Goal: Task Accomplishment & Management: Manage account settings

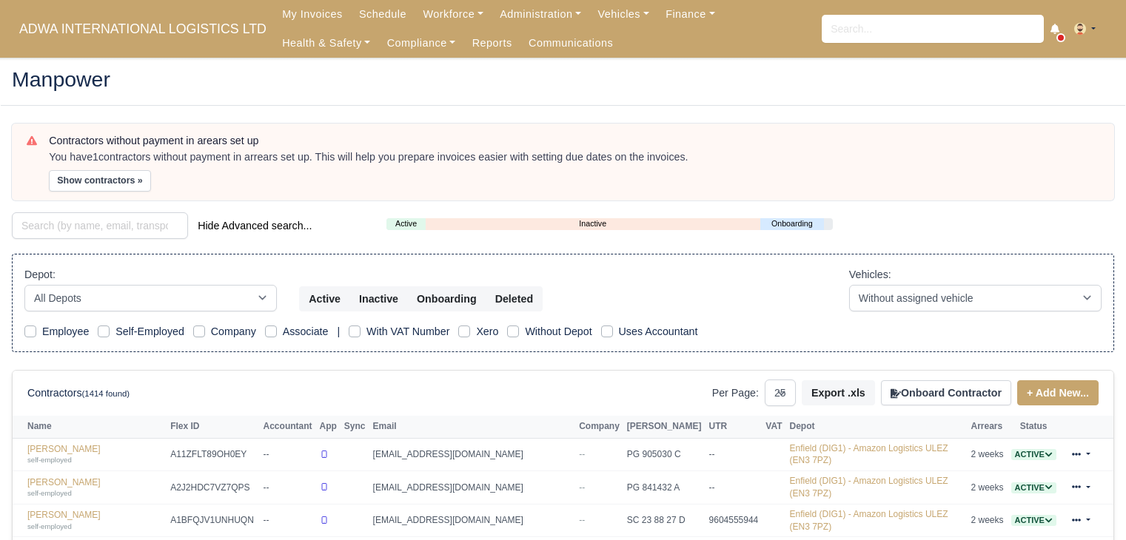
select select "25"
click at [116, 228] on input "search" at bounding box center [100, 225] width 176 height 27
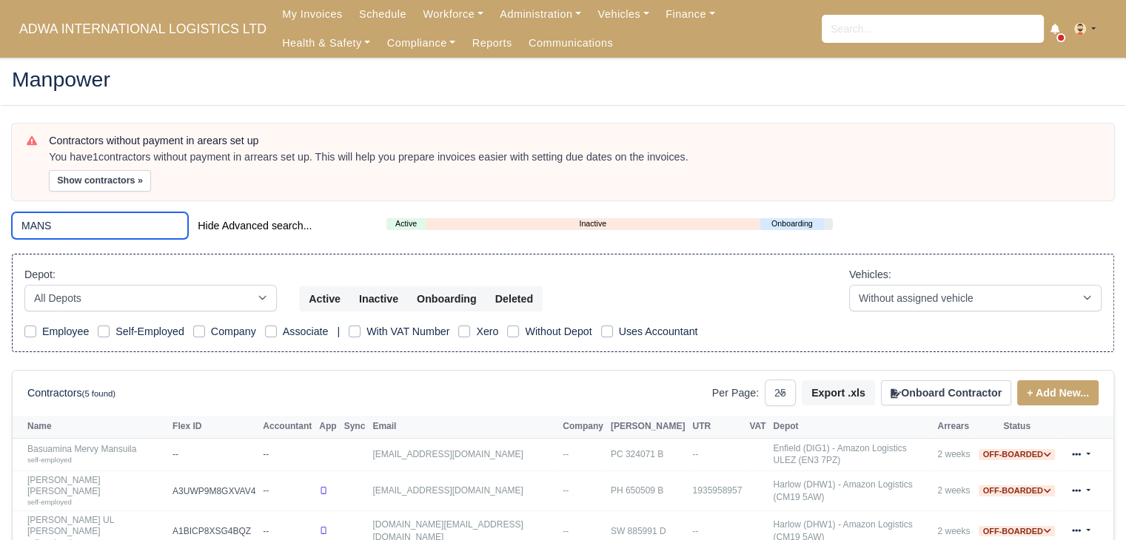
scroll to position [143, 0]
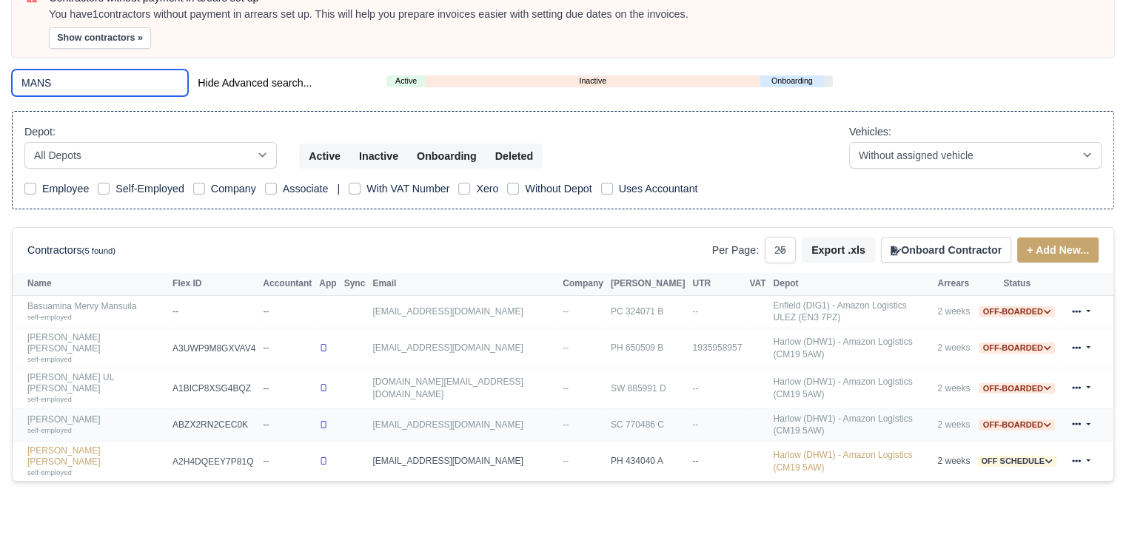
type input "MANS"
click at [87, 415] on link "[PERSON_NAME] self-employed" at bounding box center [96, 425] width 138 height 21
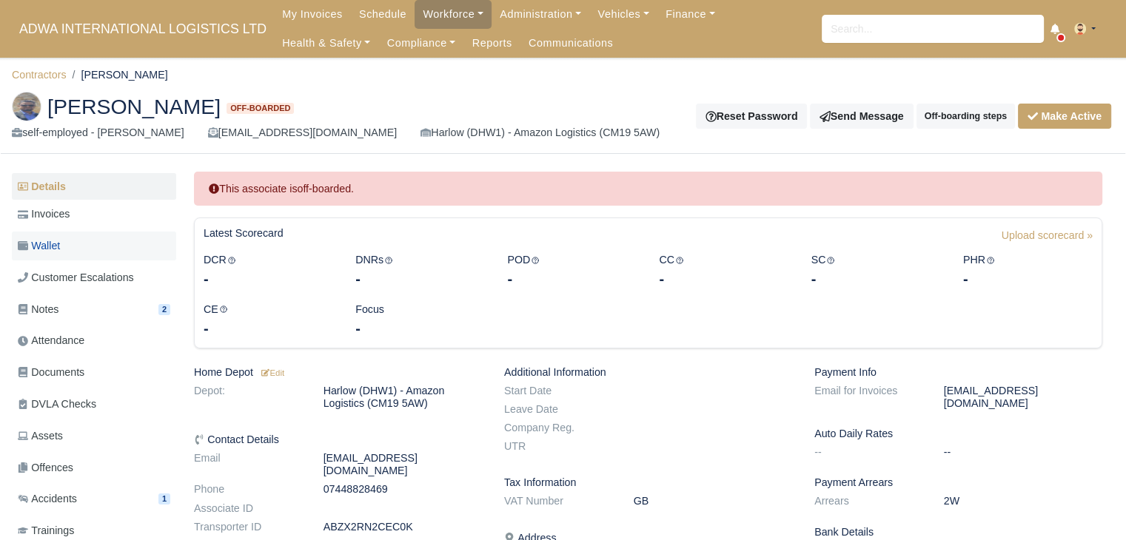
click at [124, 252] on link "Wallet" at bounding box center [94, 246] width 164 height 29
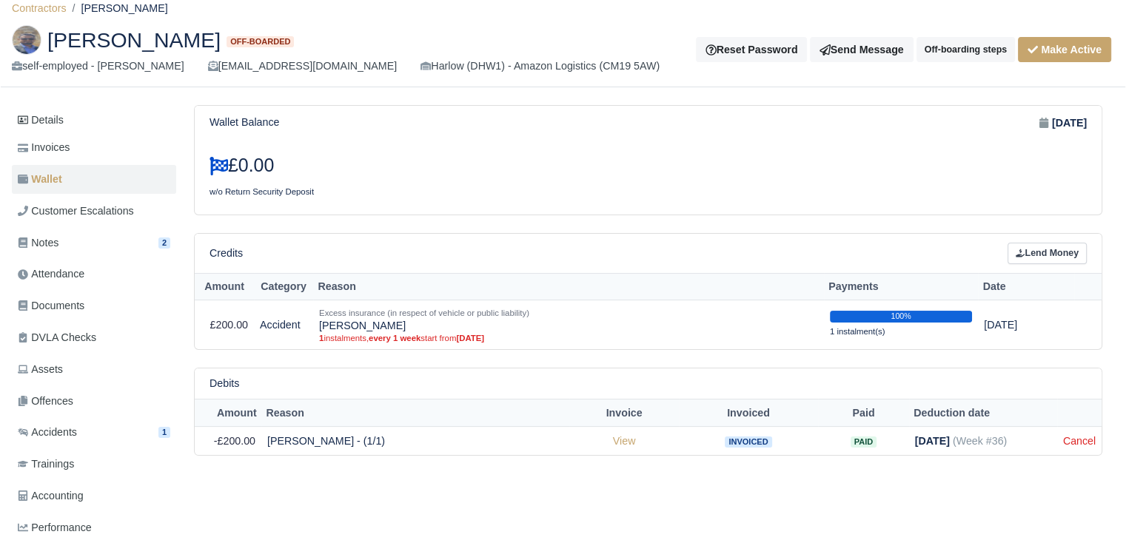
scroll to position [59, 0]
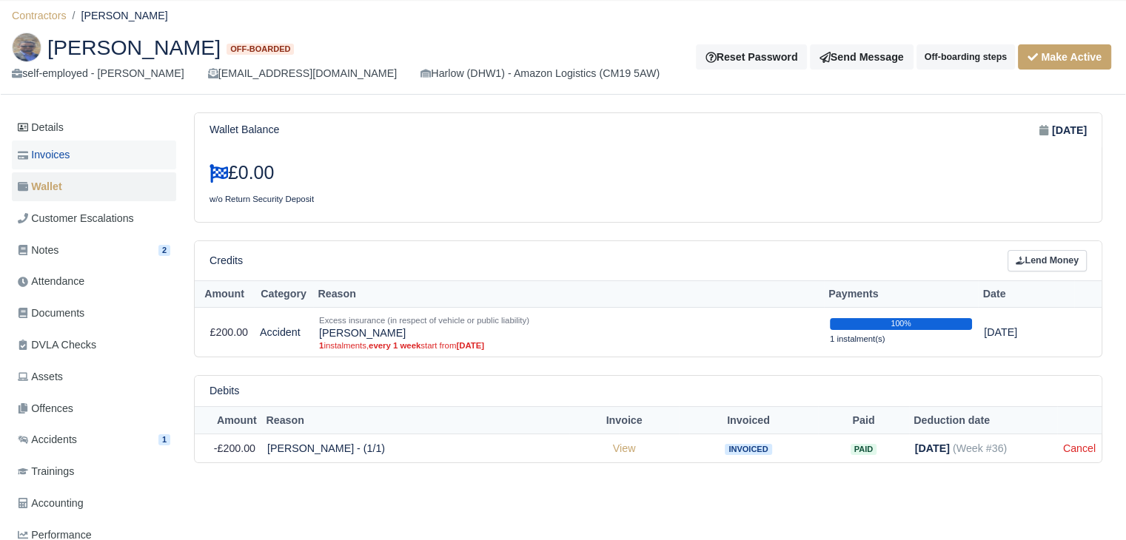
click at [144, 155] on link "Invoices" at bounding box center [94, 155] width 164 height 29
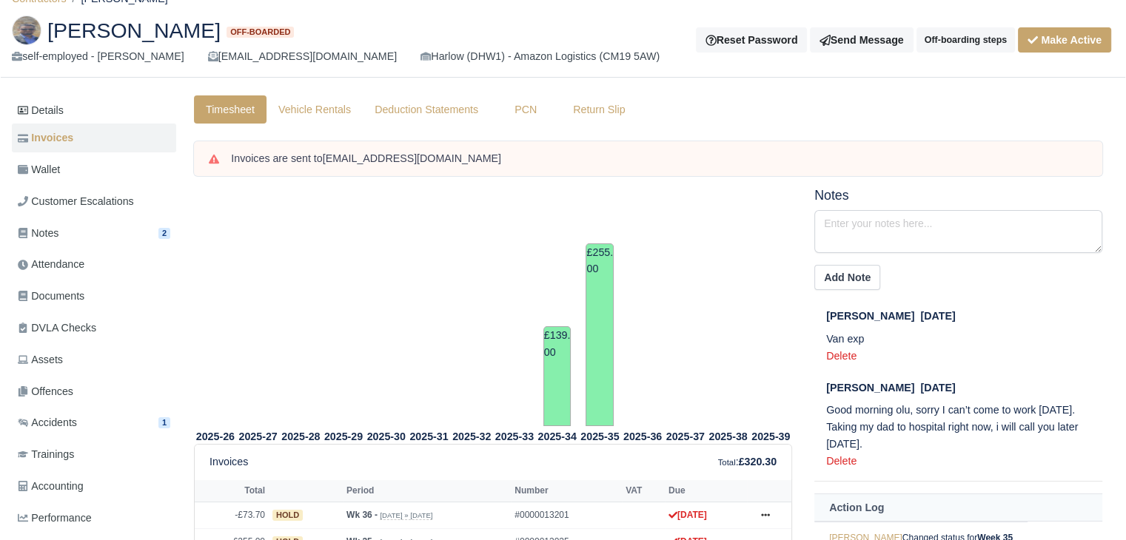
scroll to position [75, 0]
click at [110, 156] on link "Wallet" at bounding box center [94, 170] width 164 height 29
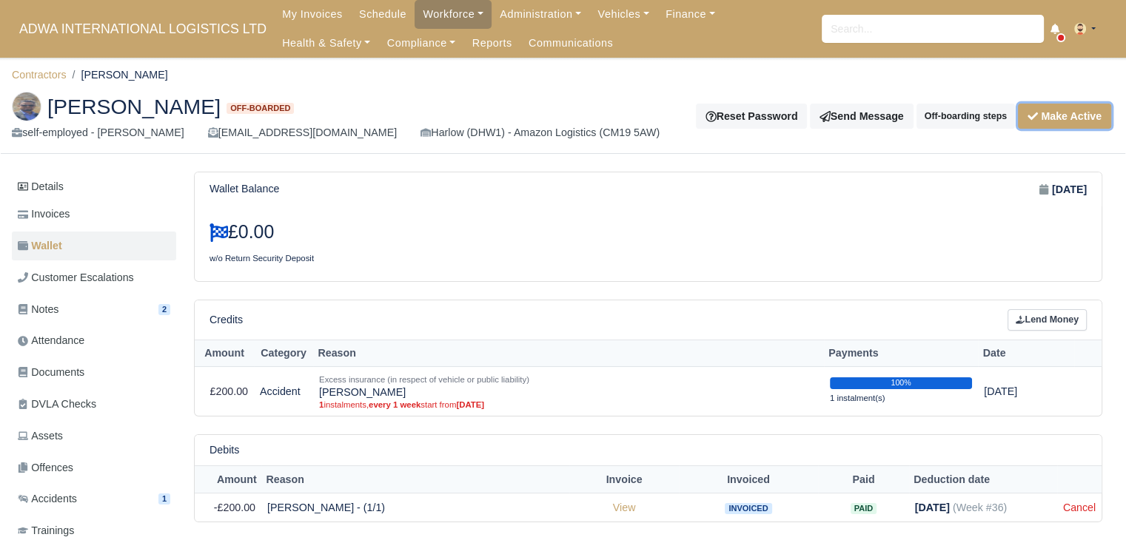
click at [1036, 122] on button "Make Active" at bounding box center [1064, 116] width 93 height 25
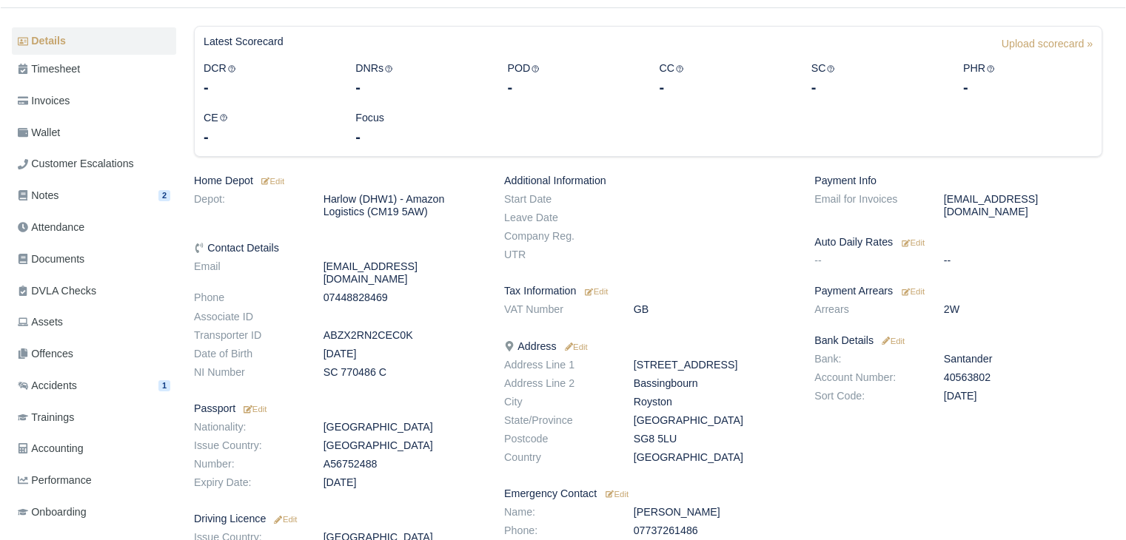
scroll to position [172, 0]
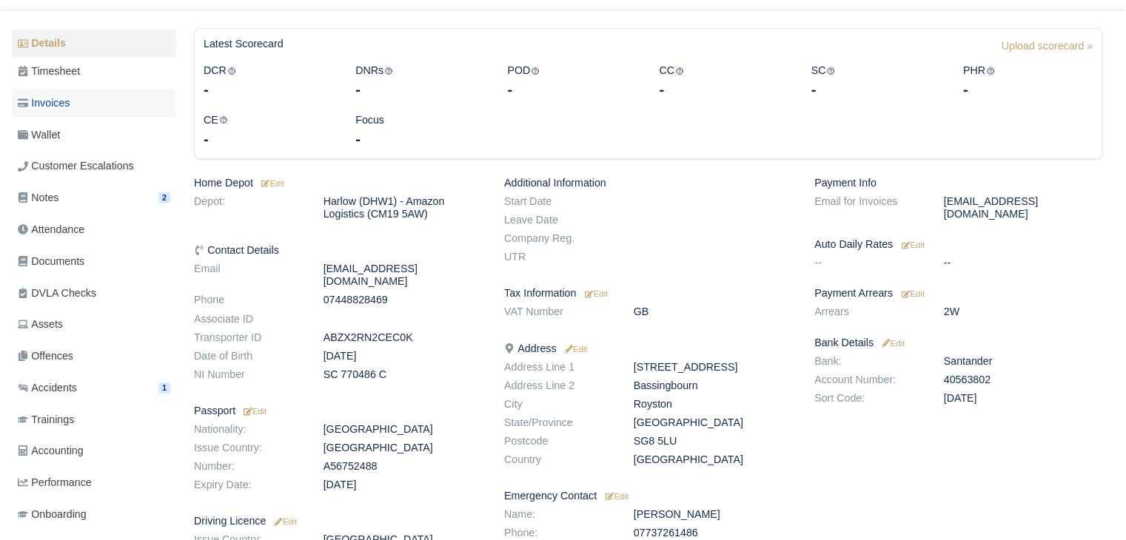
click at [100, 113] on link "Invoices" at bounding box center [94, 103] width 164 height 29
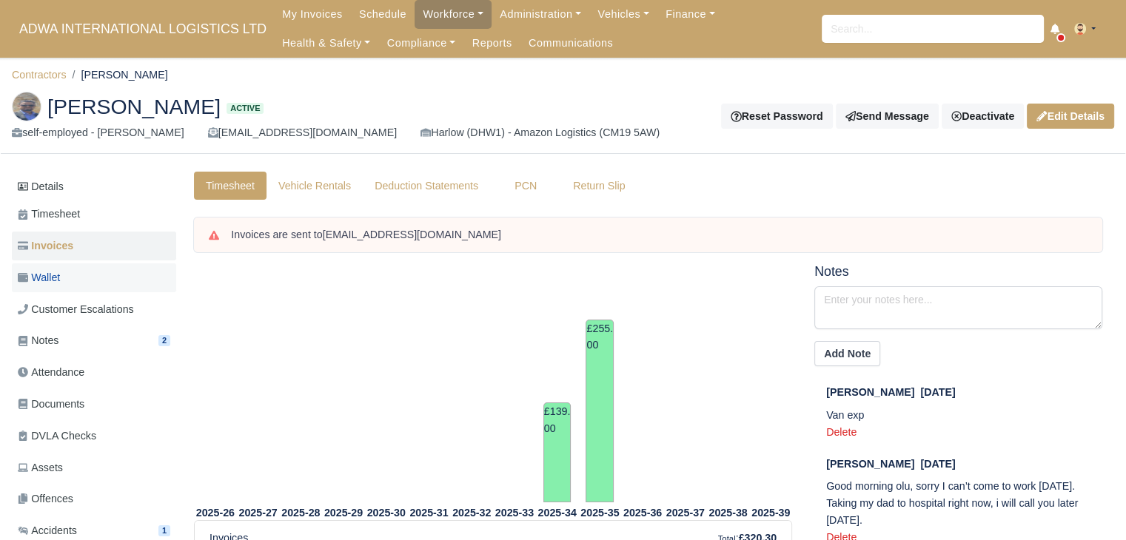
click at [75, 279] on link "Wallet" at bounding box center [94, 278] width 164 height 29
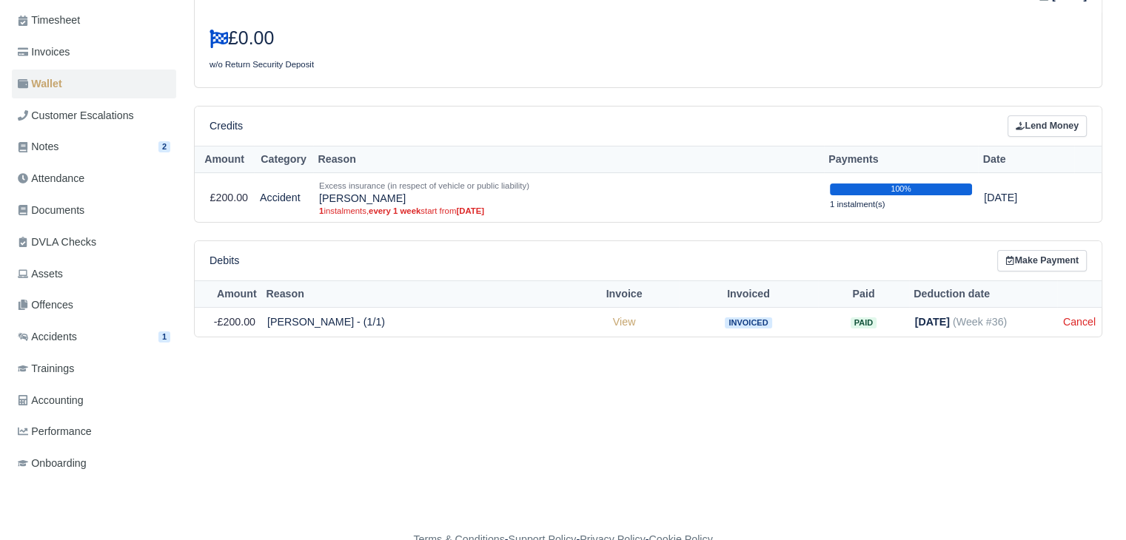
scroll to position [195, 0]
click at [115, 45] on link "Invoices" at bounding box center [94, 50] width 164 height 29
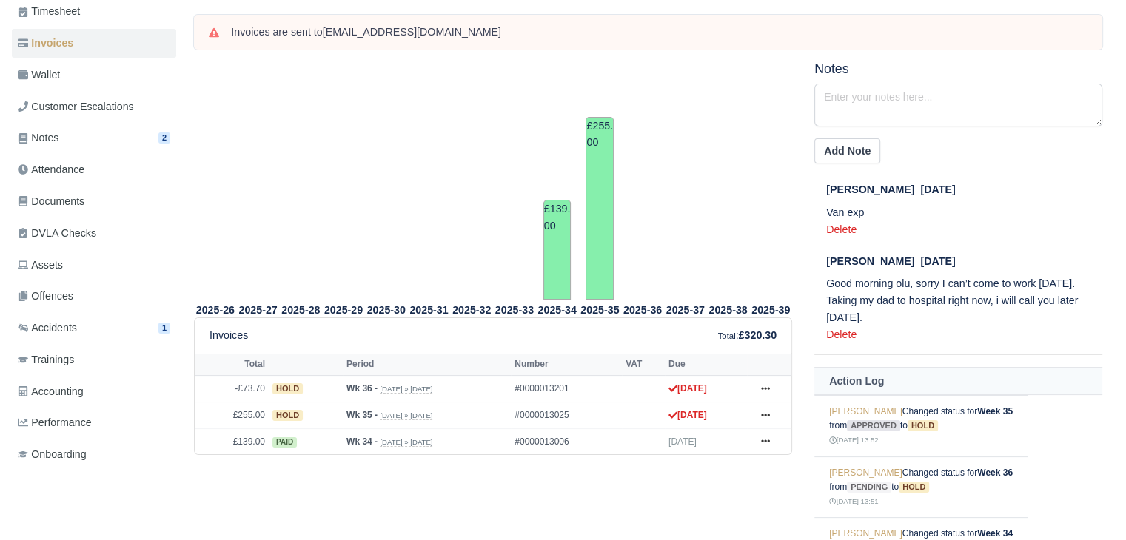
scroll to position [198, 0]
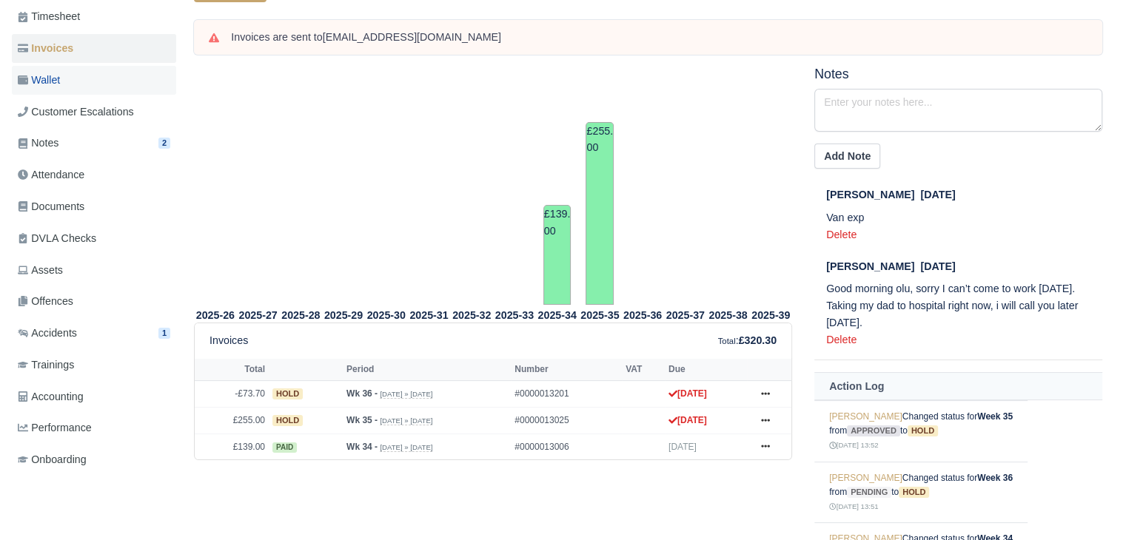
click at [83, 77] on link "Wallet" at bounding box center [94, 80] width 164 height 29
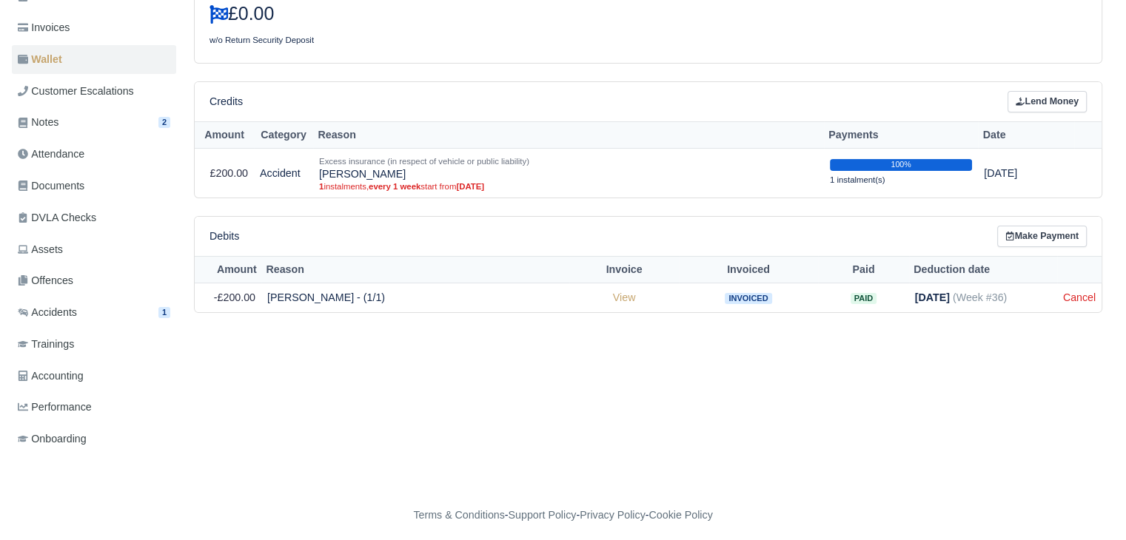
scroll to position [219, 0]
click at [1070, 291] on link "Cancel" at bounding box center [1079, 297] width 33 height 12
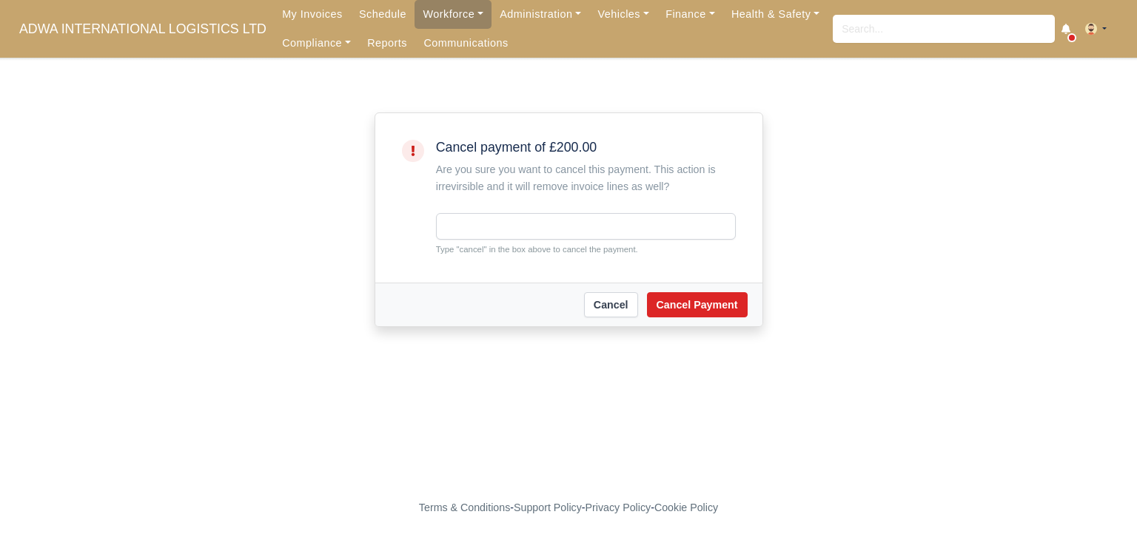
click at [556, 204] on div "Cancel payment of £200.00 Are you sure you want to cancel this payment. This ac…" at bounding box center [586, 198] width 300 height 116
click at [546, 226] on input "text" at bounding box center [586, 226] width 300 height 27
type input "cancel"
click at [663, 312] on button "Cancel Payment" at bounding box center [697, 304] width 101 height 25
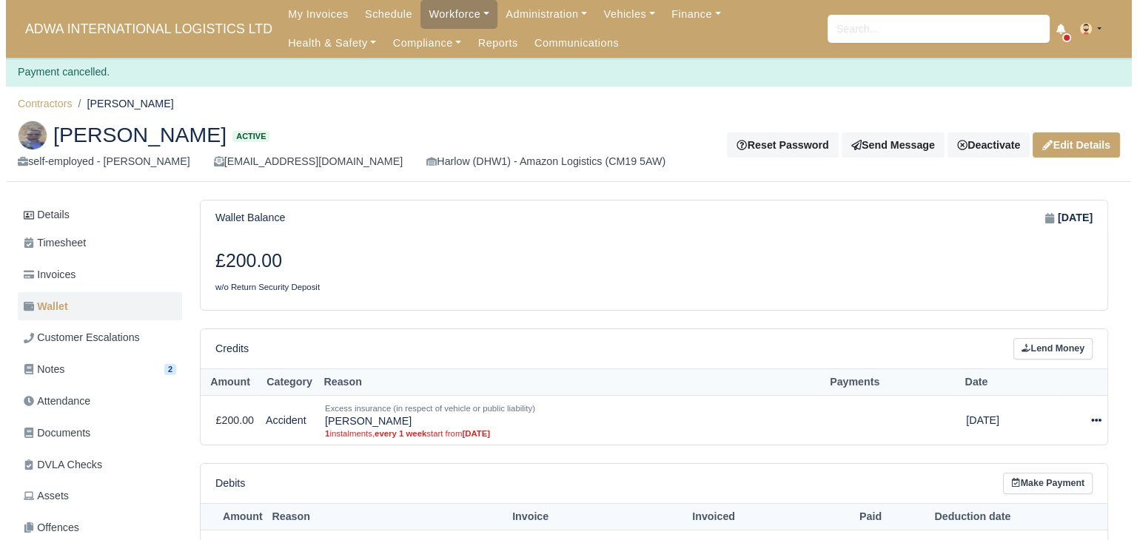
scroll to position [58, 0]
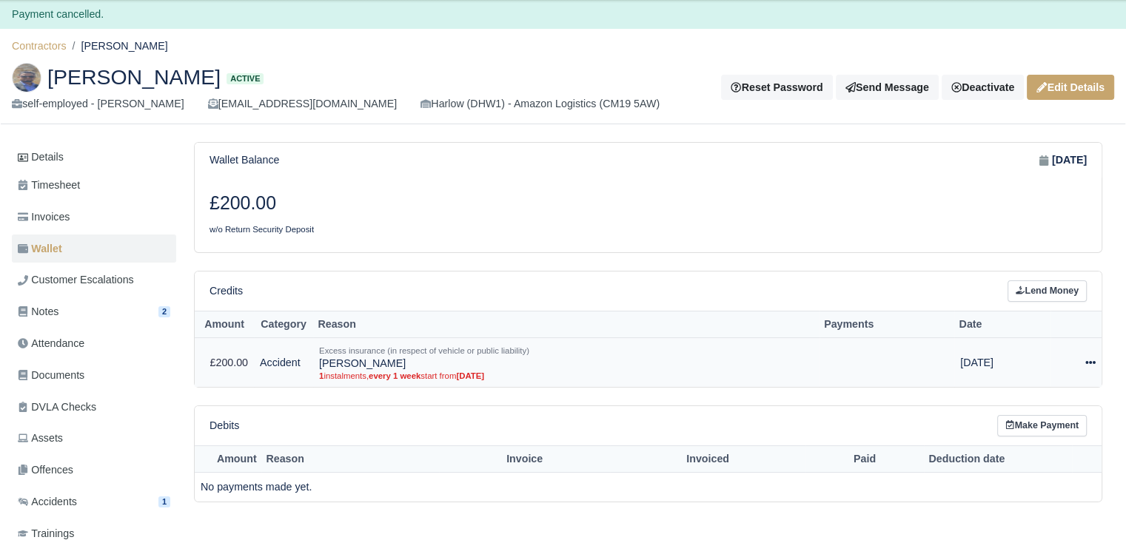
click at [1081, 358] on div at bounding box center [1075, 363] width 39 height 17
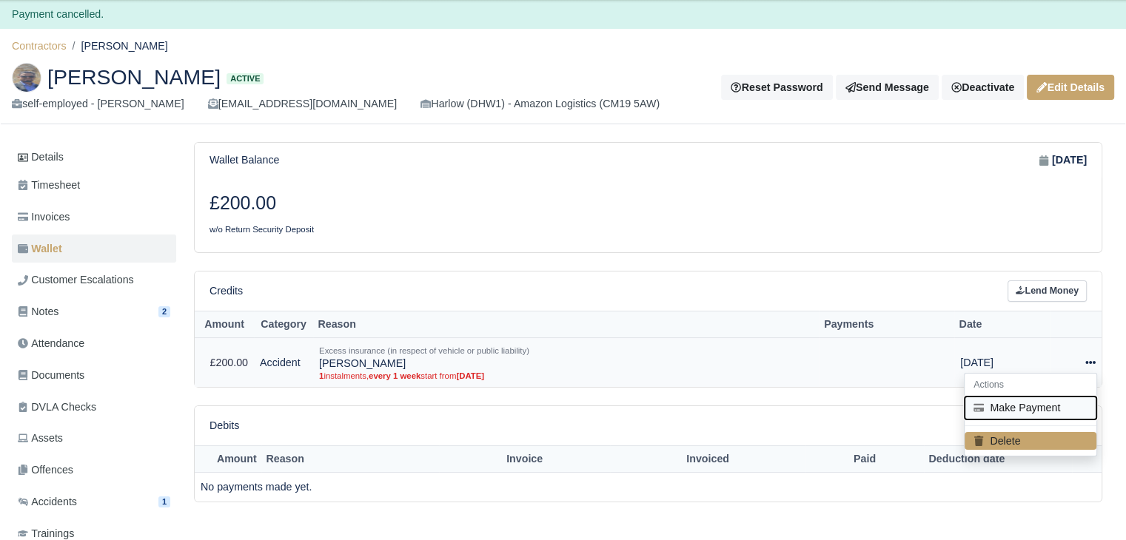
click at [1042, 398] on button "Make Payment" at bounding box center [1030, 408] width 132 height 23
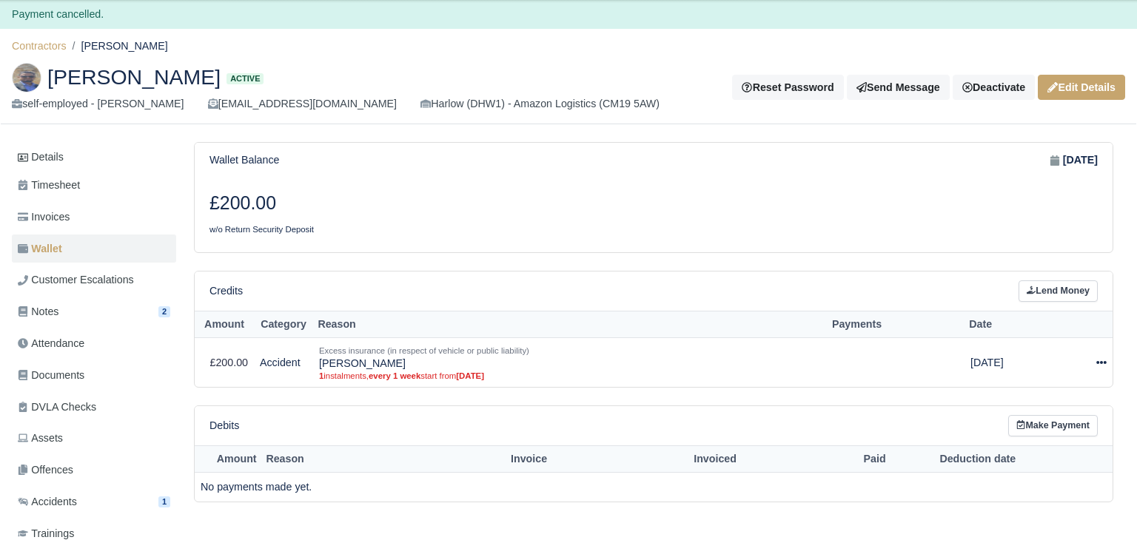
select select "5307"
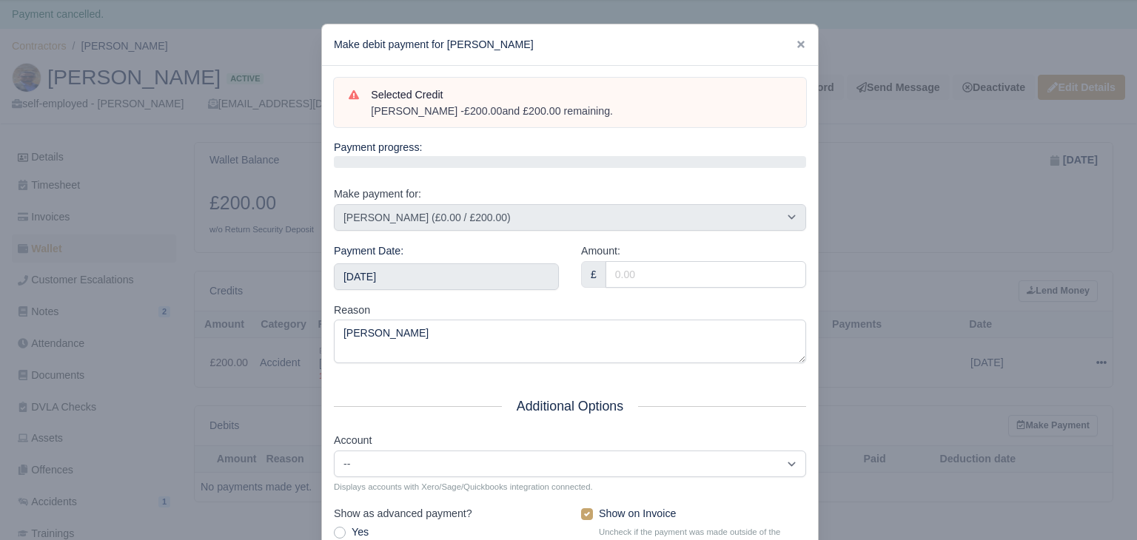
drag, startPoint x: 633, startPoint y: 110, endPoint x: 358, endPoint y: 113, distance: 274.6
click at [358, 113] on div "Selected Credit [PERSON_NAME] - £200.00 and £200.00 remaining." at bounding box center [570, 103] width 443 height 33
copy div "[PERSON_NAME] - £200.00 and £200.00 remaining."
click at [406, 295] on div "Payment Date: [DATE]" at bounding box center [446, 272] width 247 height 59
click at [434, 288] on input "[DATE]" at bounding box center [446, 277] width 225 height 27
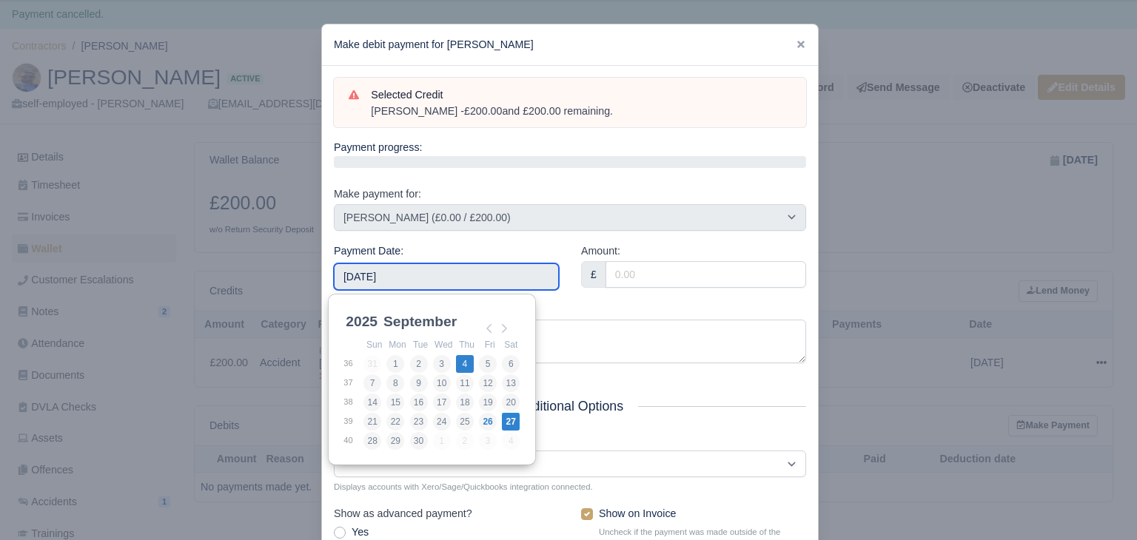
type input "2025-09-04"
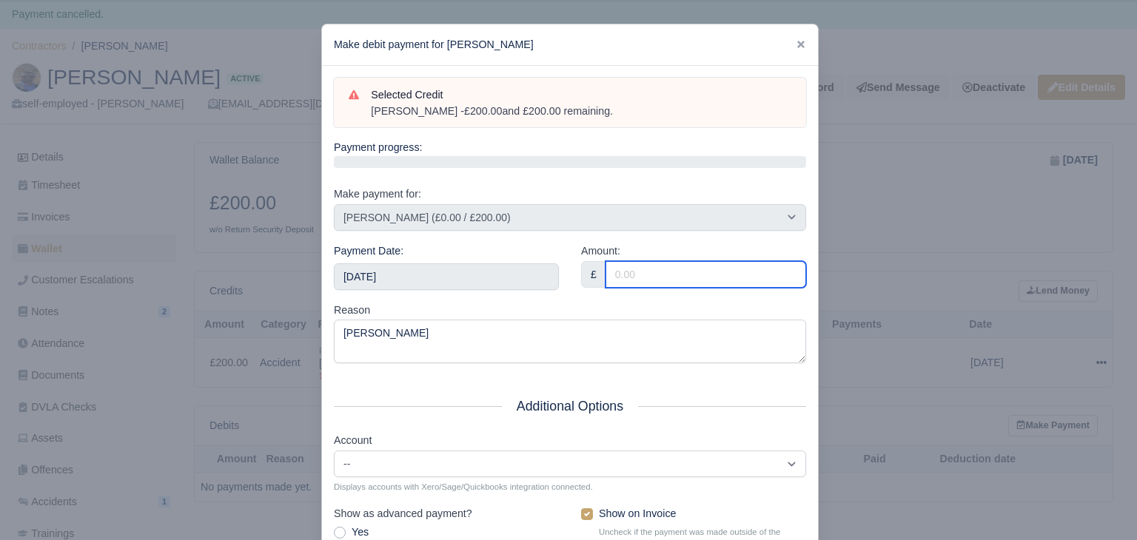
click at [682, 277] on input "Amount:" at bounding box center [705, 274] width 201 height 27
type input "132.30"
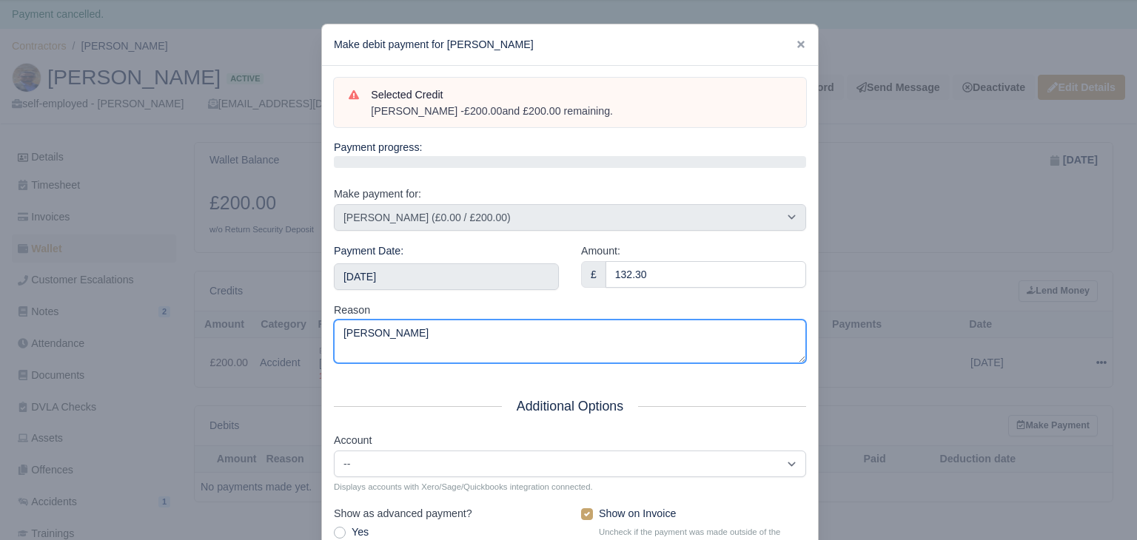
drag, startPoint x: 471, startPoint y: 333, endPoint x: 264, endPoint y: 329, distance: 208.0
click at [264, 329] on div "​ Make debit payment for Mansor Mohamed Yusoff Selected Credit Van Damage - £20…" at bounding box center [568, 342] width 1137 height 685
paste textarea "- £200.00 and £200.00 remaining."
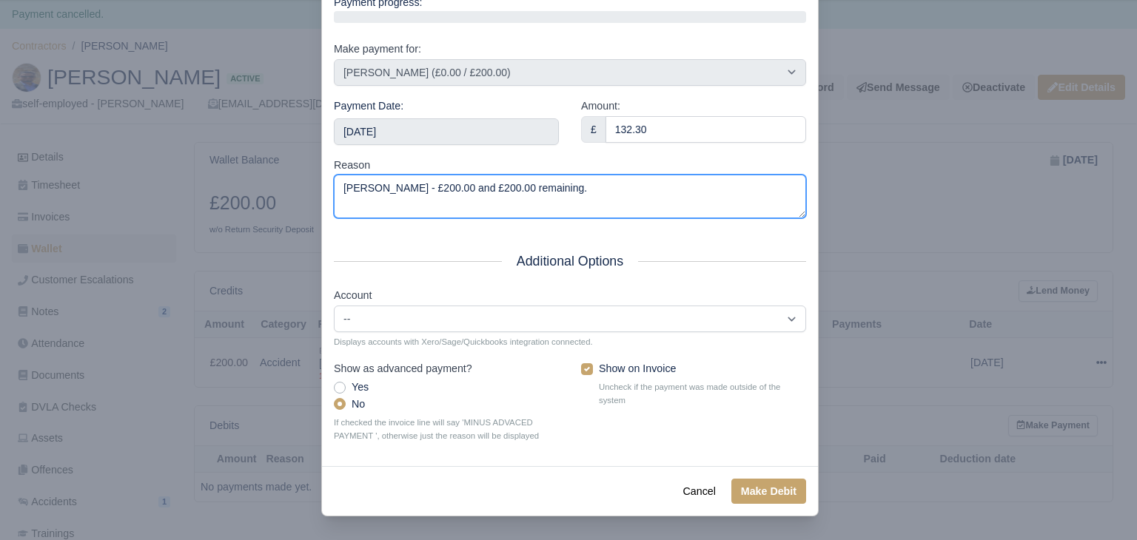
type textarea "[PERSON_NAME] - £200.00 and £200.00 remaining."
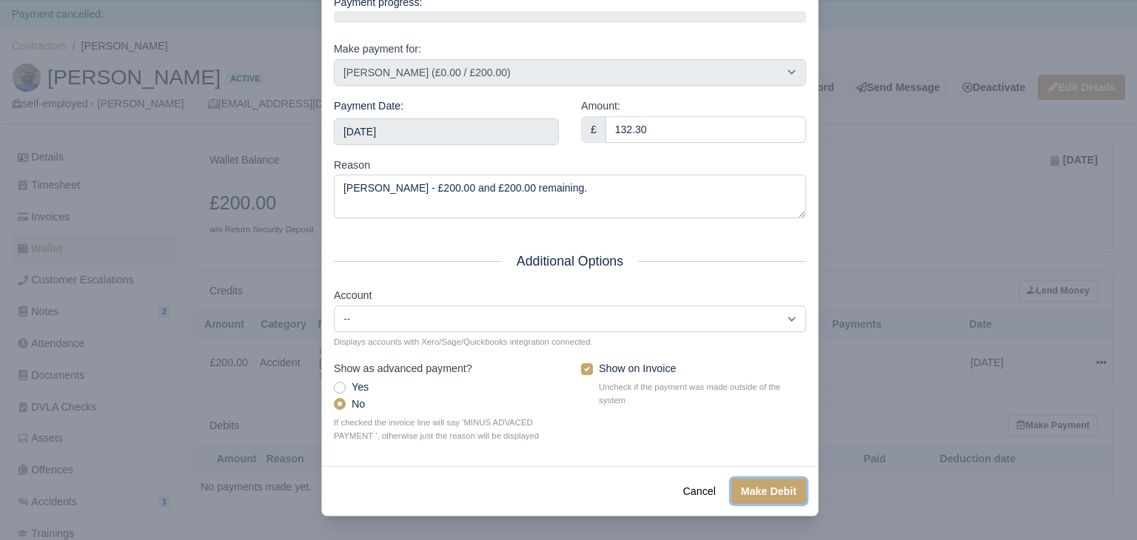
click at [740, 493] on button "Make Debit" at bounding box center [768, 491] width 75 height 25
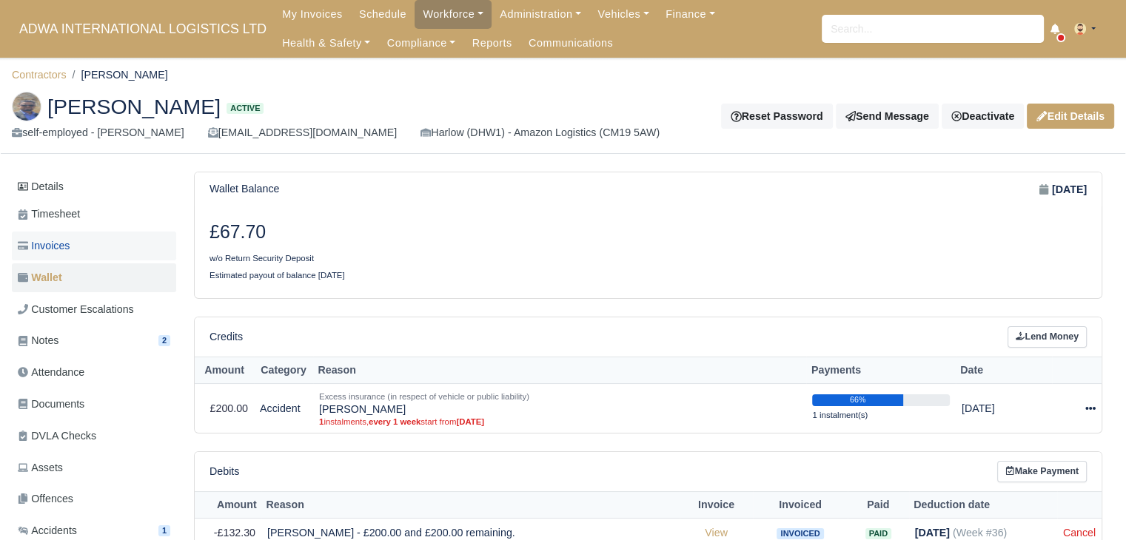
click at [90, 246] on link "Invoices" at bounding box center [94, 246] width 164 height 29
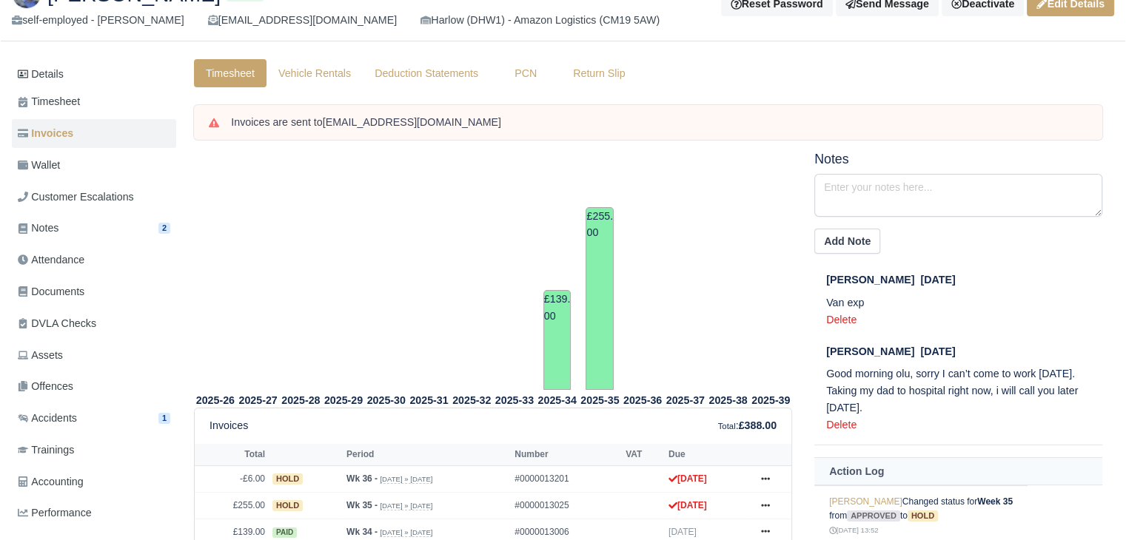
scroll to position [107, 0]
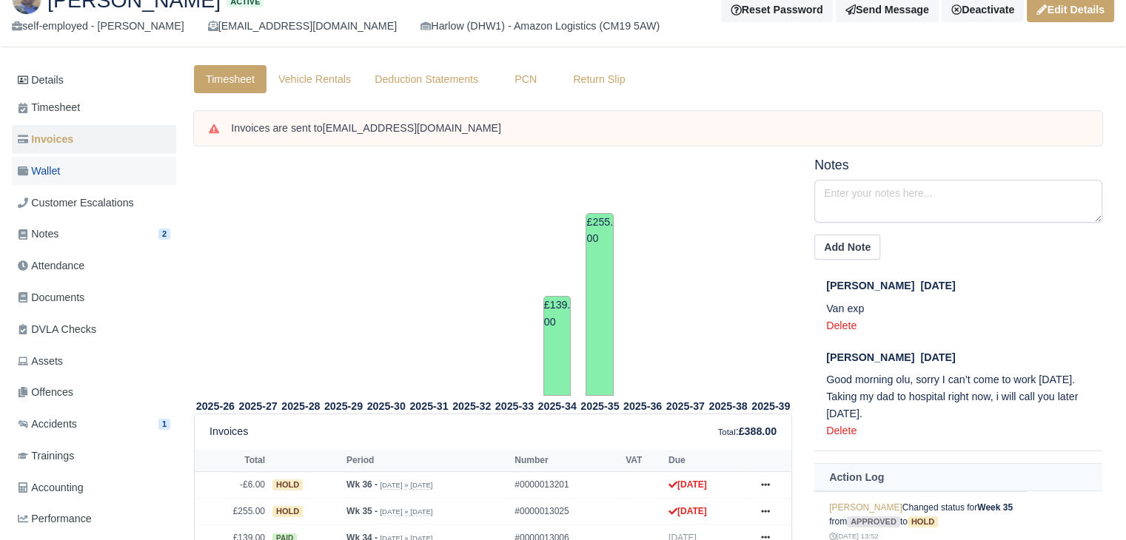
click at [98, 167] on link "Wallet" at bounding box center [94, 171] width 164 height 29
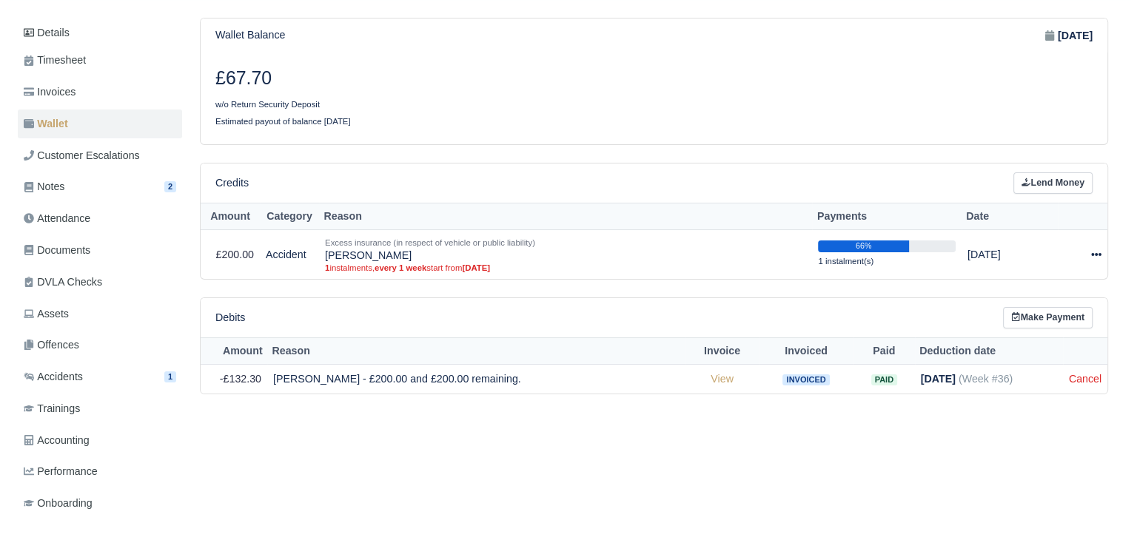
scroll to position [158, 0]
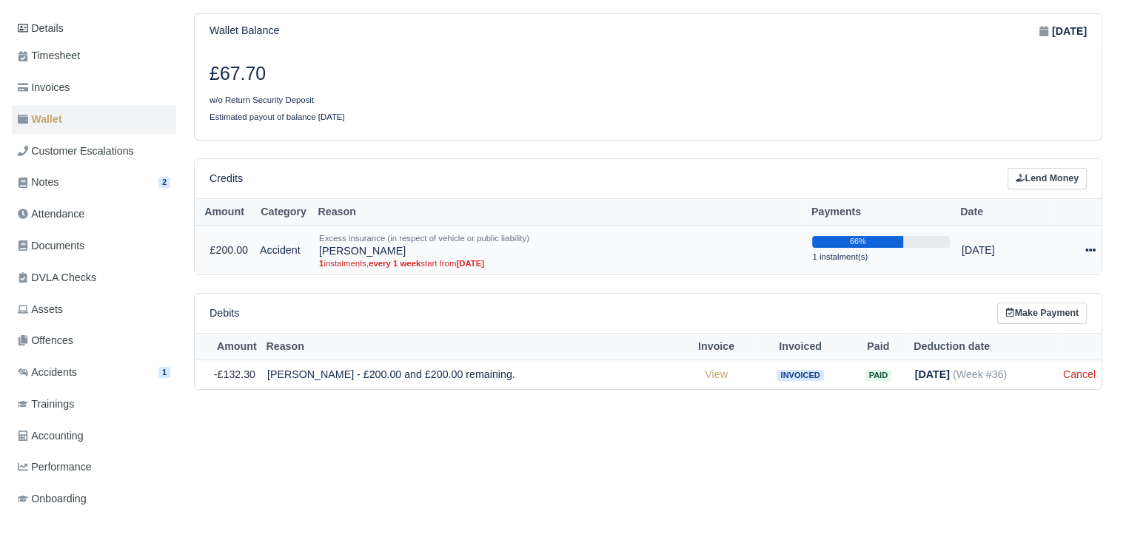
click at [1095, 244] on td "Actions Make Payment" at bounding box center [1077, 250] width 50 height 49
click at [1093, 246] on icon at bounding box center [1090, 250] width 10 height 10
click at [1044, 291] on button "Make Payment" at bounding box center [1030, 295] width 132 height 23
select select "5307"
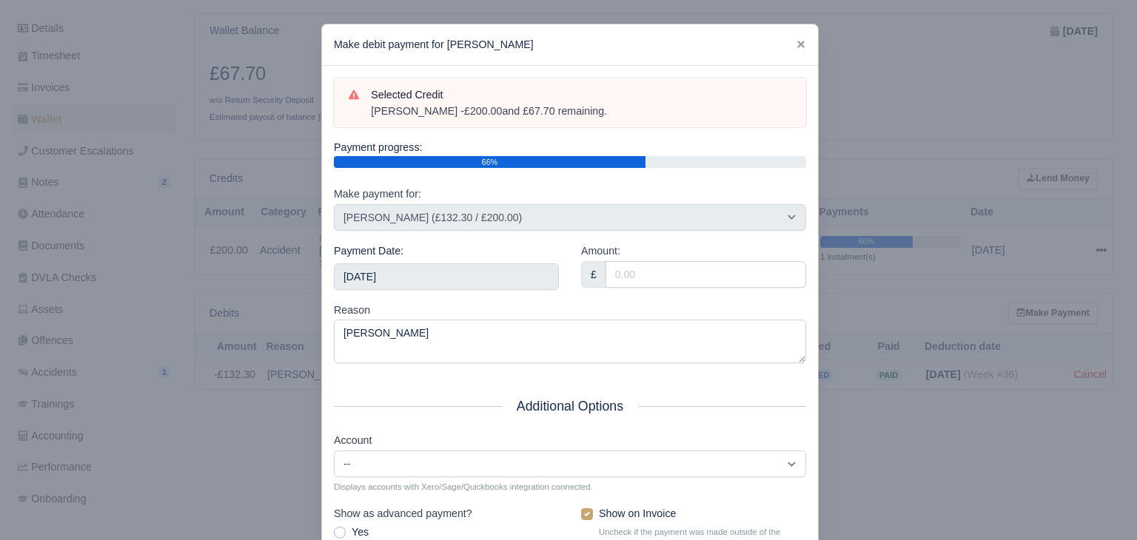
drag, startPoint x: 645, startPoint y: 110, endPoint x: 367, endPoint y: 110, distance: 278.3
click at [371, 110] on div "Van Damage - £200.00 and £67.70 remaining." at bounding box center [581, 111] width 420 height 15
copy div "Van Damage - £200.00 and £67.70 remaining."
click at [391, 281] on input "2025-09-27" at bounding box center [446, 277] width 225 height 27
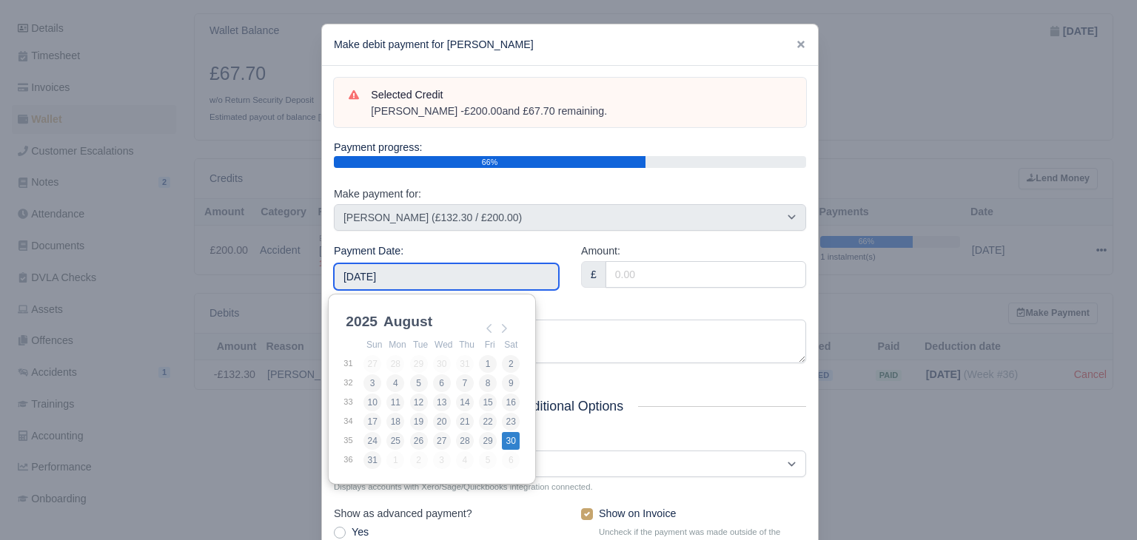
type input "2025-08-30"
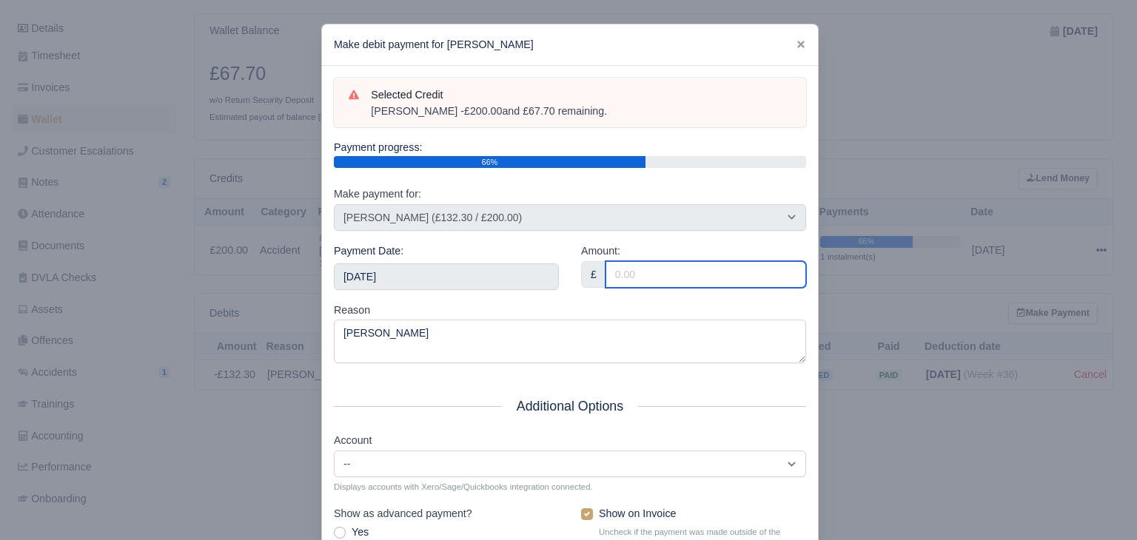
click at [682, 278] on input "Amount:" at bounding box center [705, 274] width 201 height 27
type input "67.70"
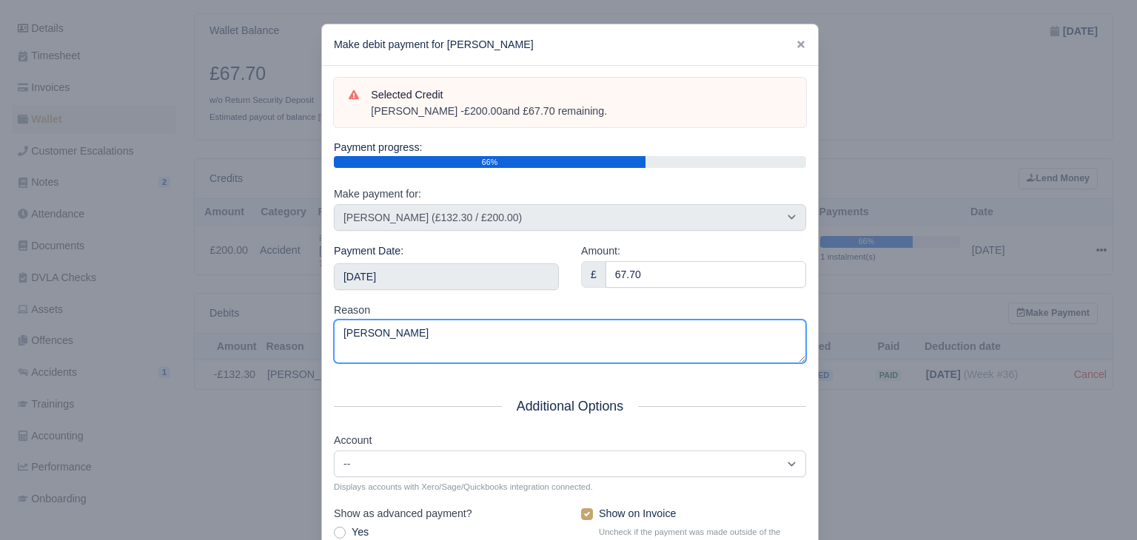
drag, startPoint x: 531, startPoint y: 335, endPoint x: 218, endPoint y: 294, distance: 315.1
click at [225, 297] on div "​ Make debit payment for Mansor Mohamed Yusoff Selected Credit Van Damage - £20…" at bounding box center [568, 342] width 1137 height 685
paste textarea "- £200.00 and £67.70 remaining."
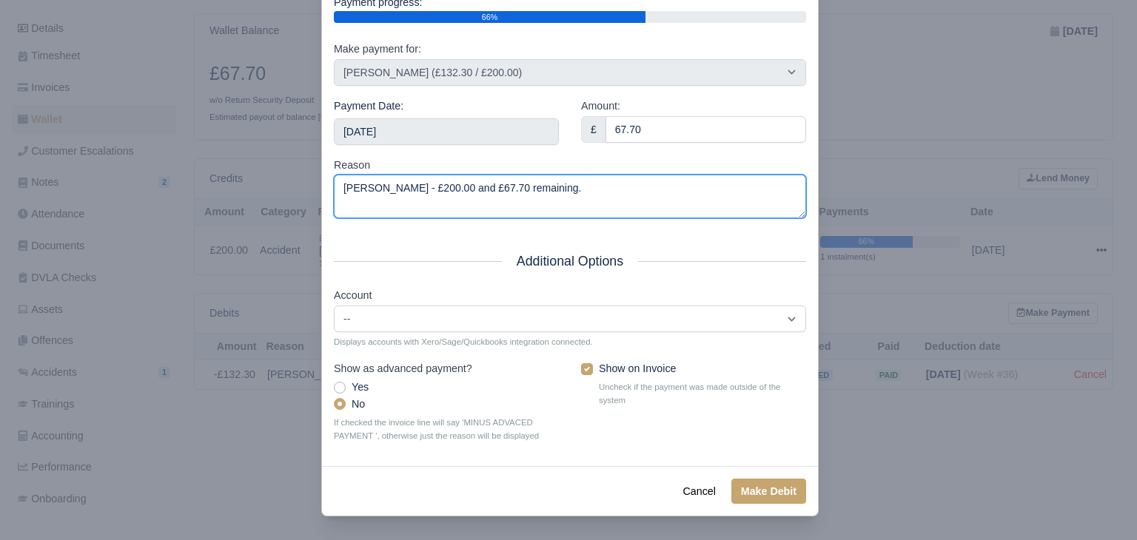
type textarea "Van Damage - £200.00 and £67.70 remaining."
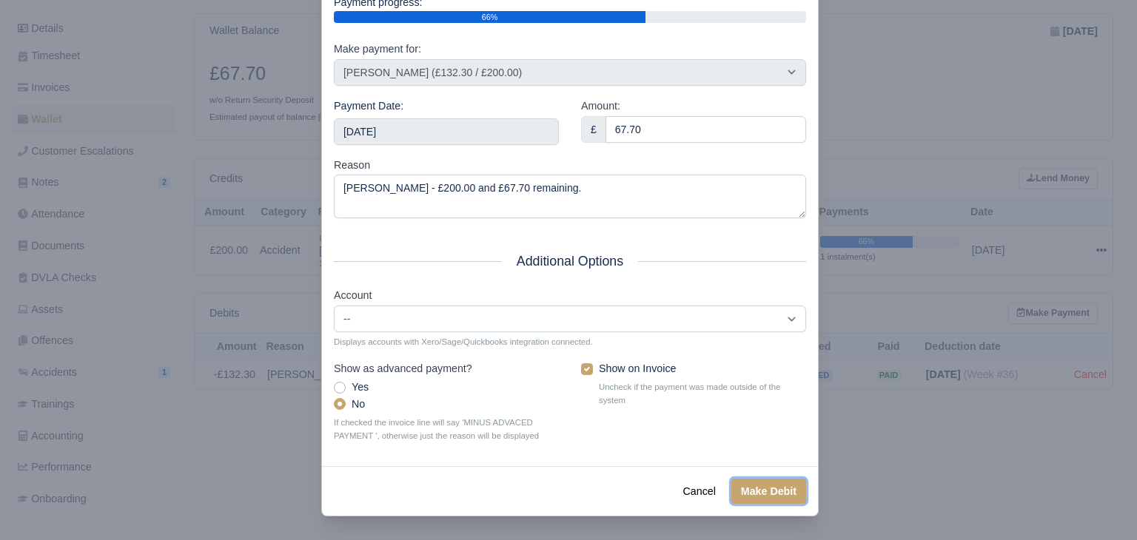
click at [752, 497] on button "Make Debit" at bounding box center [768, 491] width 75 height 25
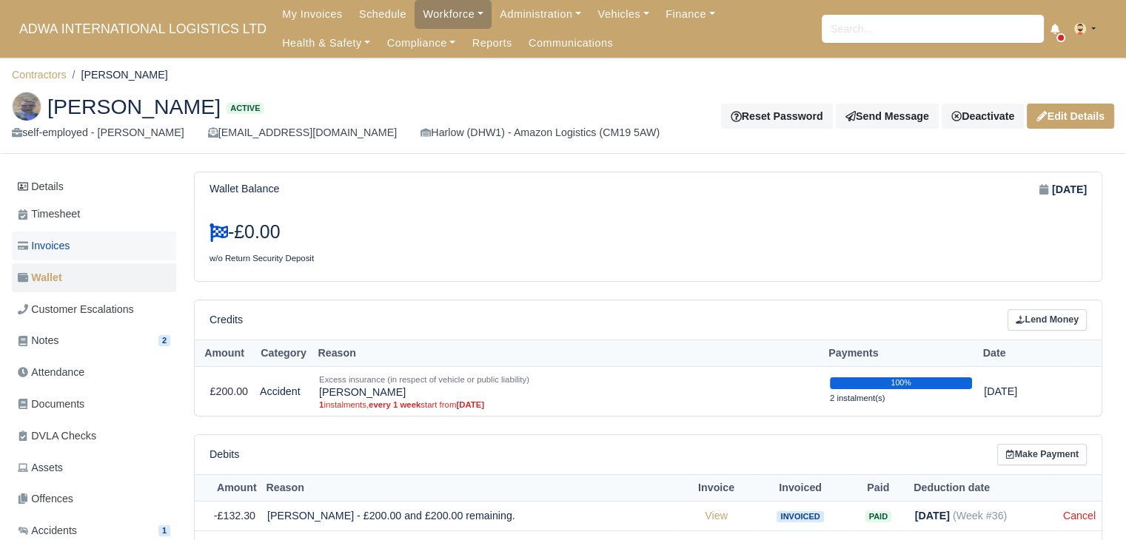
click at [116, 254] on link "Invoices" at bounding box center [94, 246] width 164 height 29
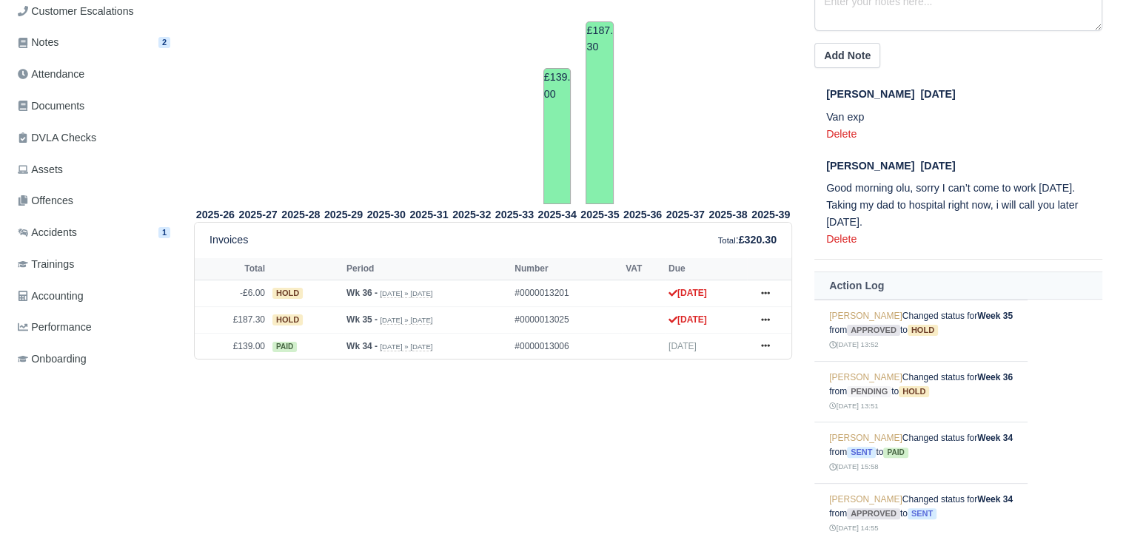
scroll to position [301, 0]
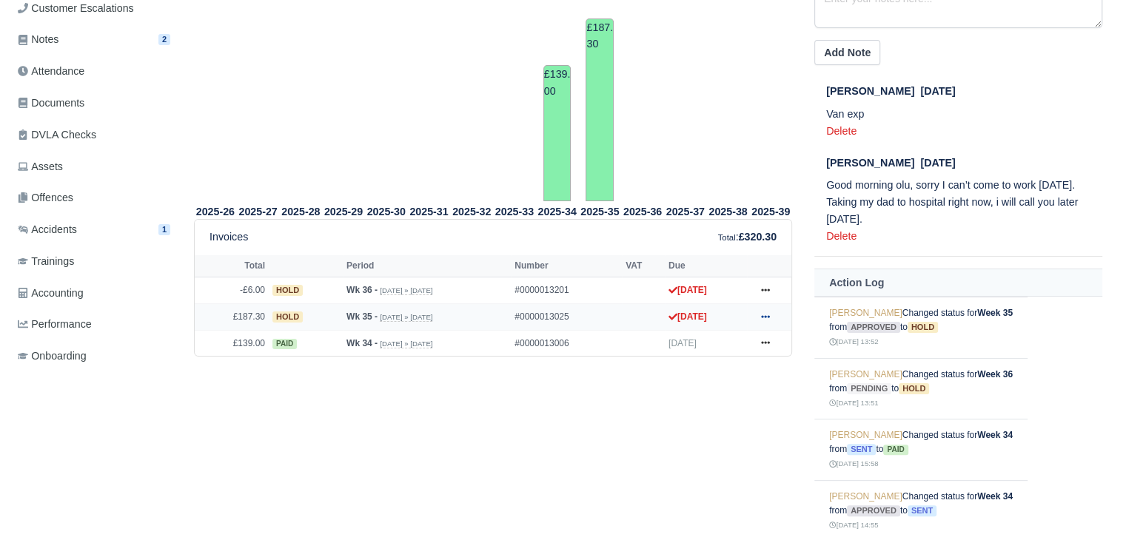
click at [765, 318] on icon at bounding box center [765, 316] width 9 height 9
click at [739, 344] on link "Show Invoice" at bounding box center [710, 344] width 132 height 31
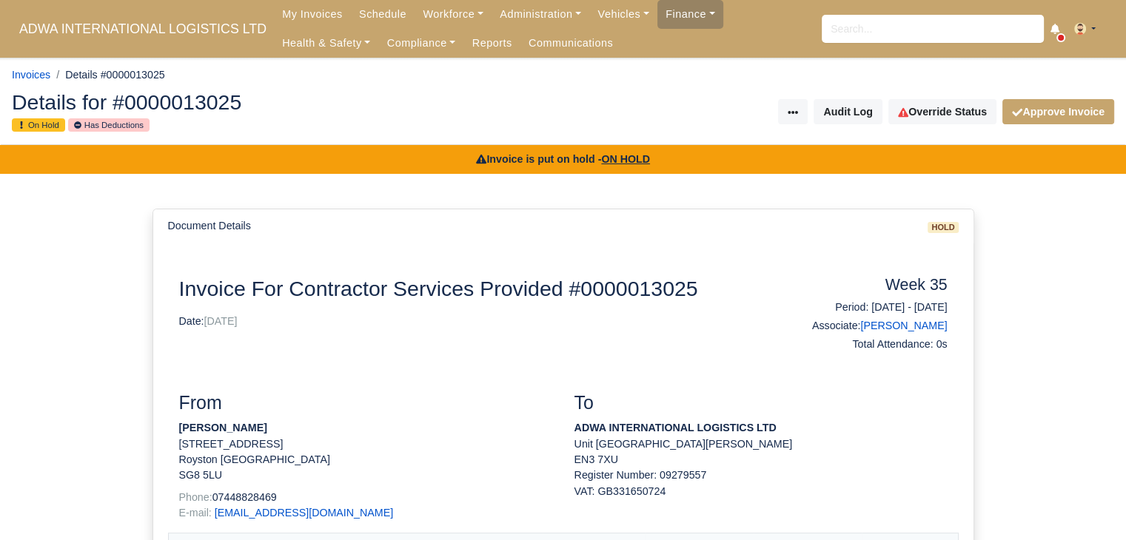
drag, startPoint x: 305, startPoint y: 429, endPoint x: 172, endPoint y: 431, distance: 133.3
click at [172, 431] on div "From Mansor Mohamed Yusoff 5 Elm Tree Drive Royston Cambridgeshire SG8 5LU Phon…" at bounding box center [365, 462] width 395 height 141
copy strong "Mansor Mohamed Yusoff"
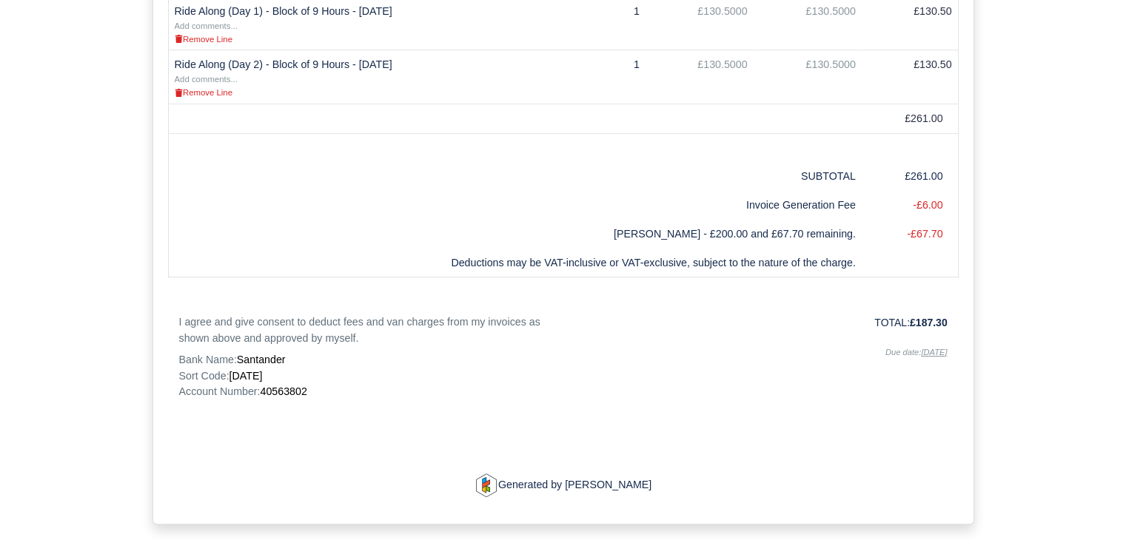
scroll to position [631, 0]
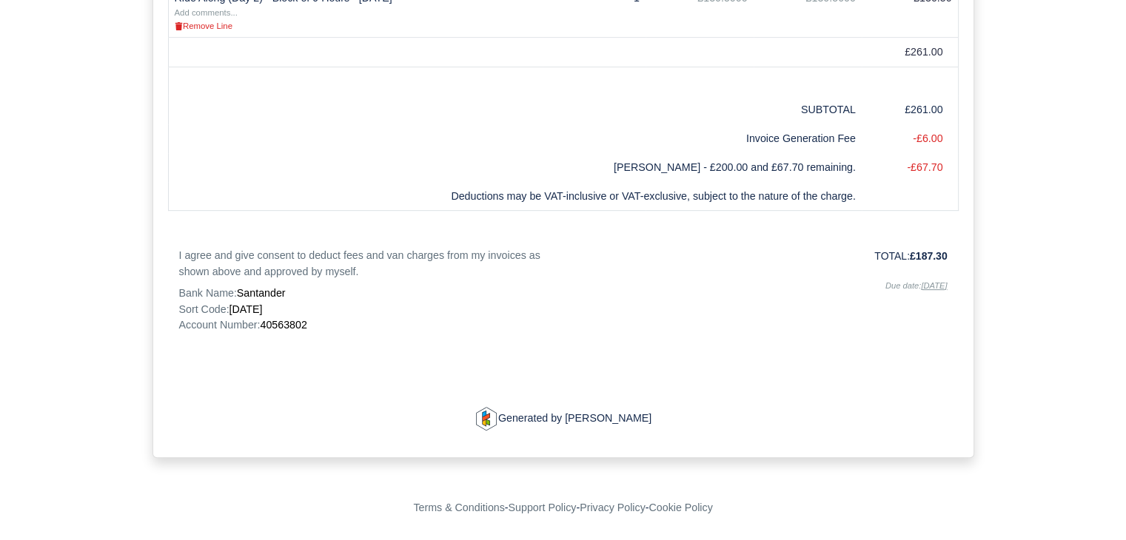
click at [278, 323] on span "40563802" at bounding box center [283, 325] width 47 height 12
copy span "40563802"
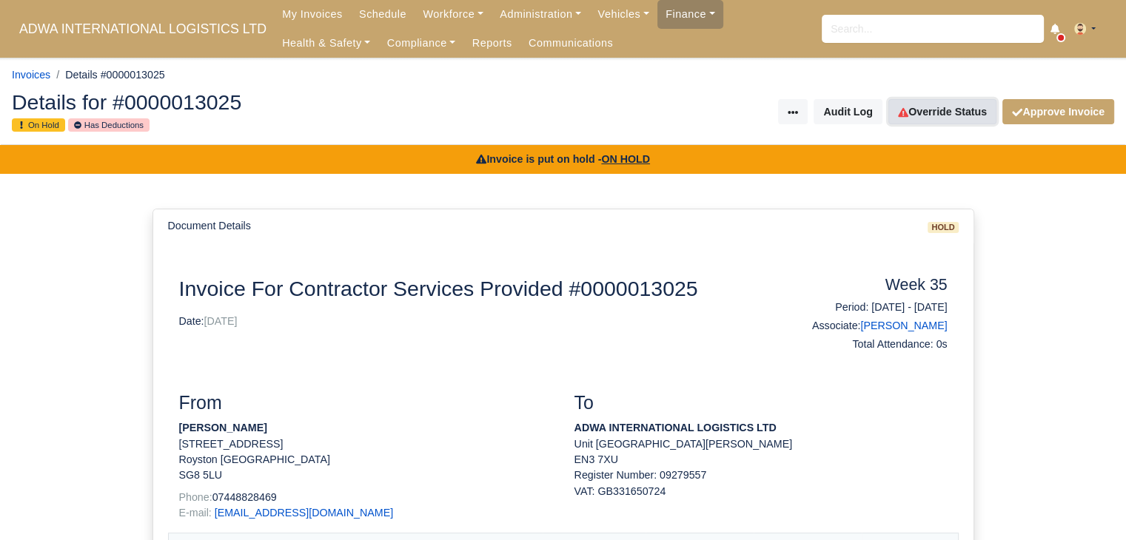
click at [974, 104] on link "Override Status" at bounding box center [942, 111] width 108 height 25
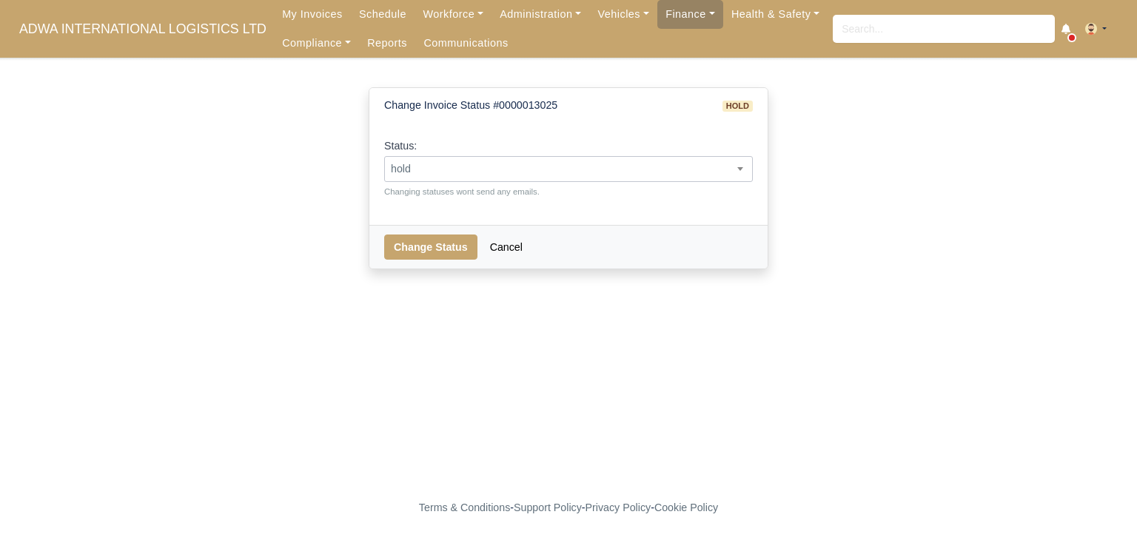
click at [491, 176] on span "hold" at bounding box center [568, 169] width 367 height 19
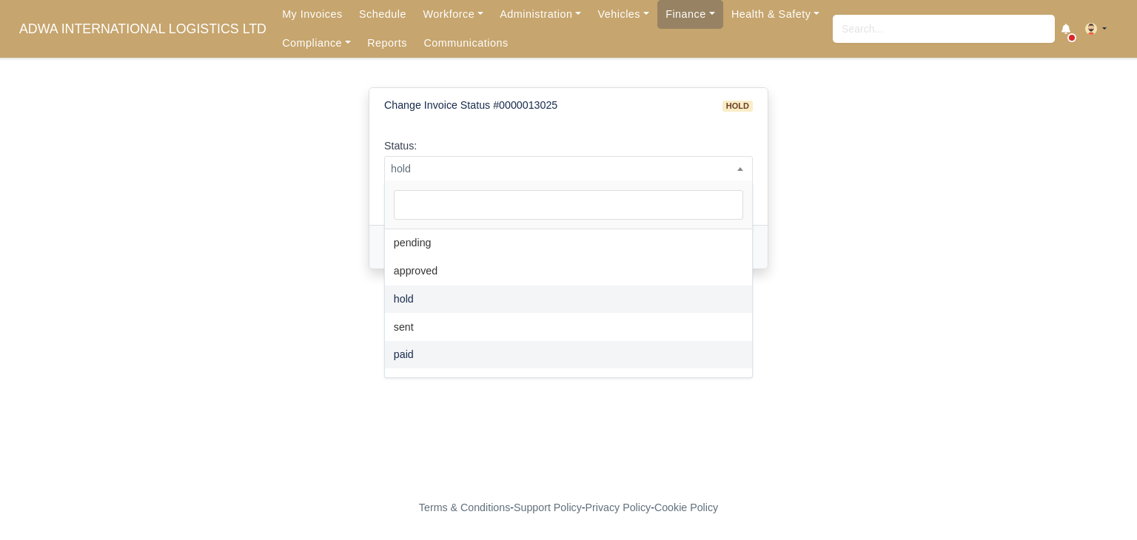
select select "paid"
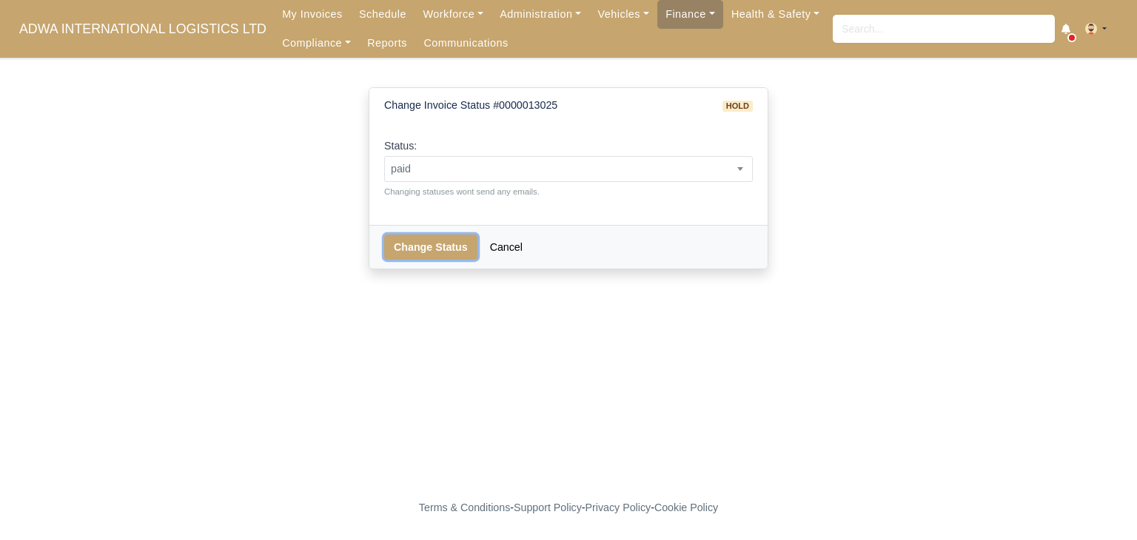
click at [440, 242] on button "Change Status" at bounding box center [430, 247] width 93 height 25
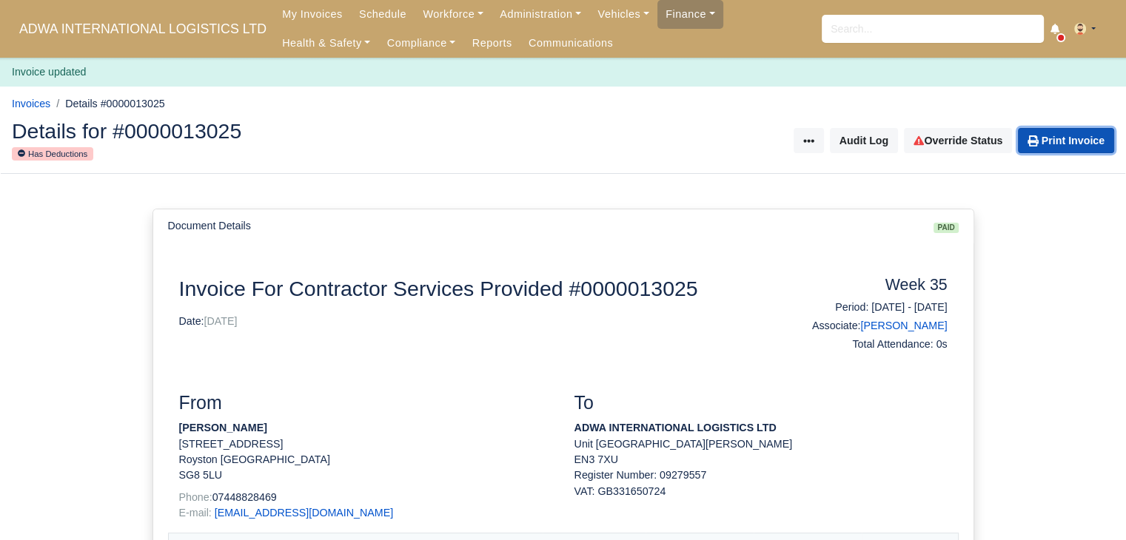
click at [1076, 150] on link "Print Invoice" at bounding box center [1066, 140] width 96 height 25
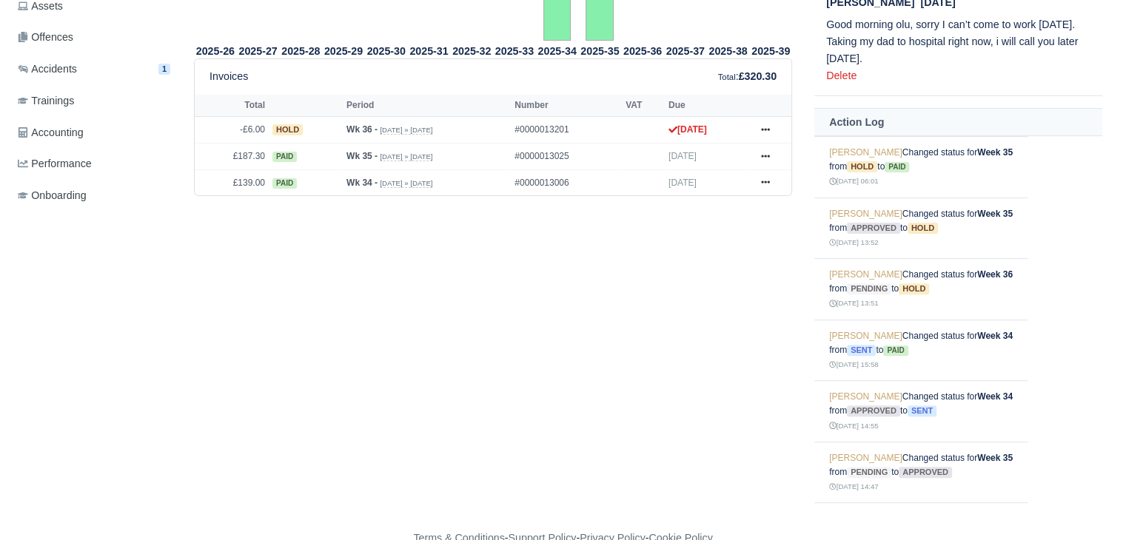
scroll to position [463, 0]
click at [767, 127] on icon at bounding box center [765, 128] width 9 height 9
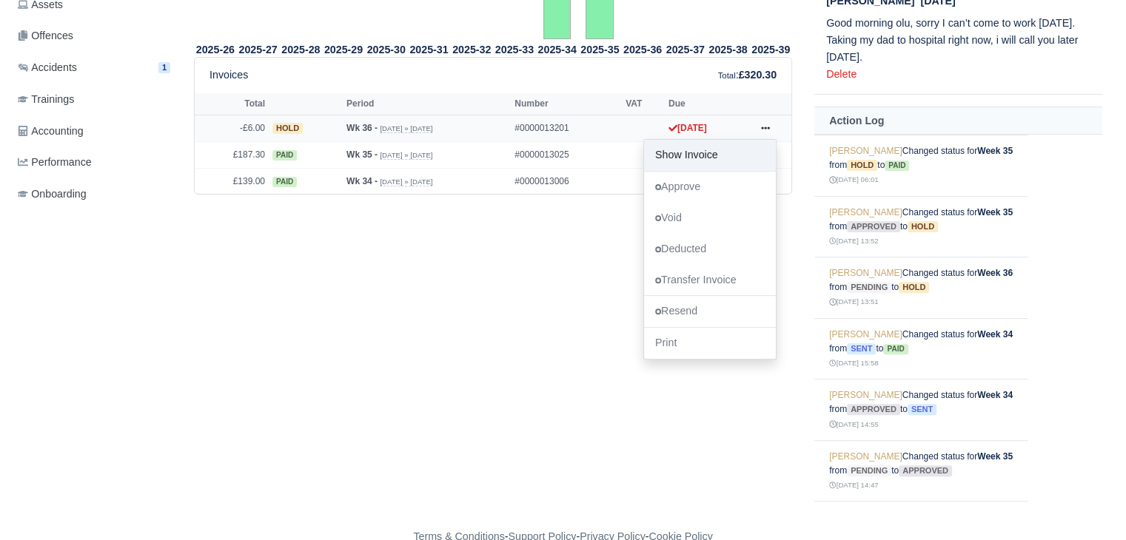
click at [740, 161] on link "Show Invoice" at bounding box center [710, 155] width 132 height 31
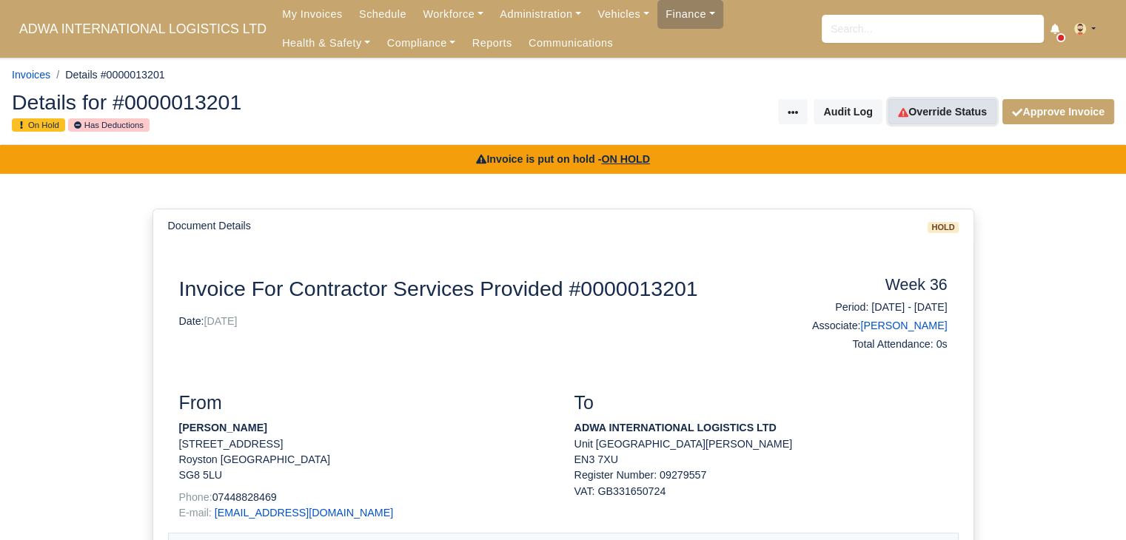
click at [942, 118] on link "Override Status" at bounding box center [942, 111] width 108 height 25
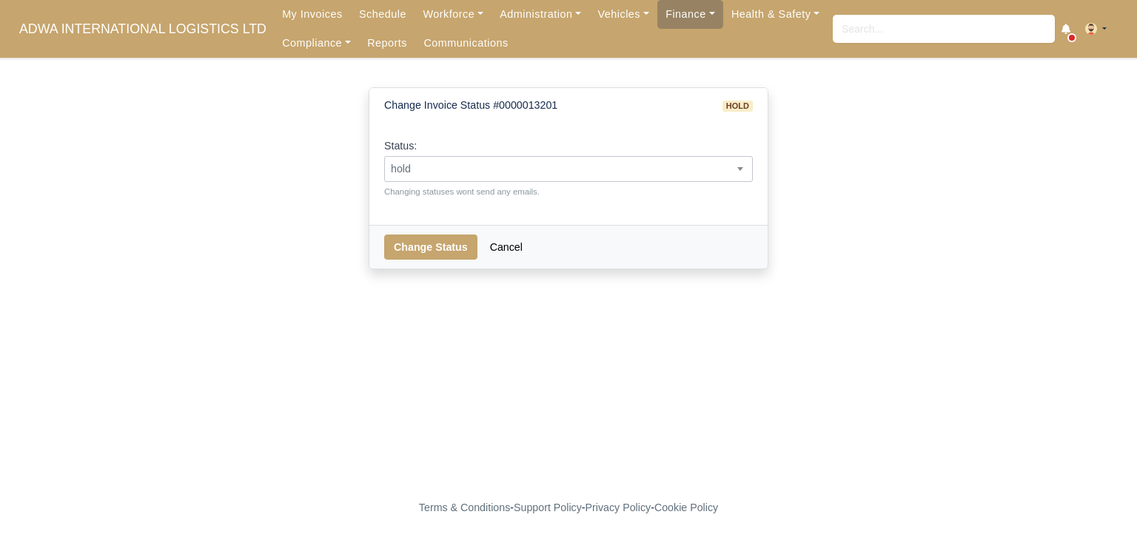
click at [618, 164] on span "hold" at bounding box center [568, 169] width 367 height 19
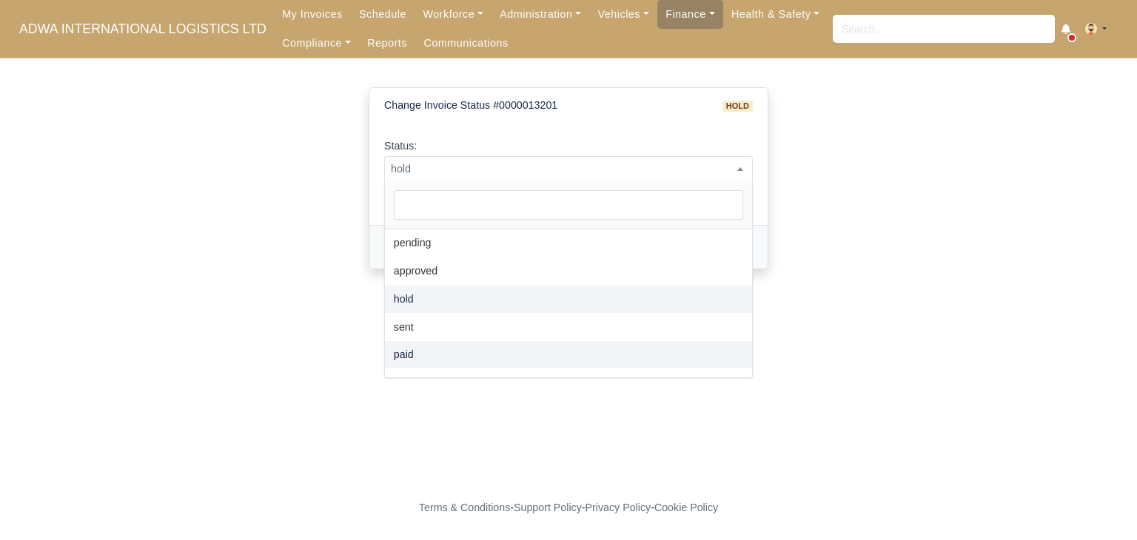
select select "paid"
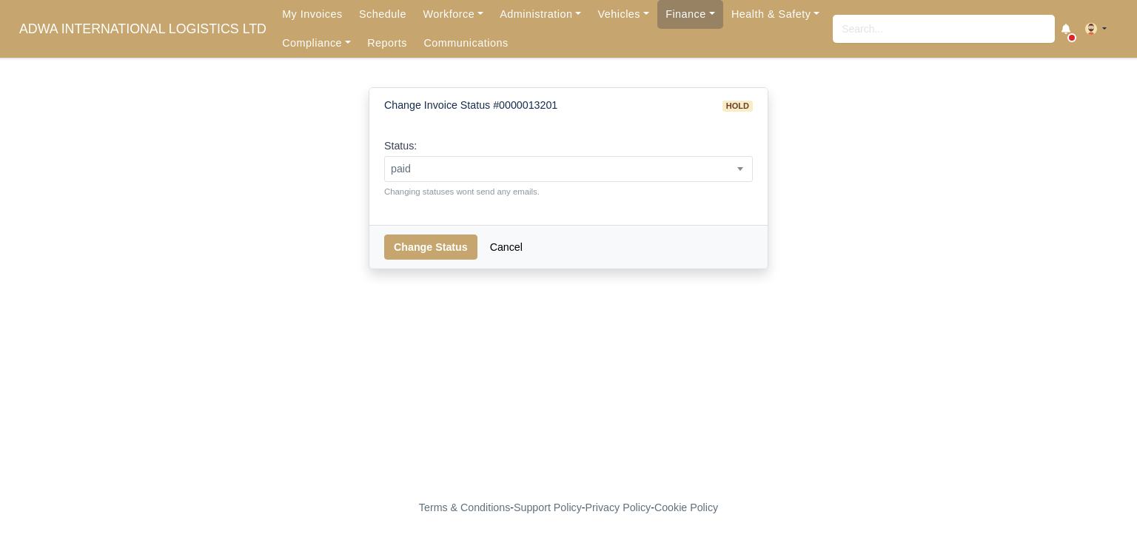
click at [452, 265] on div "Change Status Cancel" at bounding box center [568, 247] width 398 height 44
click at [446, 250] on button "Change Status" at bounding box center [430, 247] width 93 height 25
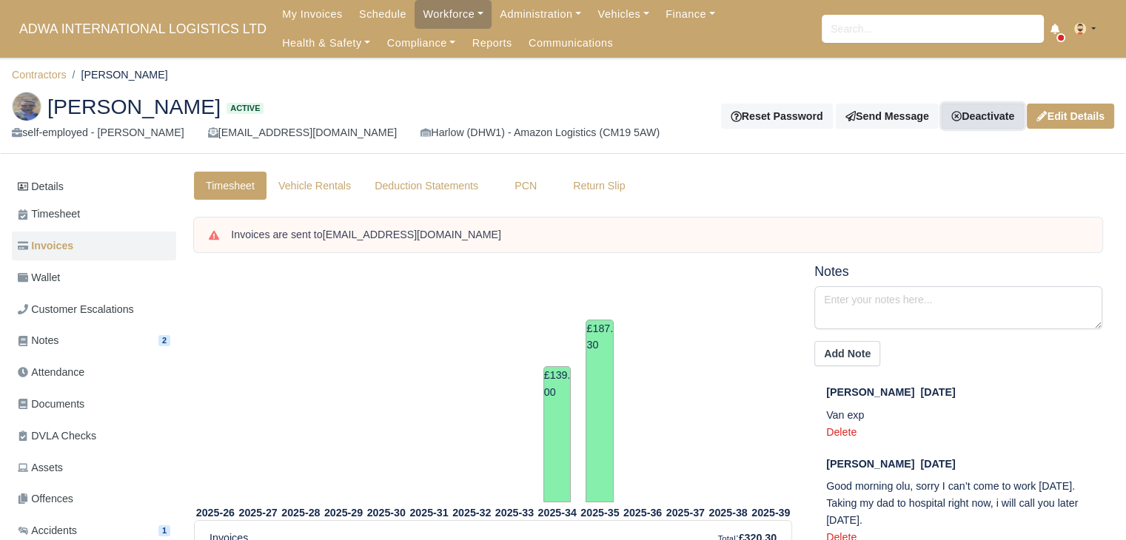
click at [990, 112] on link "Deactivate" at bounding box center [983, 116] width 82 height 25
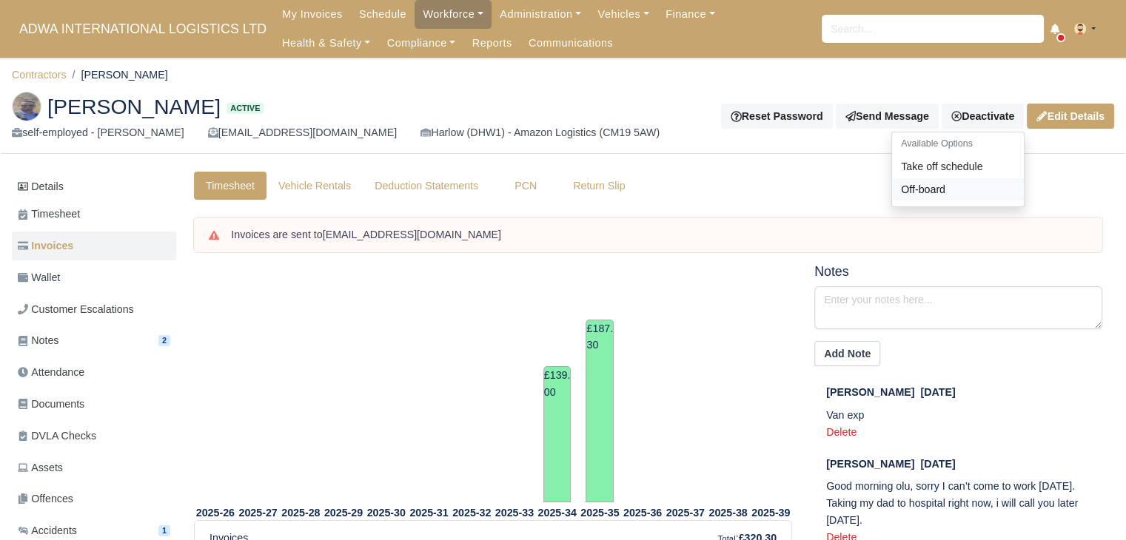
click at [944, 193] on link "Off-board" at bounding box center [958, 189] width 132 height 23
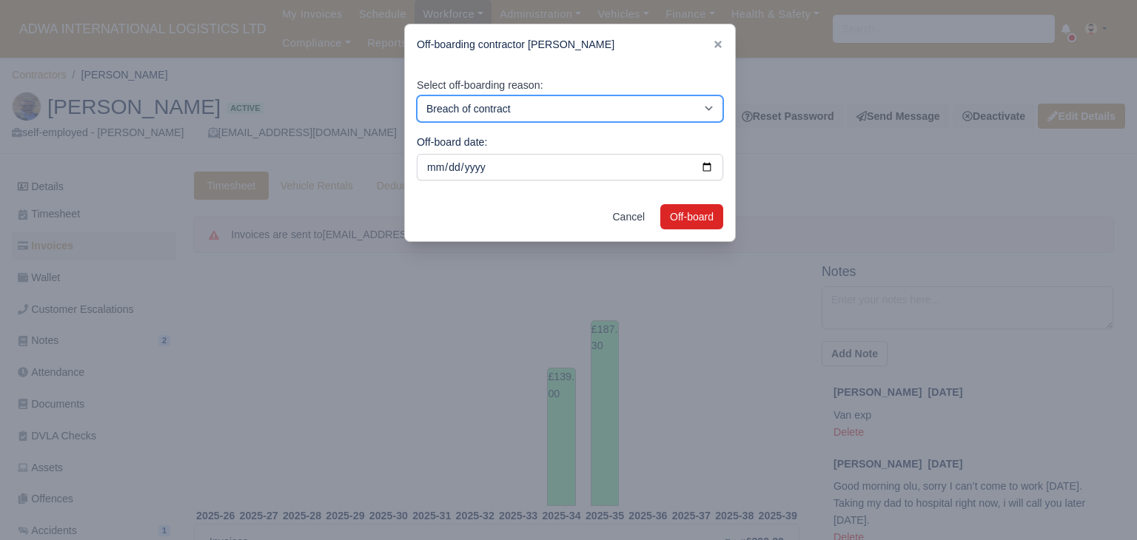
click at [609, 95] on select "Breach of contract Personal decision Too many parcels Heavy routes Another comp…" at bounding box center [570, 108] width 306 height 27
select select "personal-decision"
click at [417, 95] on select "Breach of contract Personal decision Too many parcels Heavy routes Another comp…" at bounding box center [570, 108] width 306 height 27
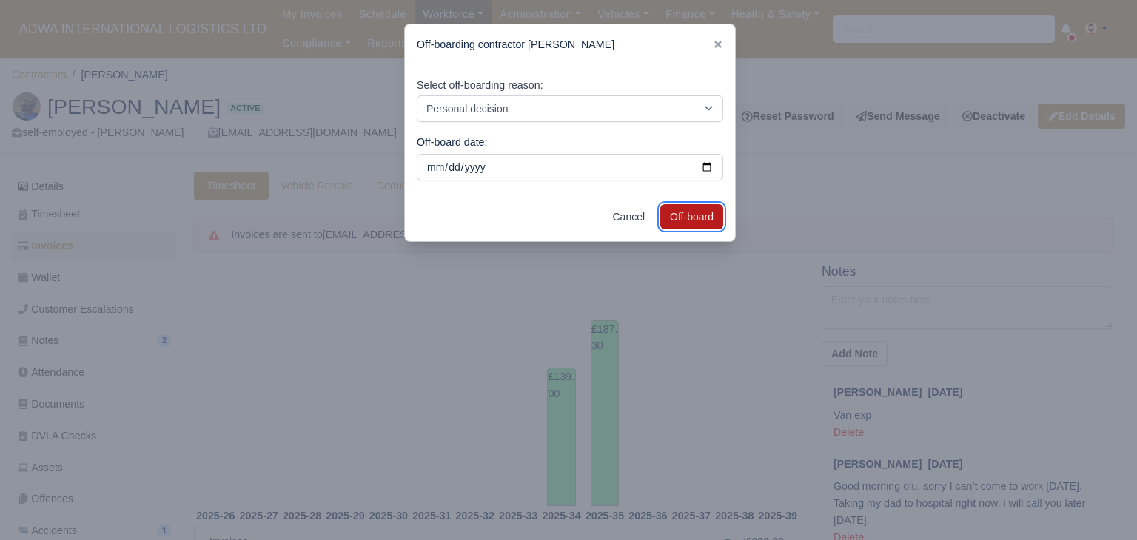
click at [703, 211] on button "Off-board" at bounding box center [691, 216] width 63 height 25
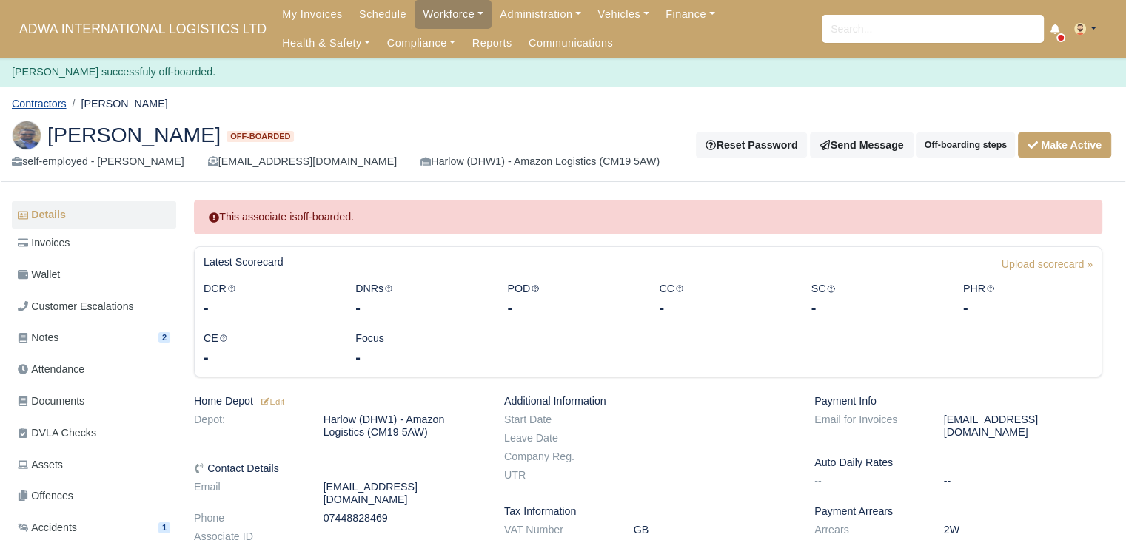
click at [59, 98] on link "Contractors" at bounding box center [39, 104] width 55 height 12
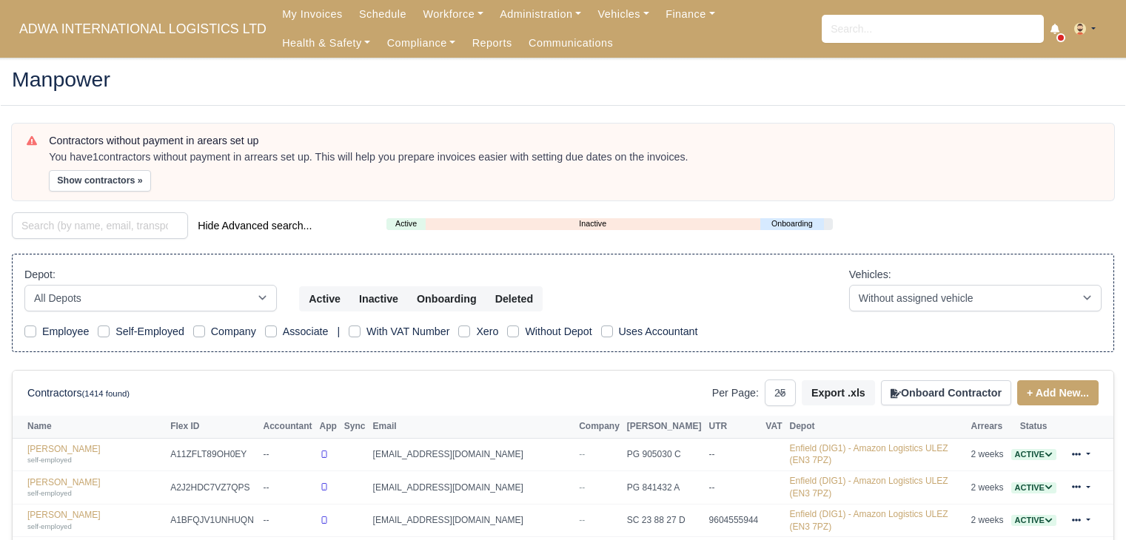
select select "25"
click at [64, 193] on div "Contractors without payment in arears set up You have 1 contractors without pay…" at bounding box center [563, 162] width 1102 height 77
click at [61, 219] on input "search" at bounding box center [100, 225] width 176 height 27
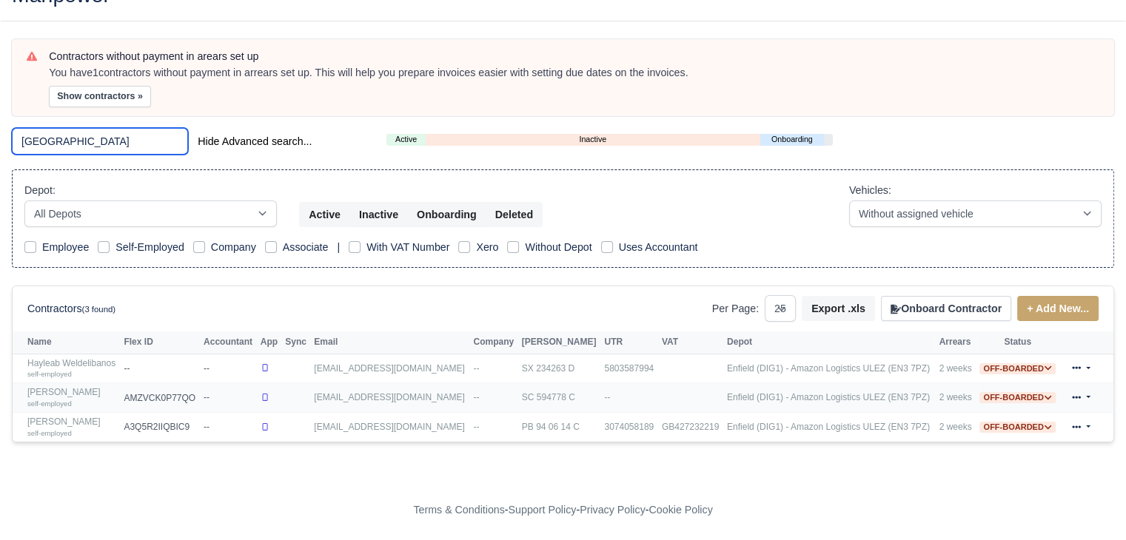
scroll to position [84, 0]
type input "liban"
click at [84, 423] on link "Liban Hassan Adan self-employed" at bounding box center [71, 427] width 89 height 21
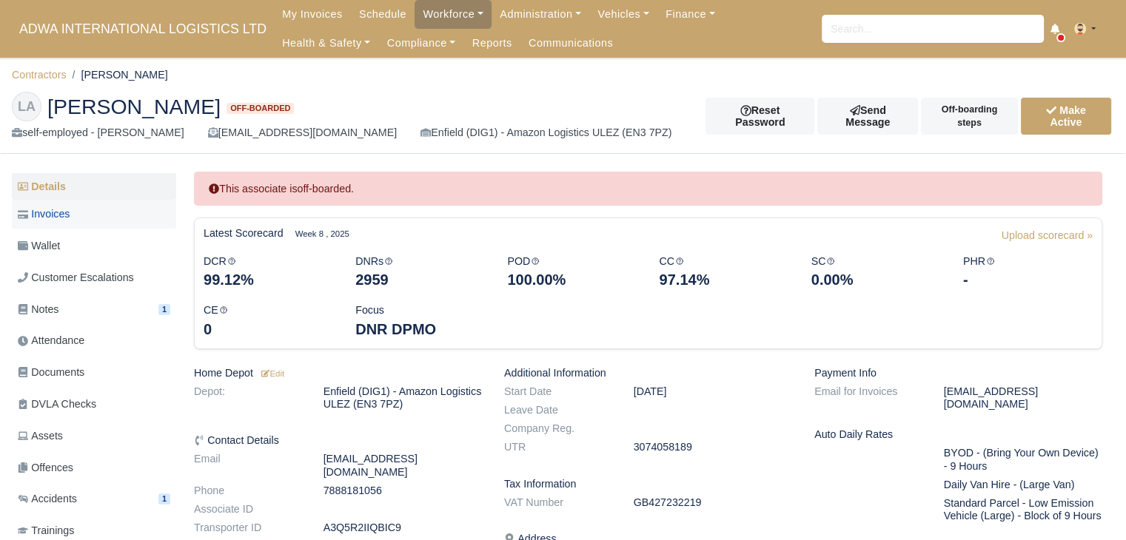
click at [95, 216] on link "Invoices" at bounding box center [94, 214] width 164 height 29
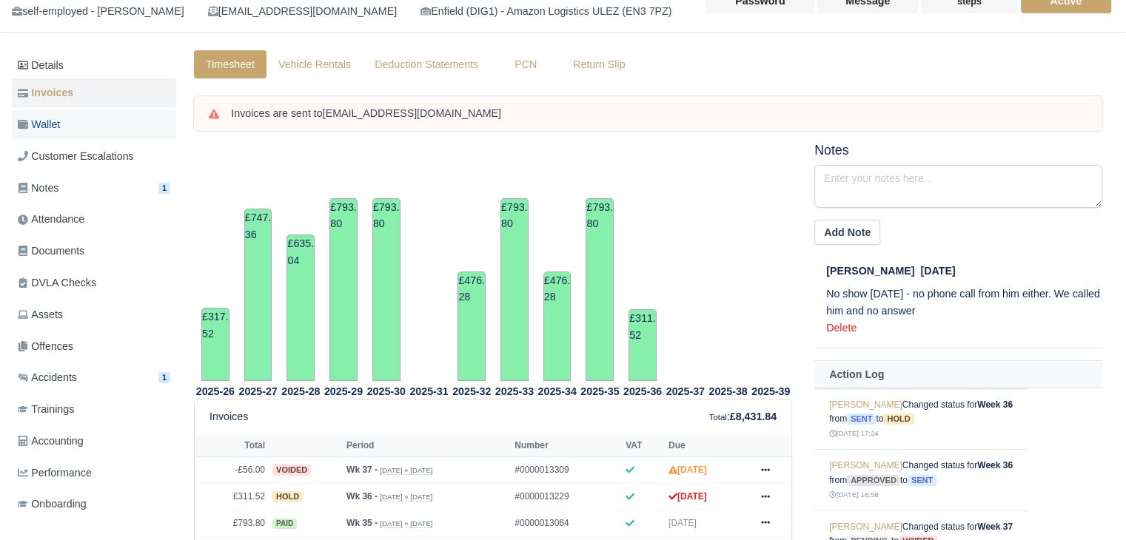
scroll to position [121, 0]
click at [132, 113] on link "Wallet" at bounding box center [94, 124] width 164 height 29
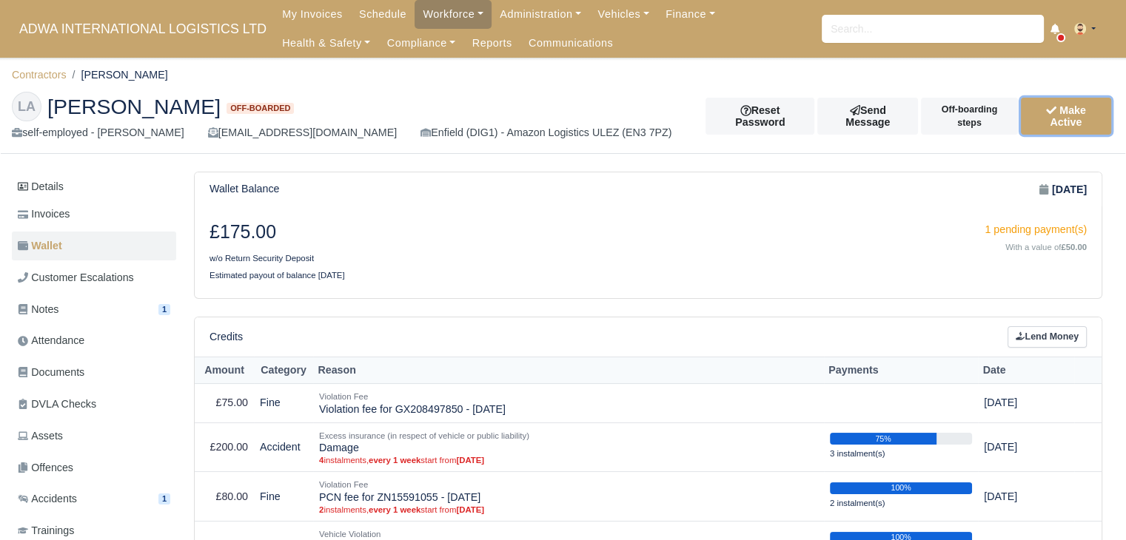
click at [1046, 115] on icon "submit" at bounding box center [1051, 110] width 10 height 10
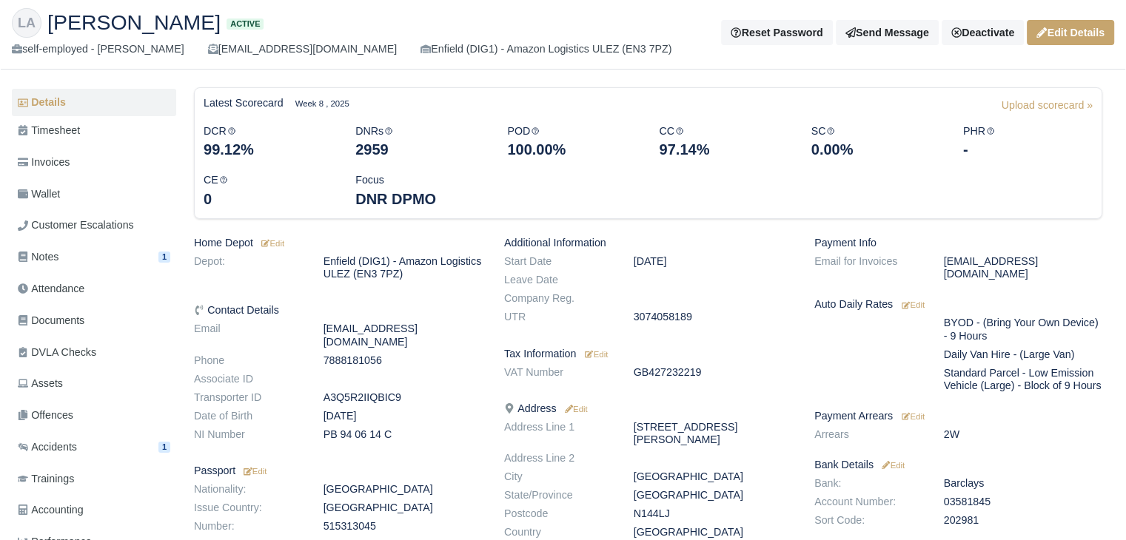
scroll to position [98, 0]
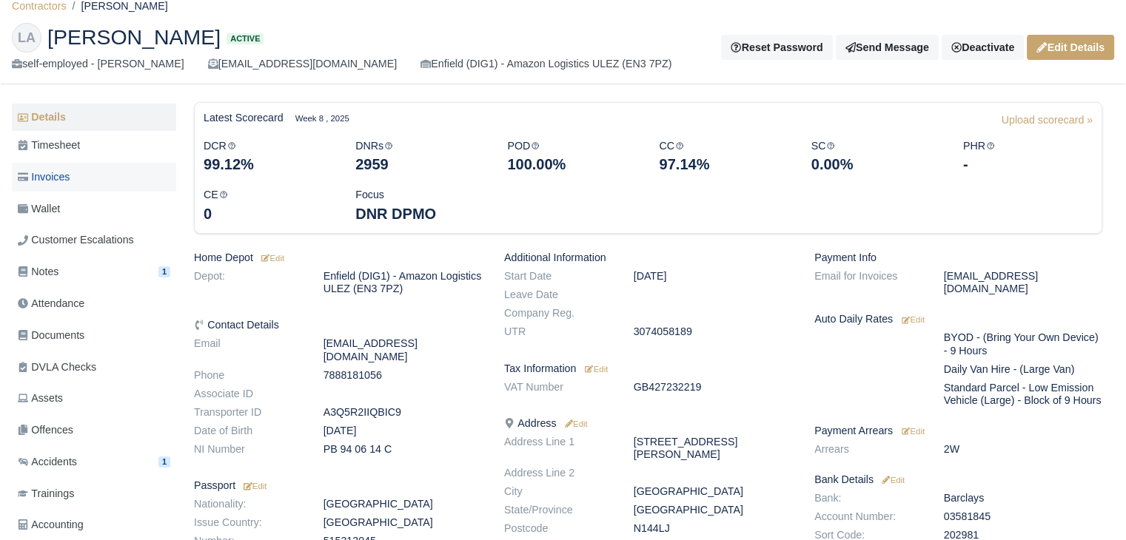
click at [115, 184] on link "Invoices" at bounding box center [94, 177] width 164 height 29
click at [103, 209] on link "Wallet" at bounding box center [94, 209] width 164 height 29
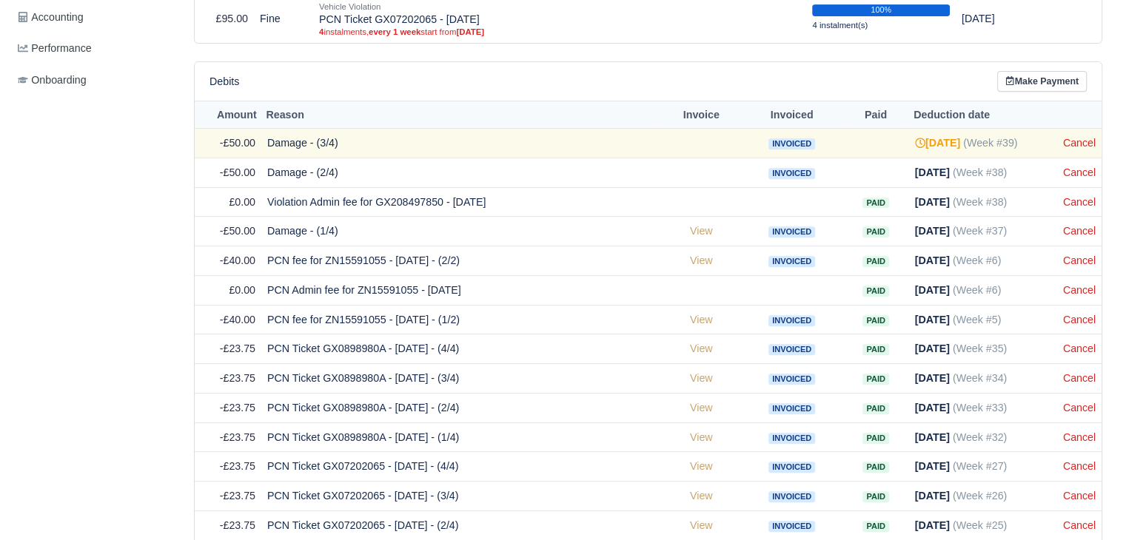
scroll to position [580, 0]
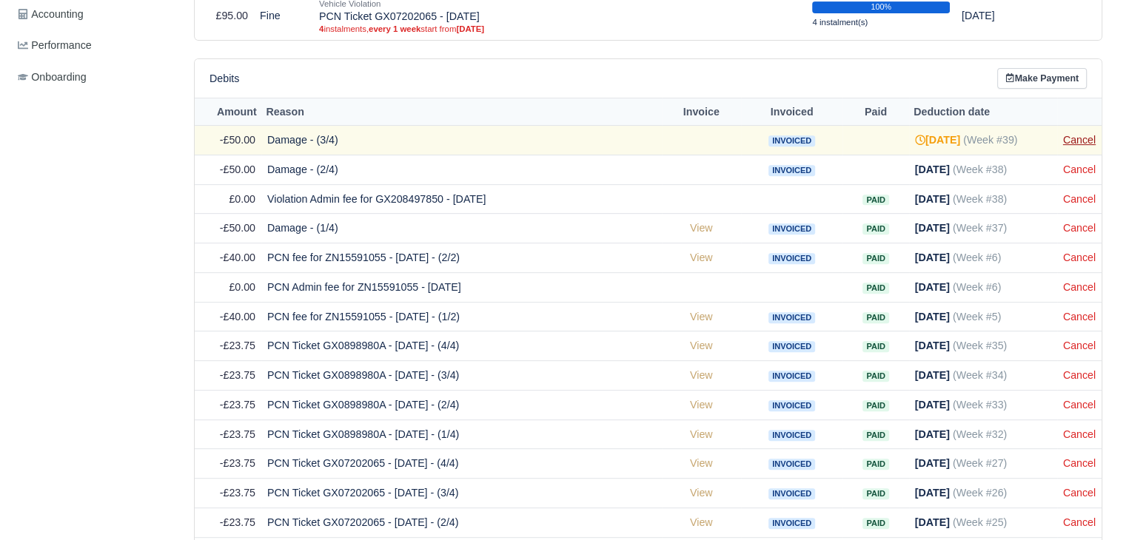
click at [1081, 141] on link "Cancel" at bounding box center [1079, 140] width 33 height 12
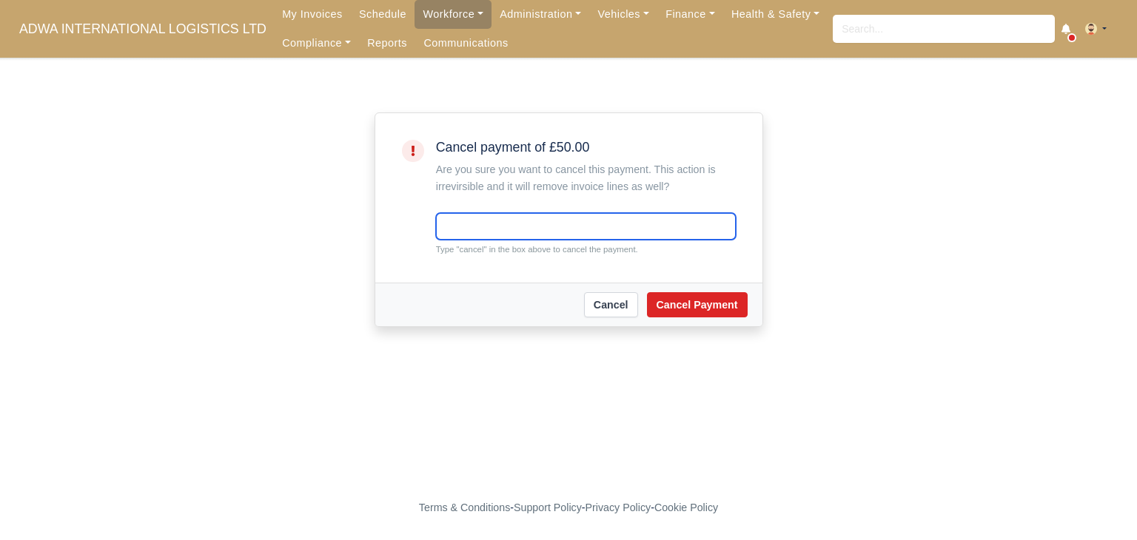
click at [592, 220] on input "text" at bounding box center [586, 226] width 300 height 27
type input "cancel"
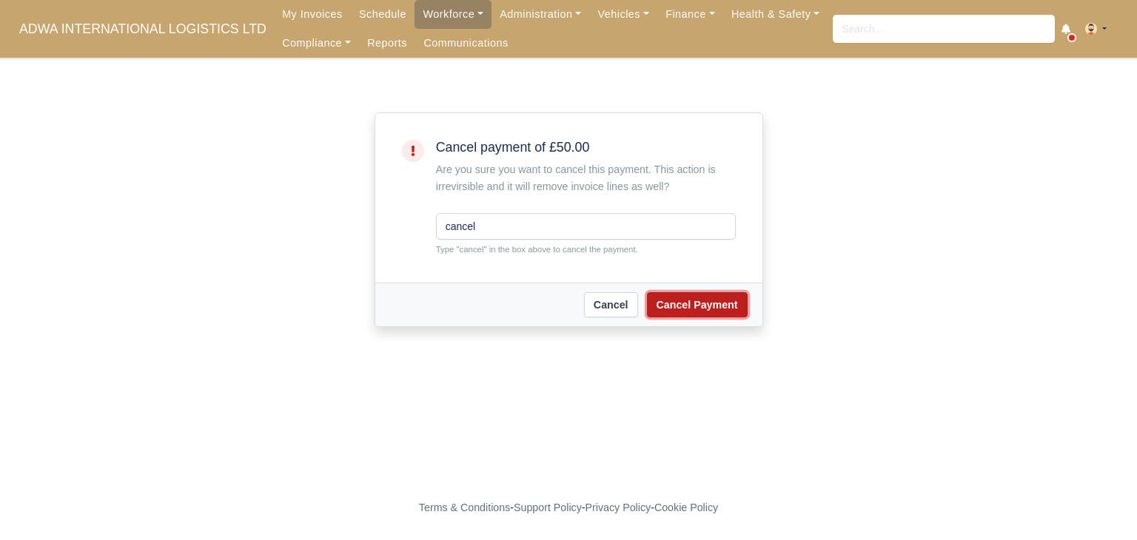
click at [711, 296] on button "Cancel Payment" at bounding box center [697, 304] width 101 height 25
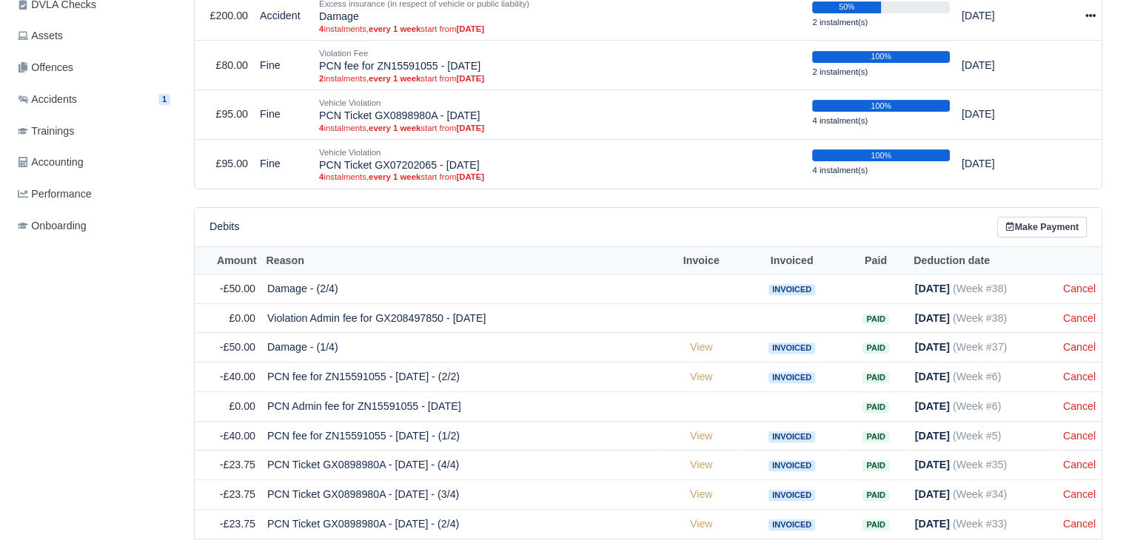
scroll to position [461, 0]
click at [1079, 284] on link "Cancel" at bounding box center [1079, 288] width 33 height 12
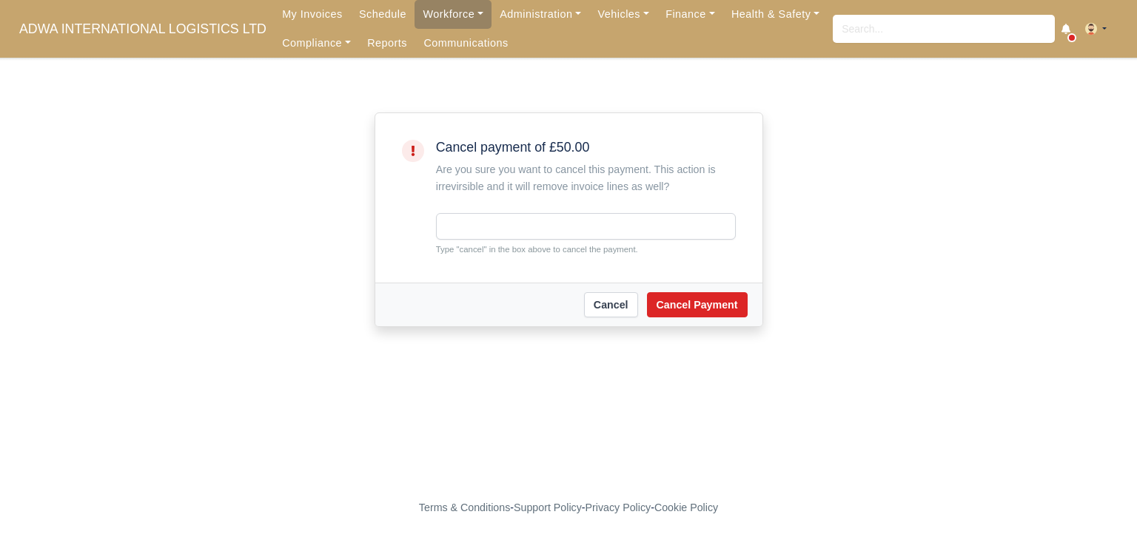
click at [557, 241] on div "Type "cancel" in the box above to cancel the payment." at bounding box center [586, 234] width 300 height 43
click at [548, 229] on input "text" at bounding box center [586, 226] width 300 height 27
type input "cancel"
click at [697, 316] on button "Cancel Payment" at bounding box center [697, 304] width 101 height 25
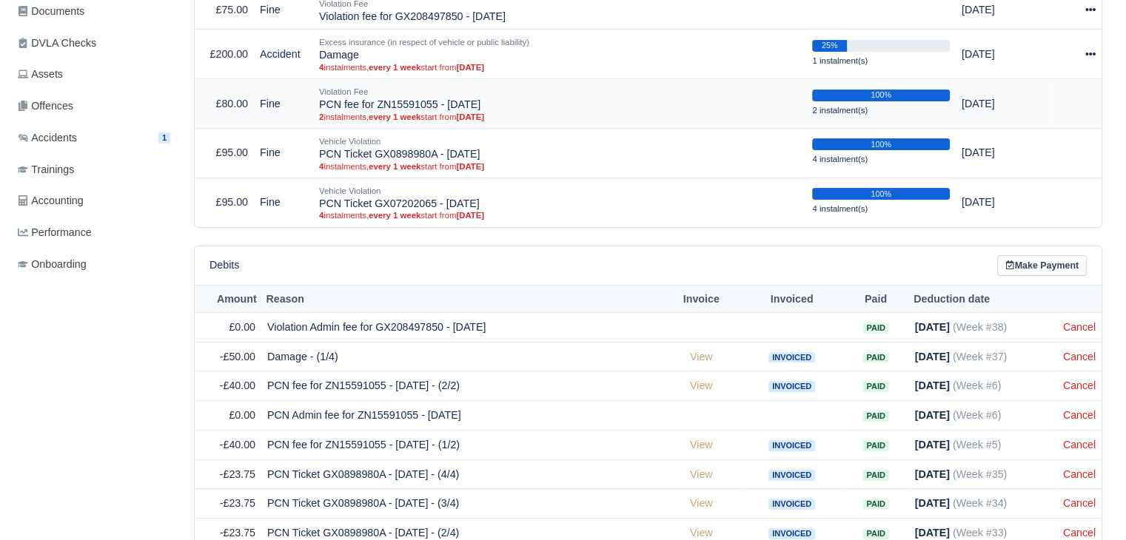
scroll to position [423, 0]
click at [1087, 350] on link "Cancel" at bounding box center [1079, 356] width 33 height 12
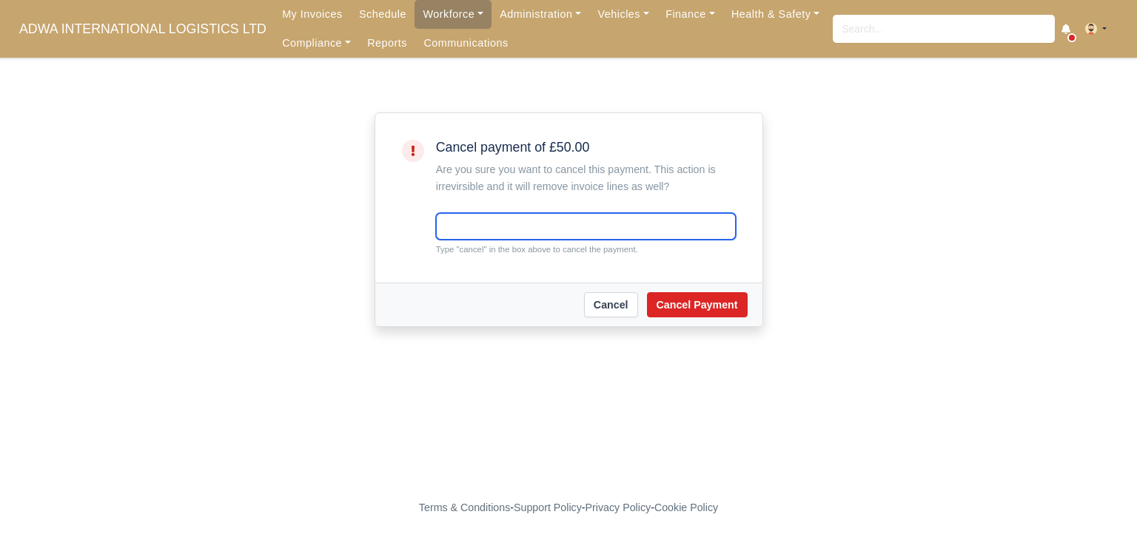
click at [529, 221] on input "text" at bounding box center [586, 226] width 300 height 27
type input "cancel"
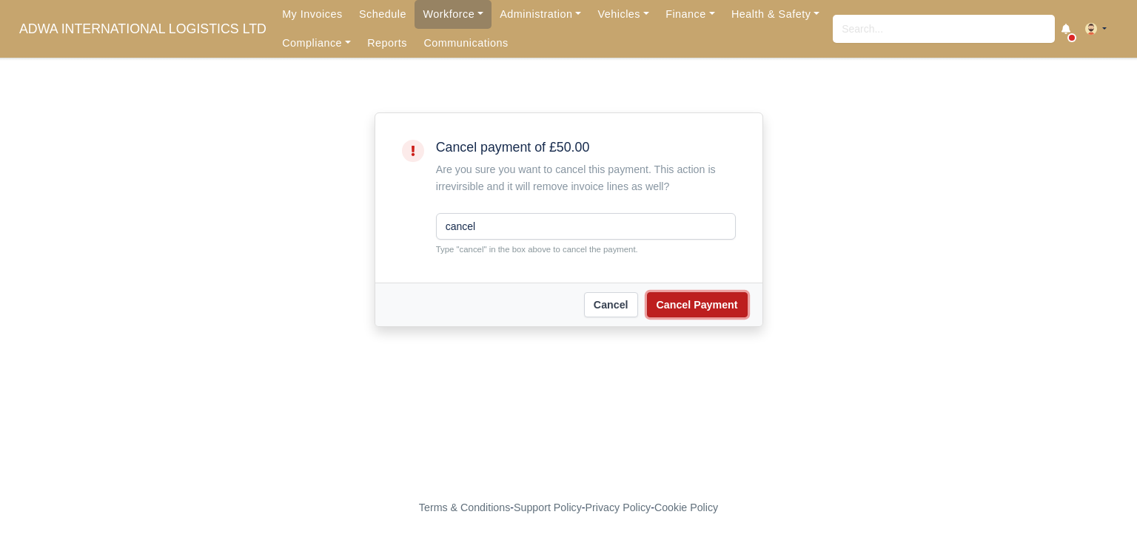
click at [679, 315] on button "Cancel Payment" at bounding box center [697, 304] width 101 height 25
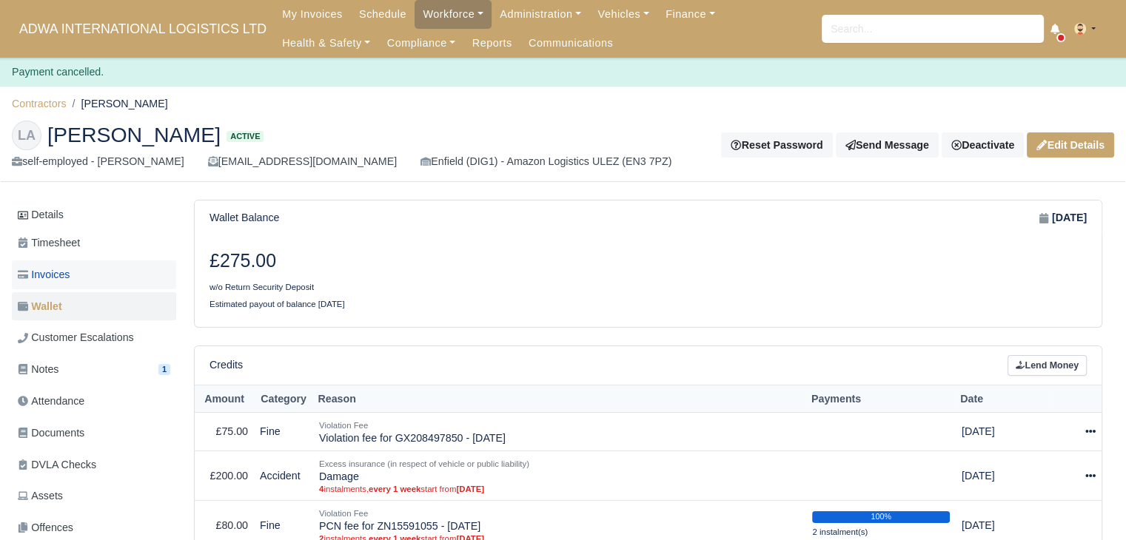
click at [111, 264] on link "Invoices" at bounding box center [94, 275] width 164 height 29
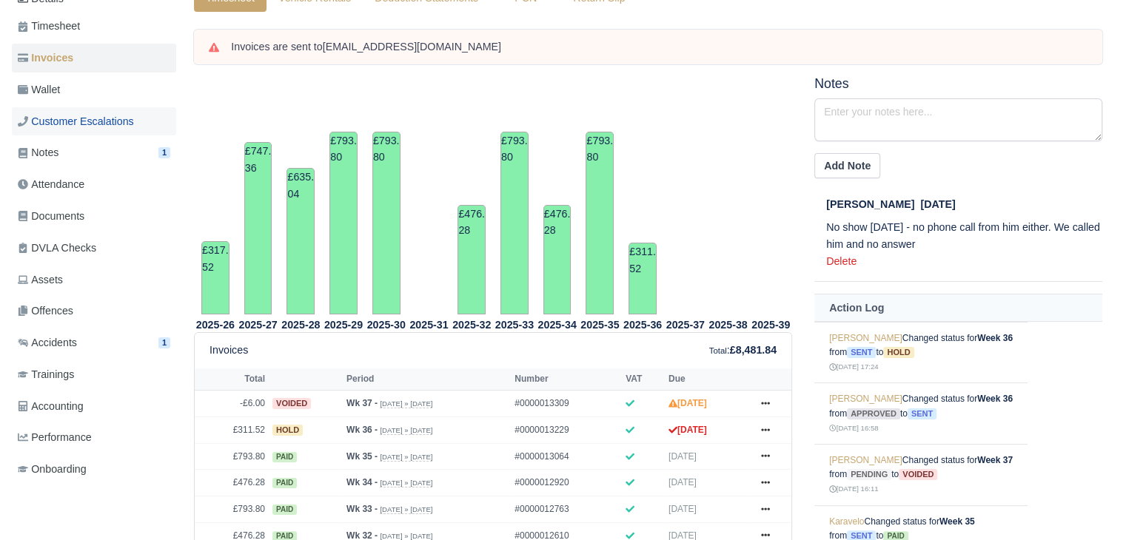
scroll to position [183, 0]
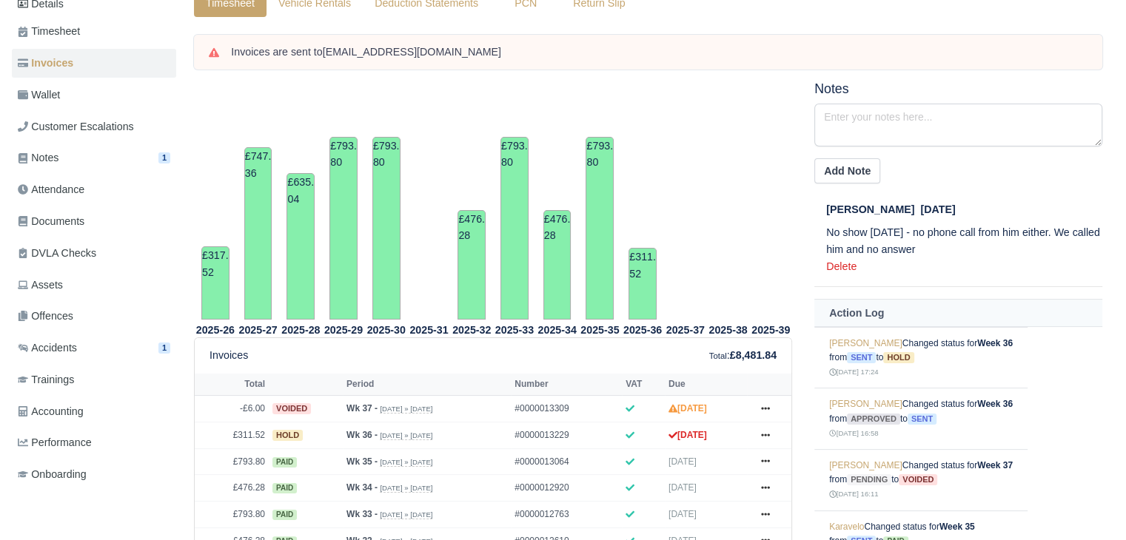
click at [104, 109] on ul "Details Timesheet Invoices Wallet Customer Escalations Notes 1 Attendance" at bounding box center [94, 241] width 164 height 502
click at [105, 107] on link "Wallet" at bounding box center [94, 95] width 164 height 29
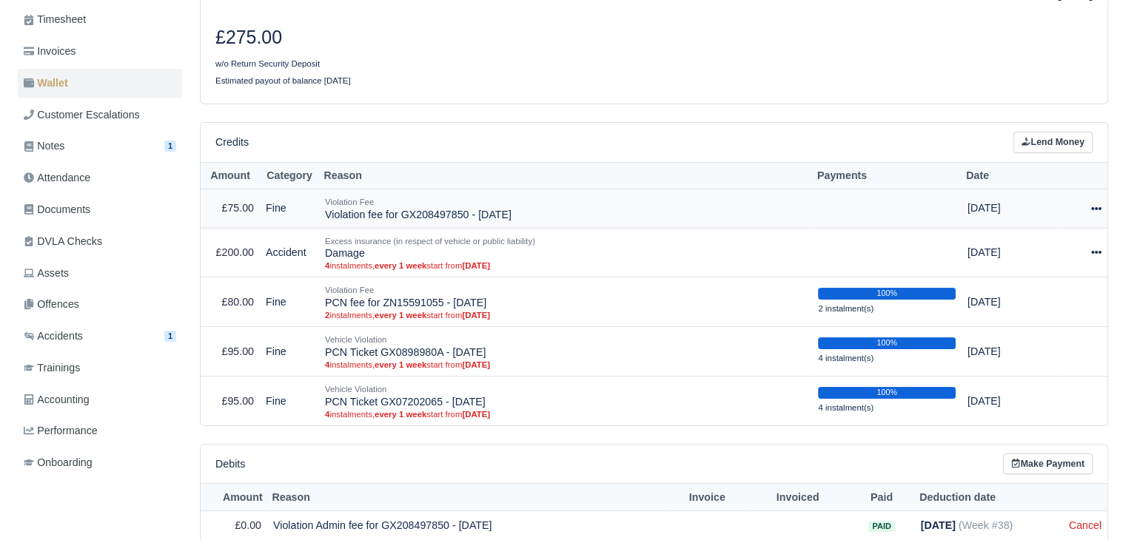
scroll to position [195, 0]
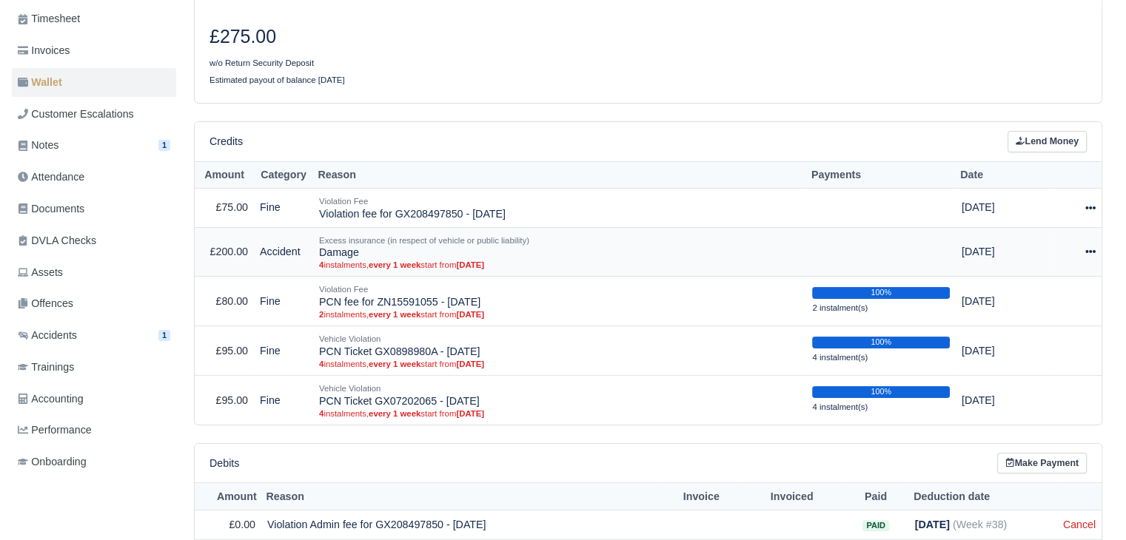
click at [1089, 249] on icon at bounding box center [1090, 251] width 10 height 10
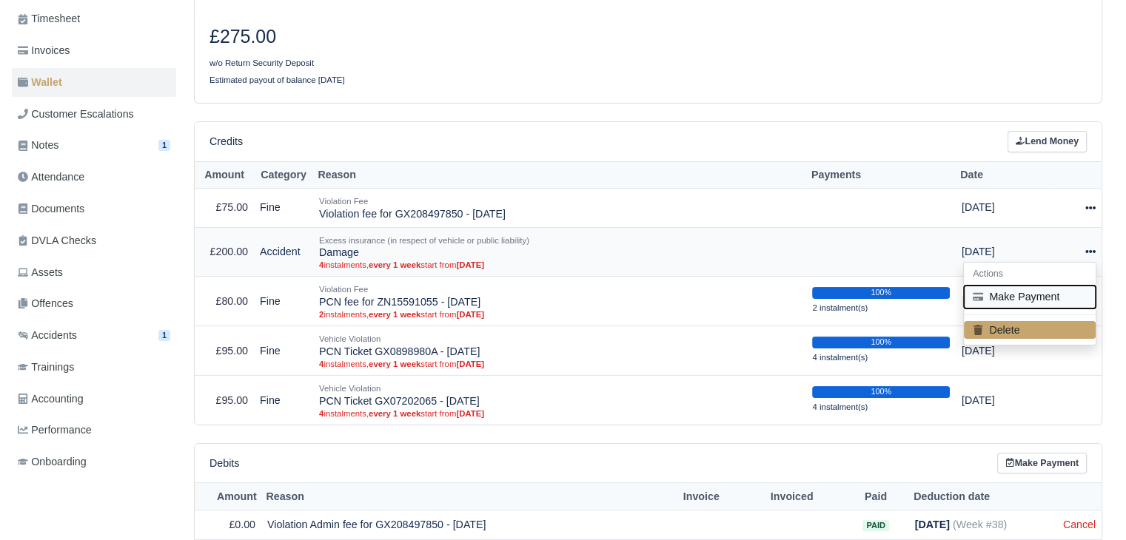
click at [1052, 301] on button "Make Payment" at bounding box center [1030, 297] width 132 height 23
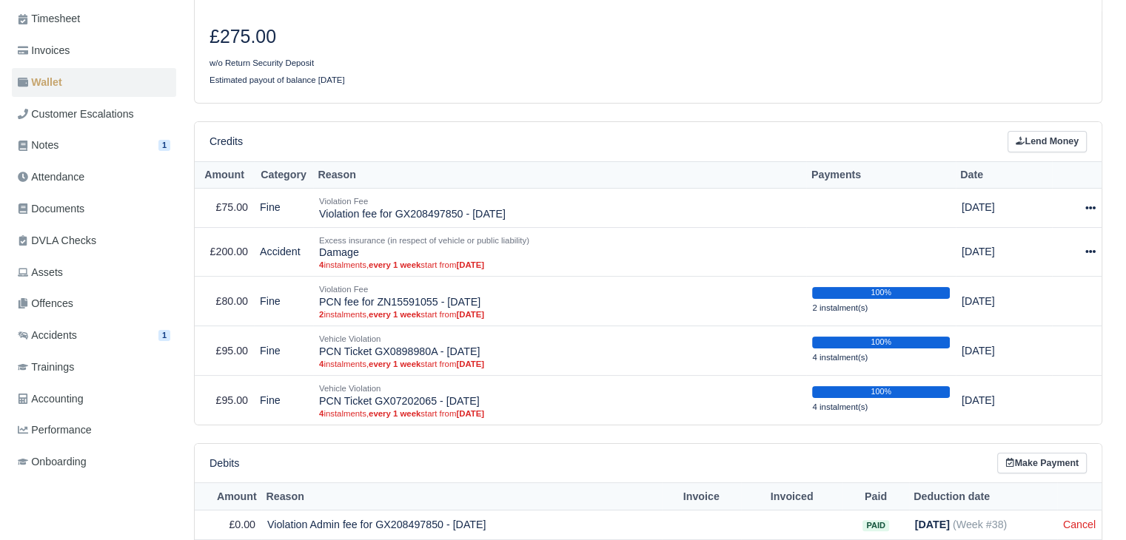
select select "5186"
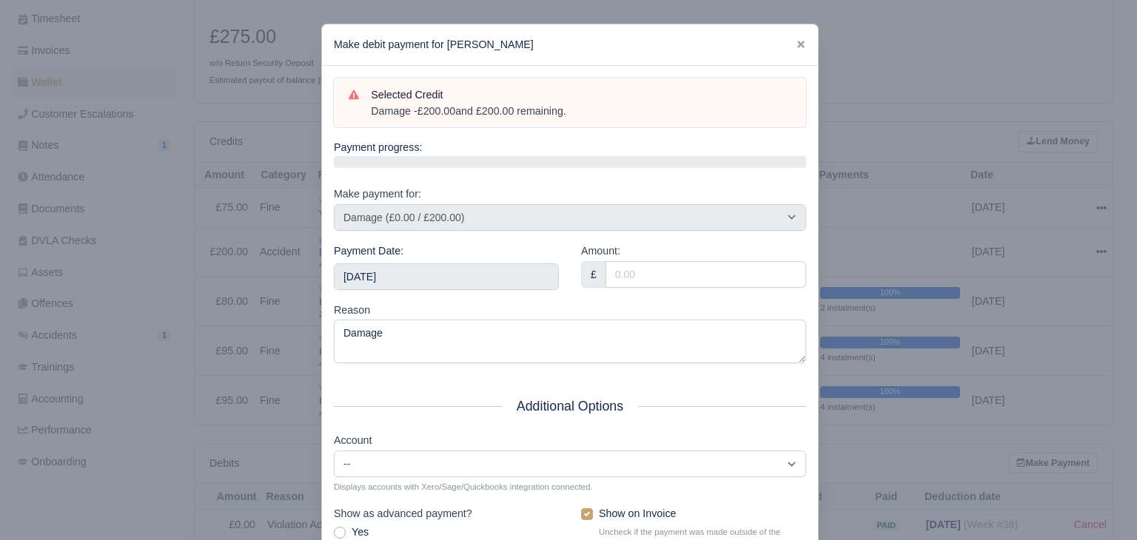
click at [607, 231] on div "Selected Credit Damage - £200.00 and £200.00 remaining. Payment progress: 0% Ma…" at bounding box center [570, 339] width 496 height 546
click at [512, 275] on input "2025-09-27" at bounding box center [446, 277] width 225 height 27
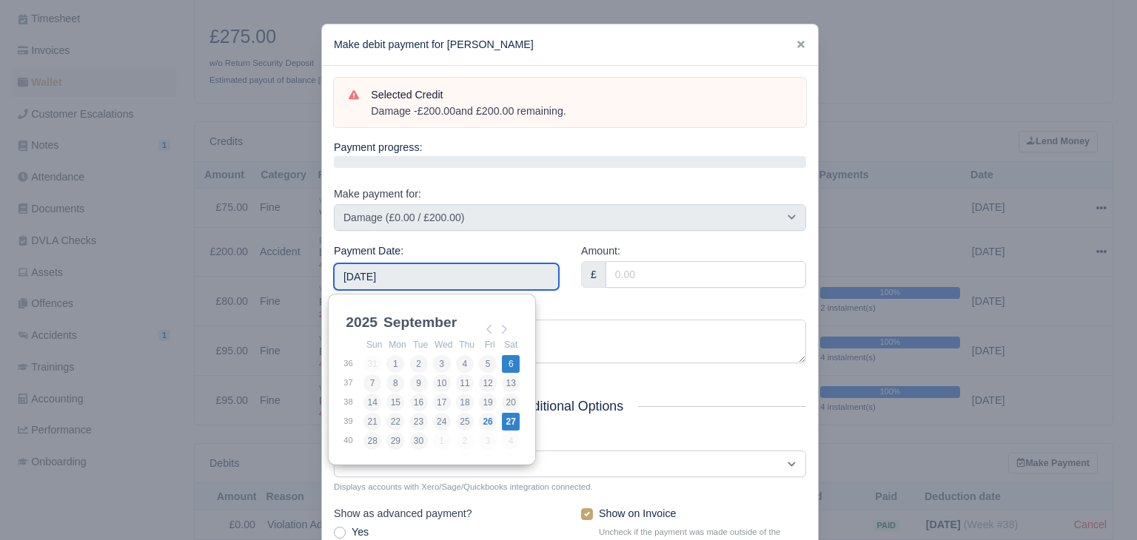
type input "[DATE]"
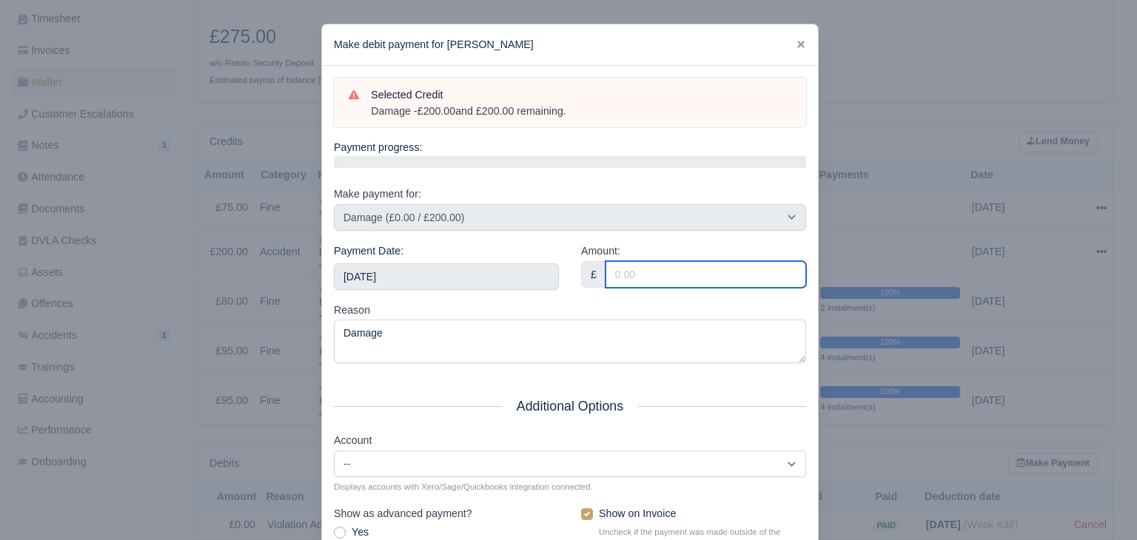
click at [628, 280] on input "Amount:" at bounding box center [705, 274] width 201 height 27
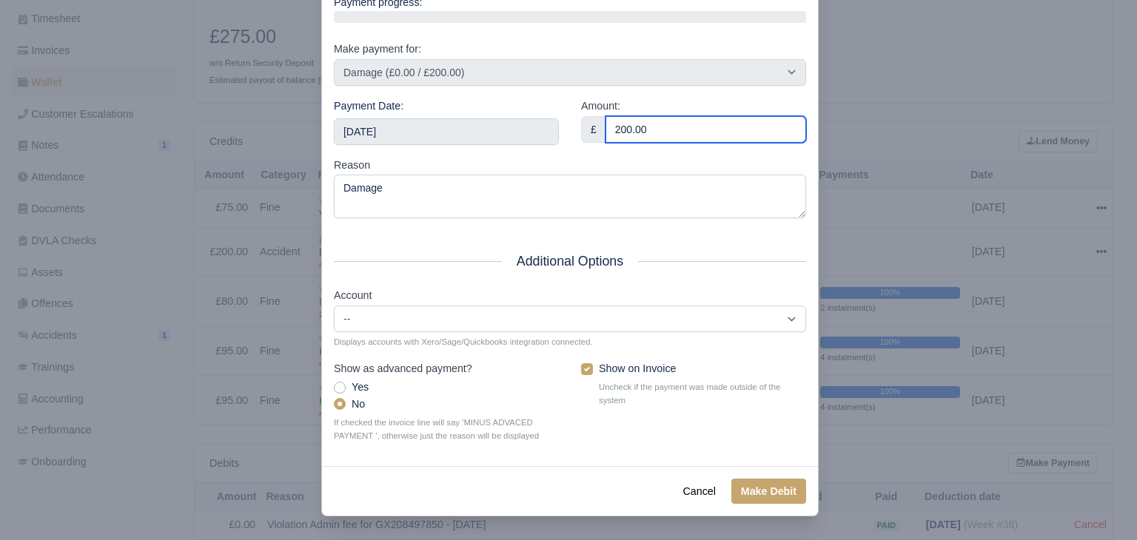
type input "200.00"
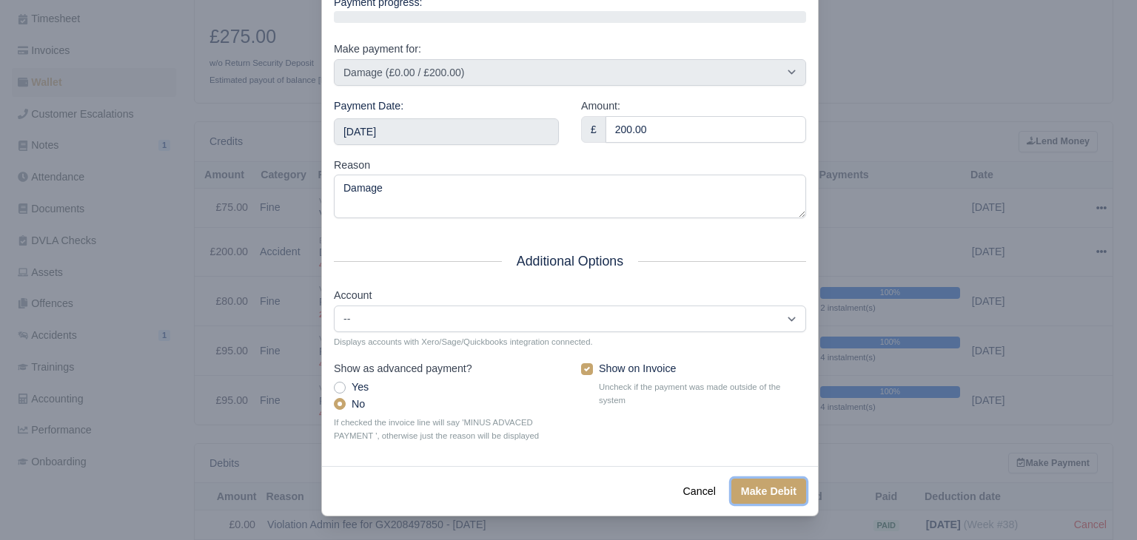
click at [731, 486] on button "Make Debit" at bounding box center [768, 491] width 75 height 25
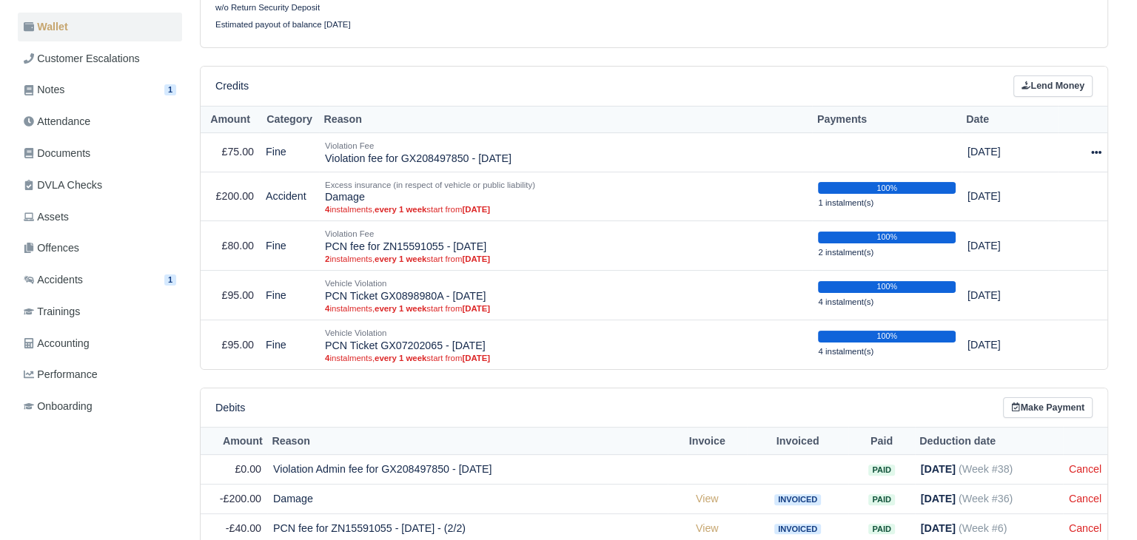
scroll to position [252, 0]
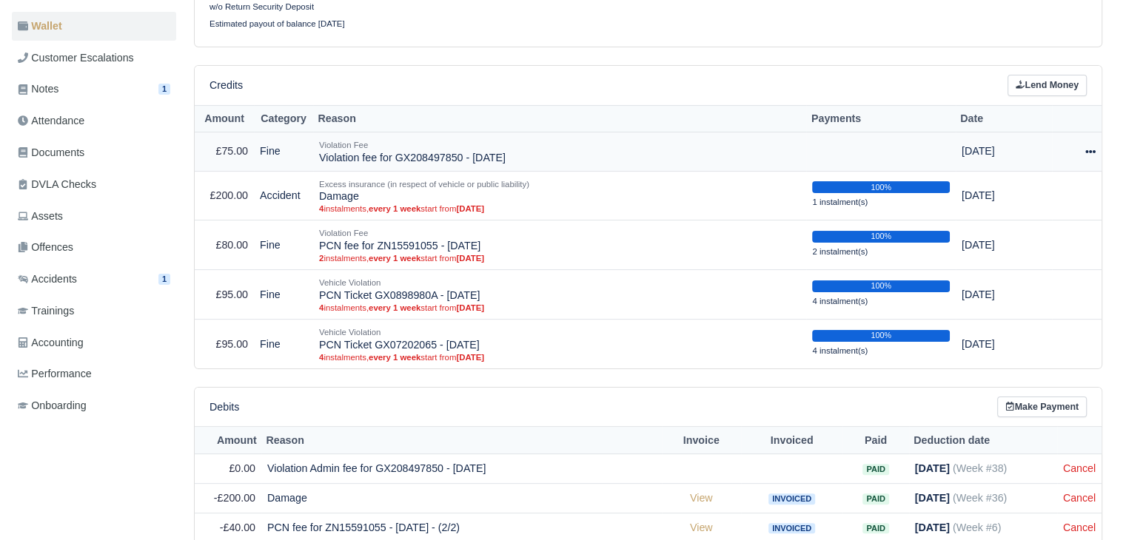
click at [1088, 155] on icon at bounding box center [1090, 152] width 10 height 10
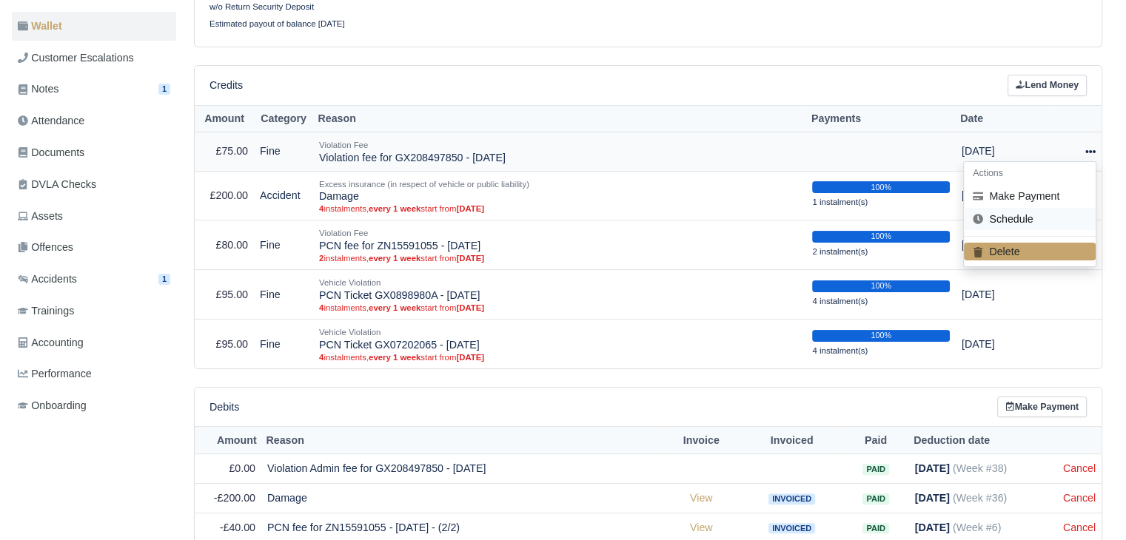
click at [1033, 216] on link "Schedule" at bounding box center [1030, 219] width 132 height 23
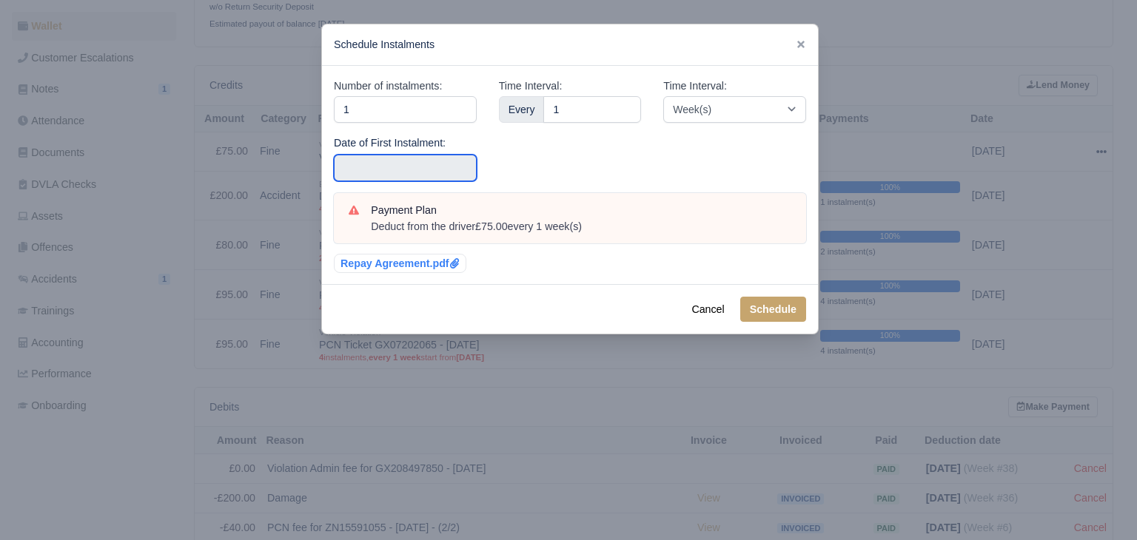
click at [456, 163] on input "text" at bounding box center [405, 168] width 143 height 27
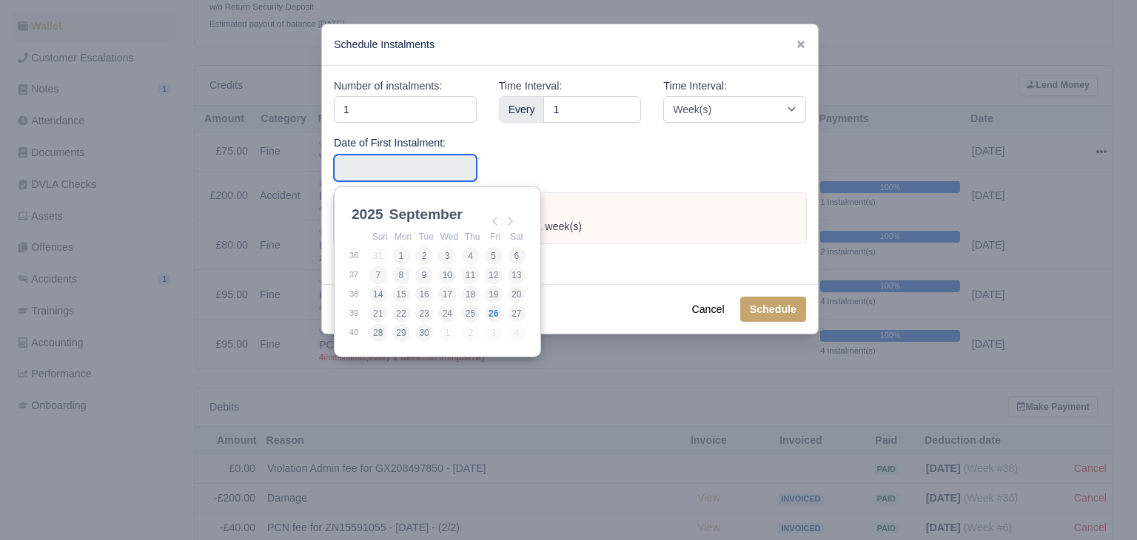
click at [529, 252] on div "2025 1960 1961 1962 1963 1964 1965 1966 1967 1968 1969 1970 1971 1972 1973 1974…" at bounding box center [437, 273] width 207 height 172
type input "[DATE]"
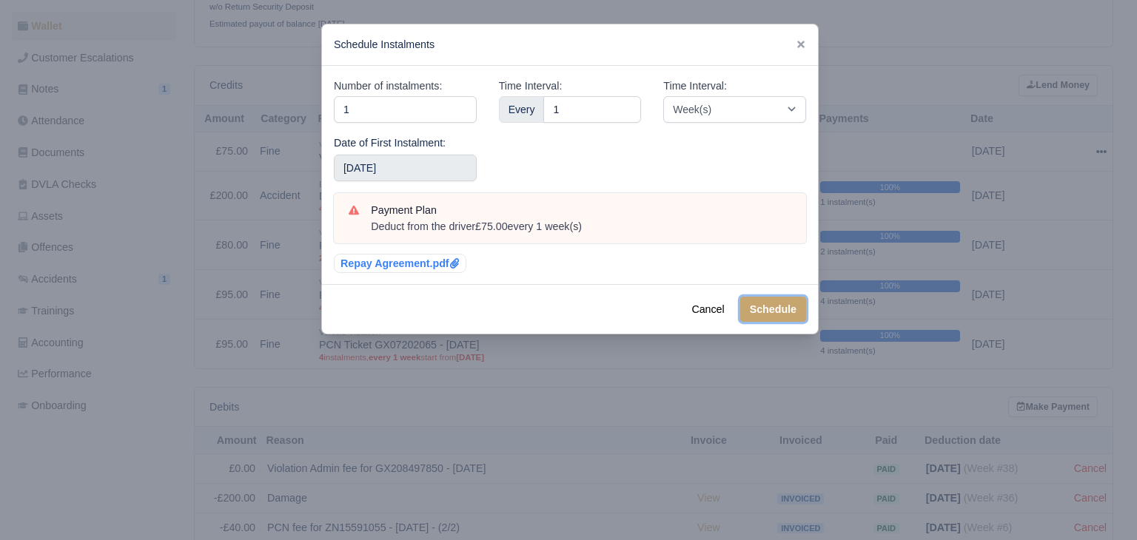
click at [755, 306] on button "Schedule" at bounding box center [773, 309] width 66 height 25
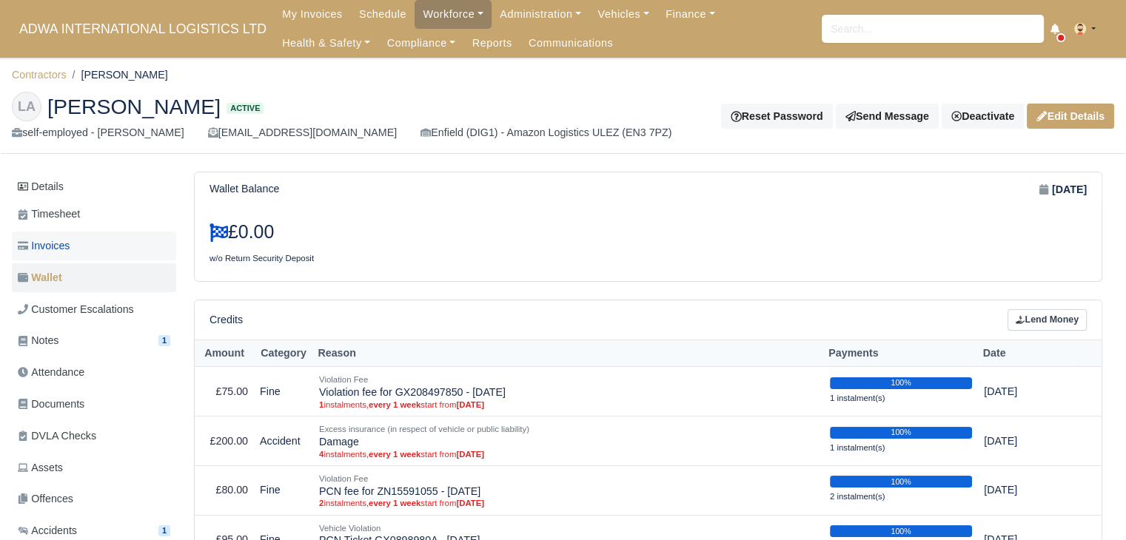
click at [90, 246] on link "Invoices" at bounding box center [94, 246] width 164 height 29
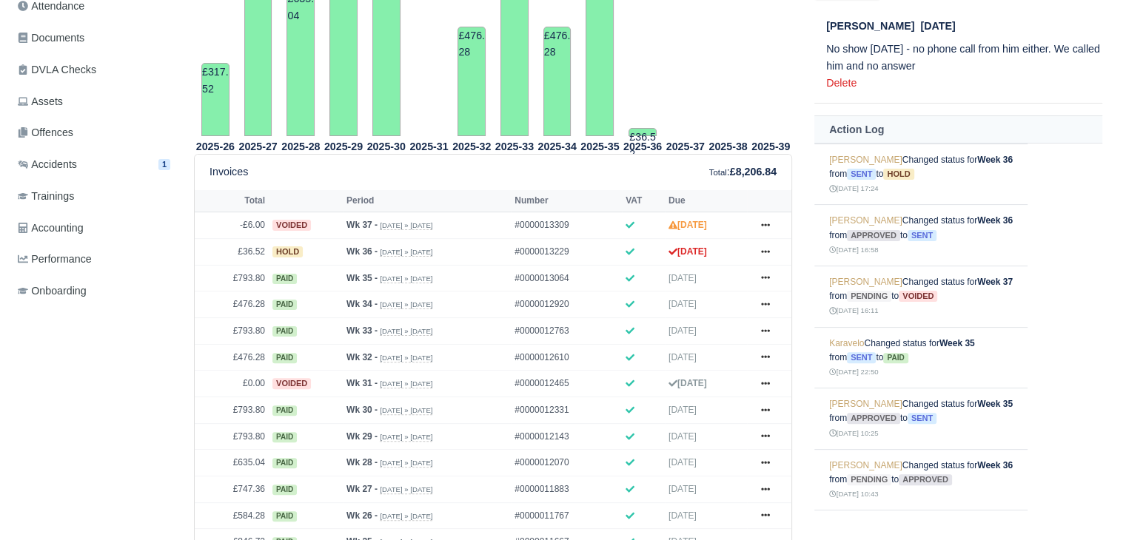
scroll to position [367, 0]
click at [767, 252] on icon at bounding box center [765, 250] width 9 height 9
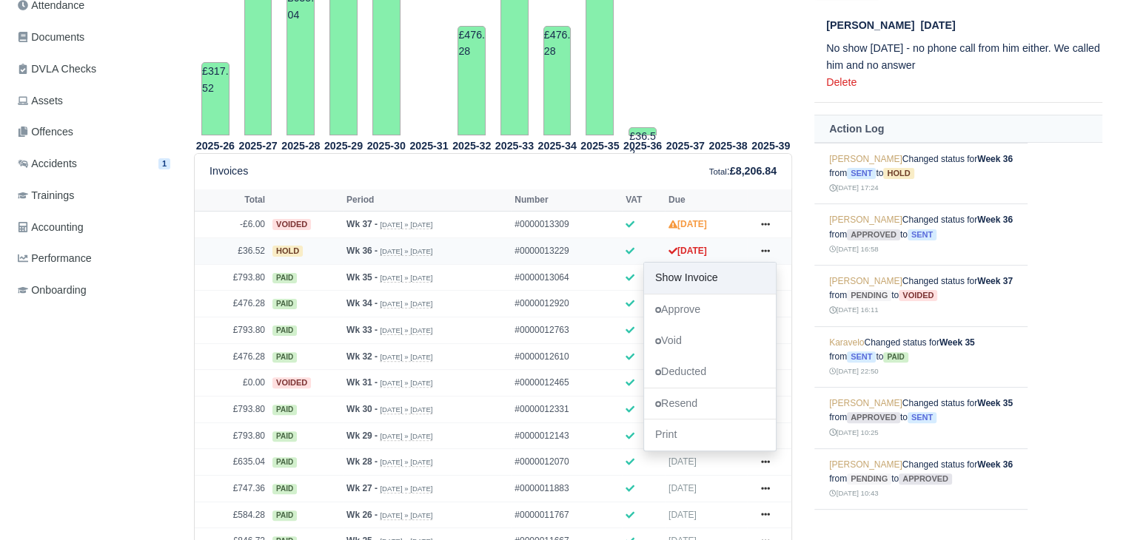
click at [746, 268] on link "Show Invoice" at bounding box center [710, 278] width 132 height 31
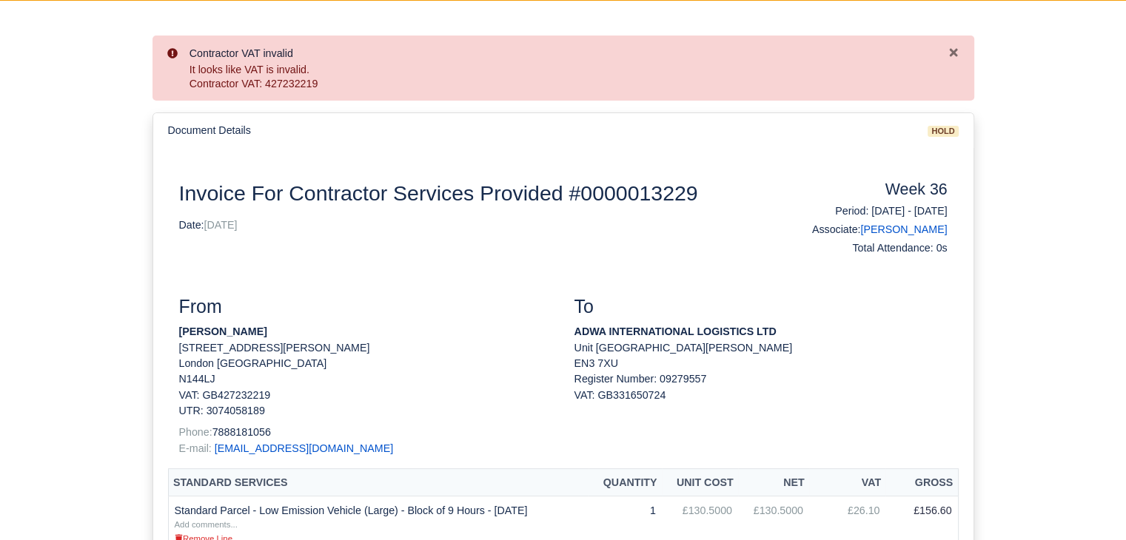
scroll to position [174, 0]
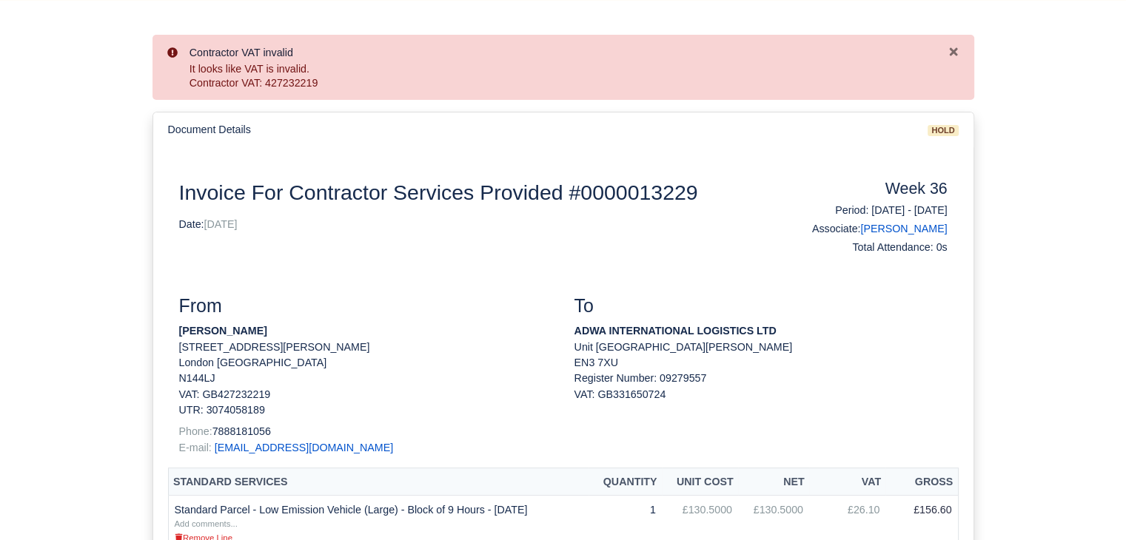
drag, startPoint x: 270, startPoint y: 334, endPoint x: 169, endPoint y: 326, distance: 101.7
click at [169, 326] on div "From Liban Hassan Adan 66 Dalrymple Close London London N144LJ VAT: GB427232219…" at bounding box center [365, 381] width 395 height 172
copy strong "Liban Hassan Adan"
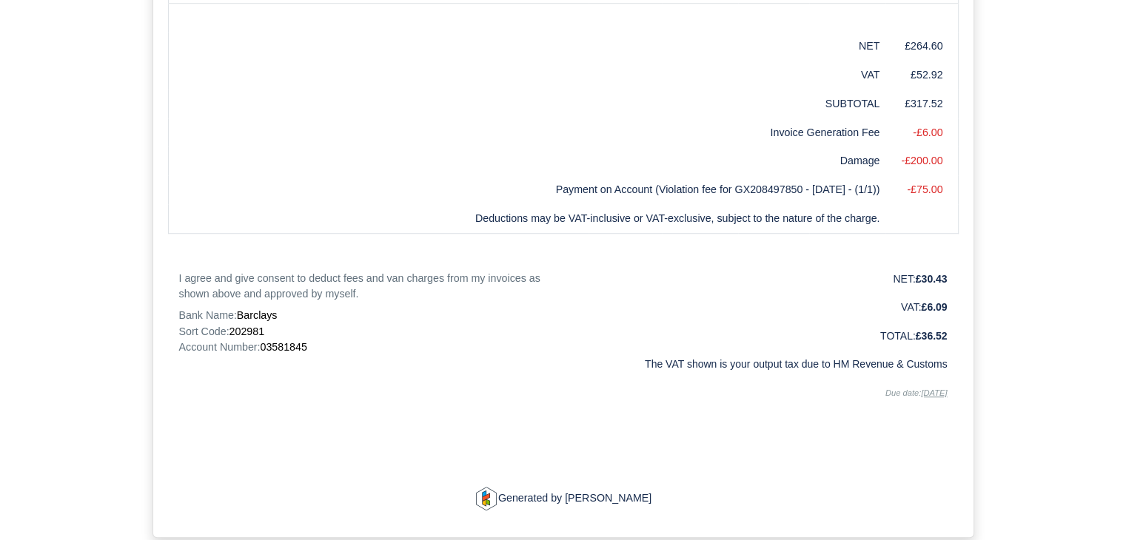
scroll to position [990, 0]
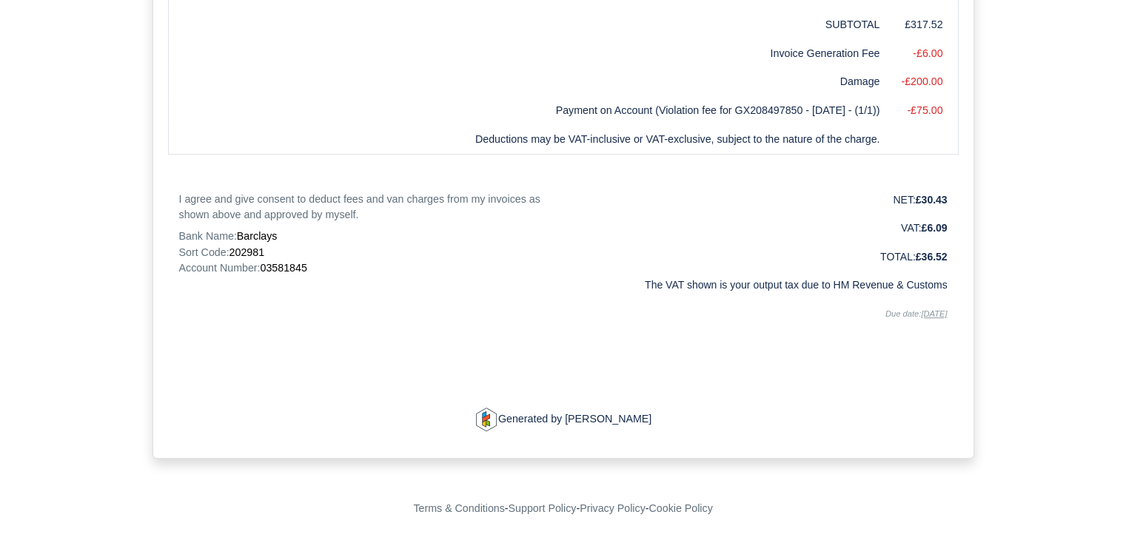
click at [283, 266] on span "03581845" at bounding box center [283, 268] width 47 height 12
copy span "03581845"
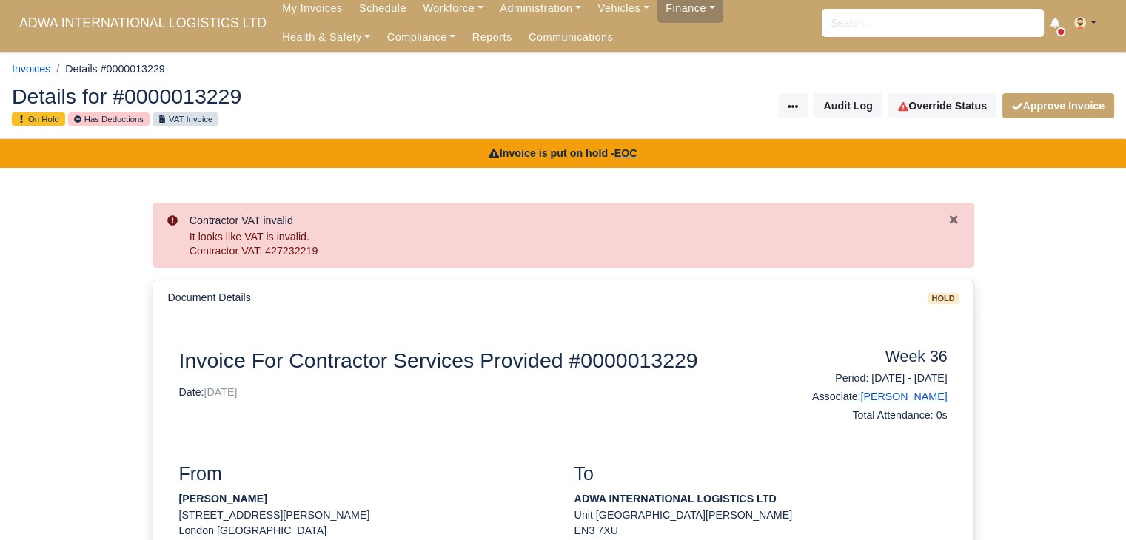
scroll to position [0, 0]
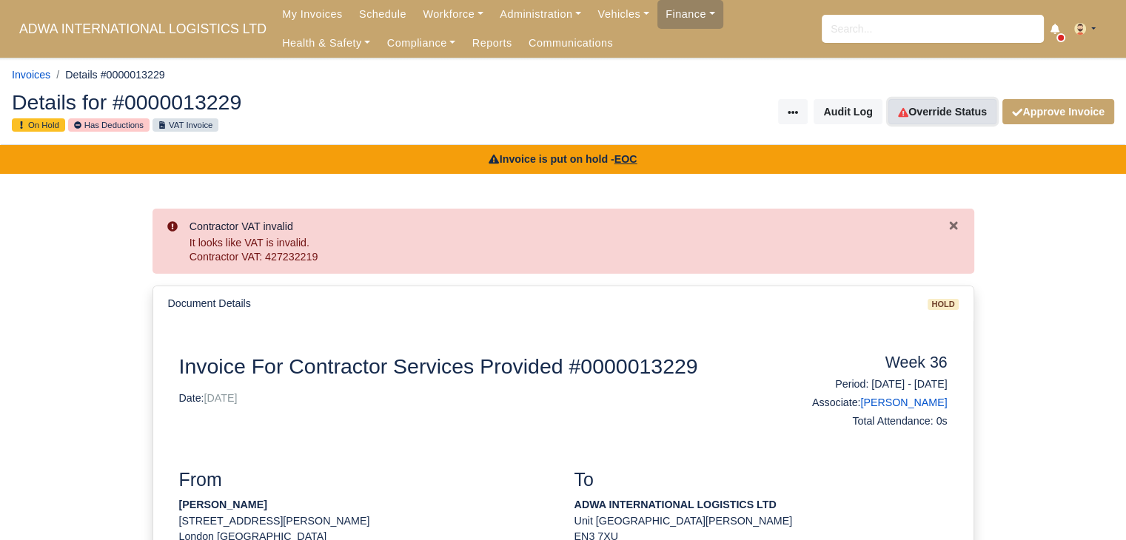
click at [921, 102] on link "Override Status" at bounding box center [942, 111] width 108 height 25
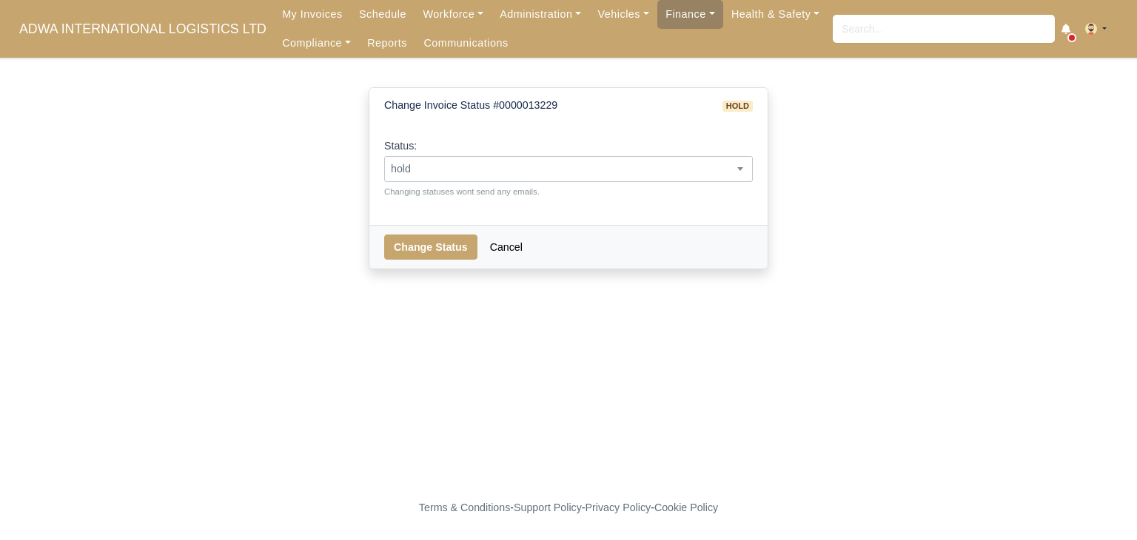
click at [583, 178] on span "hold" at bounding box center [568, 169] width 369 height 26
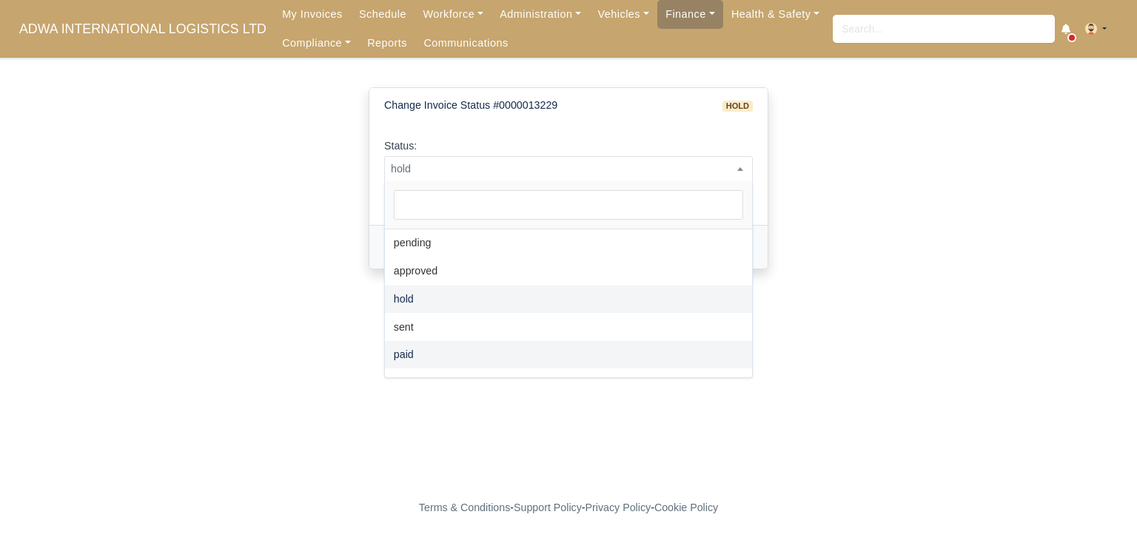
select select "paid"
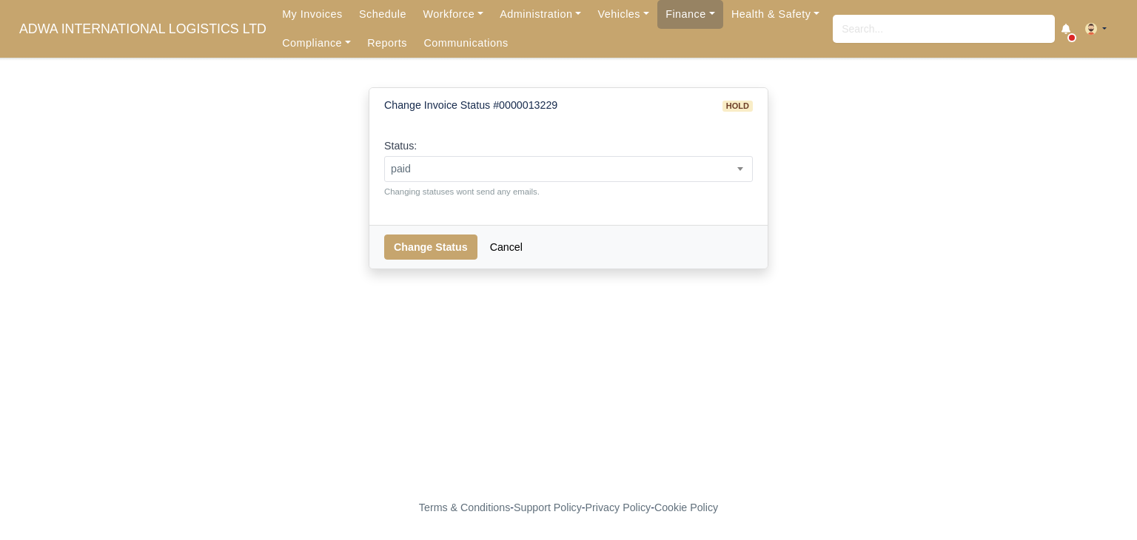
click at [420, 261] on div "Change Status Cancel" at bounding box center [568, 247] width 398 height 44
click at [438, 249] on button "Change Status" at bounding box center [430, 247] width 93 height 25
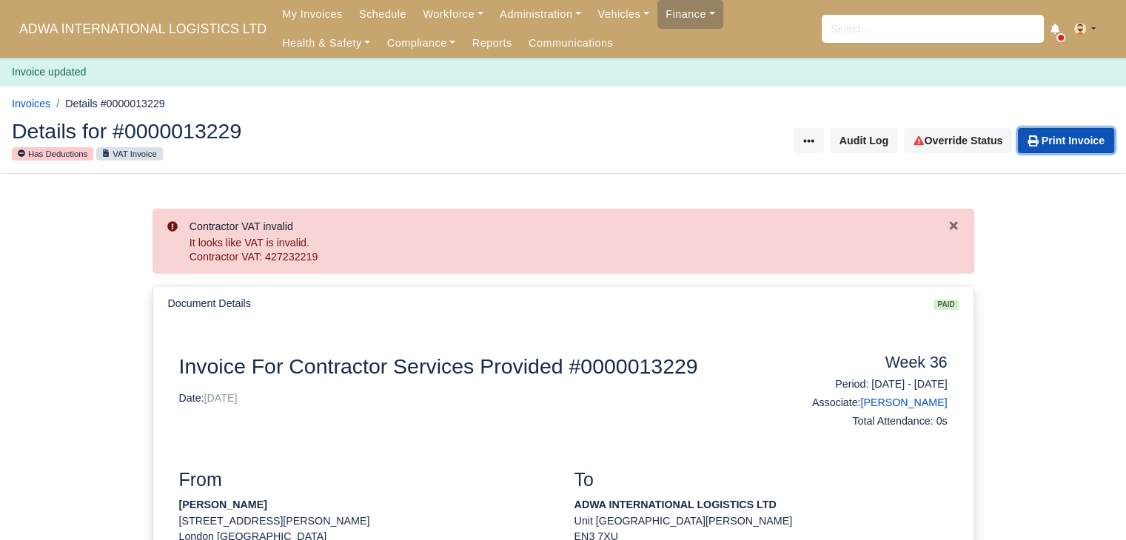
click at [1040, 133] on link "Print Invoice" at bounding box center [1066, 140] width 96 height 25
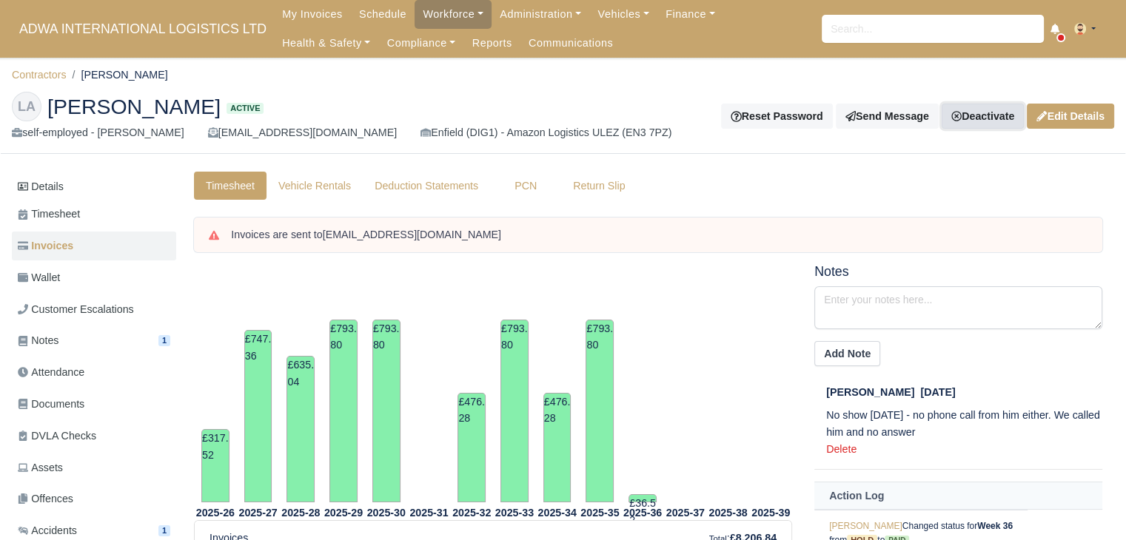
click at [998, 118] on link "Deactivate" at bounding box center [983, 116] width 82 height 25
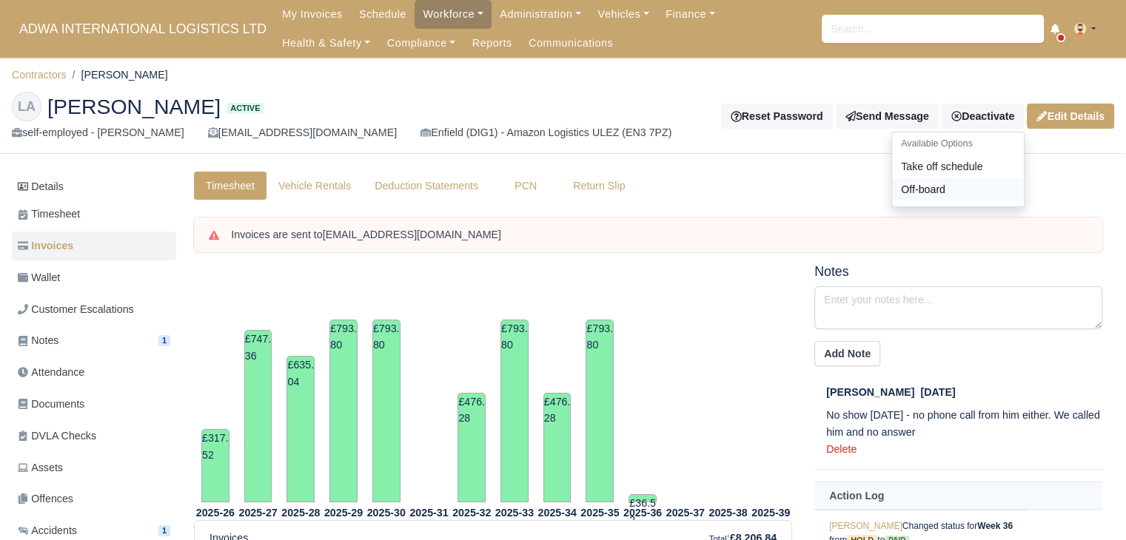
click at [936, 191] on link "Off-board" at bounding box center [958, 189] width 132 height 23
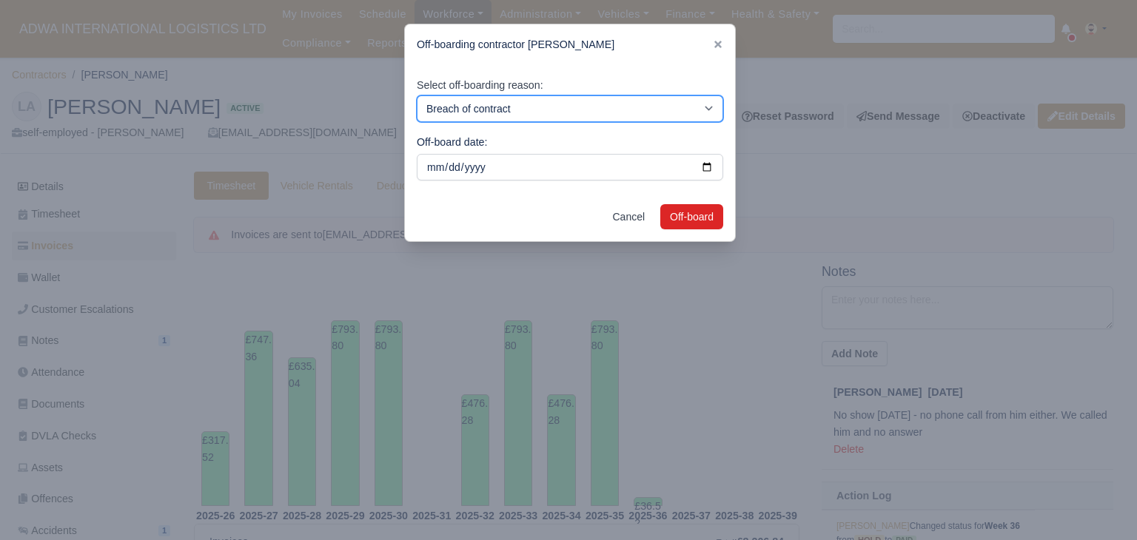
click at [690, 115] on select "Breach of contract Personal decision Too many parcels Heavy routes Another comp…" at bounding box center [570, 108] width 306 height 27
select select "personal-decision"
click at [417, 95] on select "Breach of contract Personal decision Too many parcels Heavy routes Another comp…" at bounding box center [570, 108] width 306 height 27
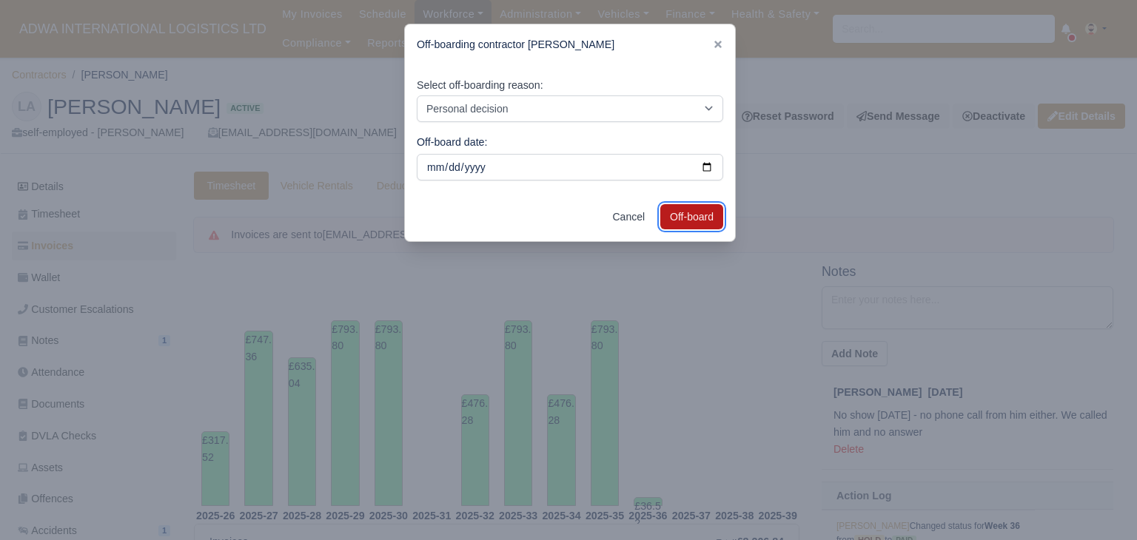
click at [674, 205] on button "Off-board" at bounding box center [691, 216] width 63 height 25
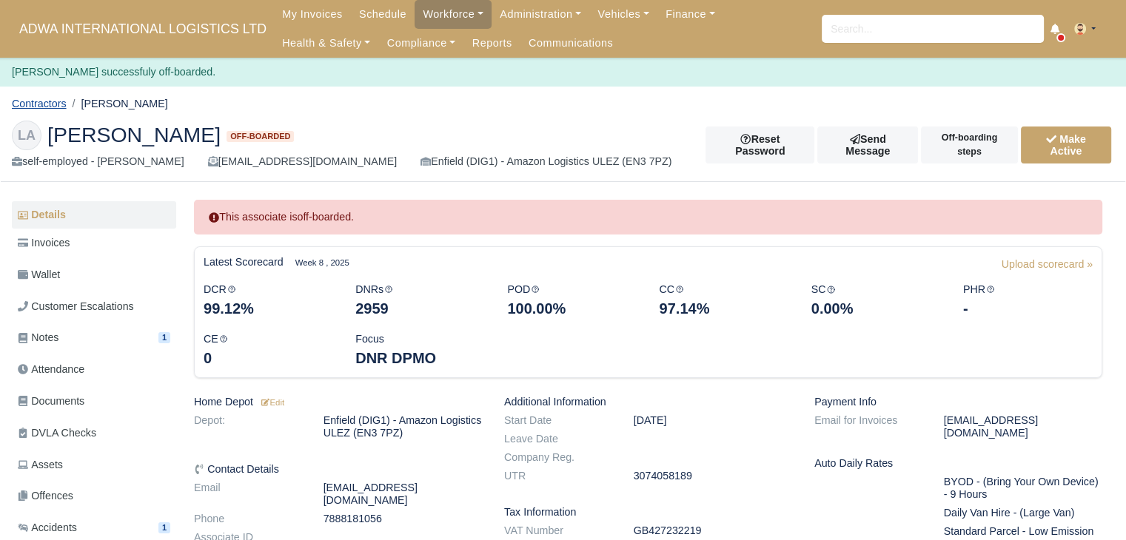
click at [50, 101] on link "Contractors" at bounding box center [39, 104] width 55 height 12
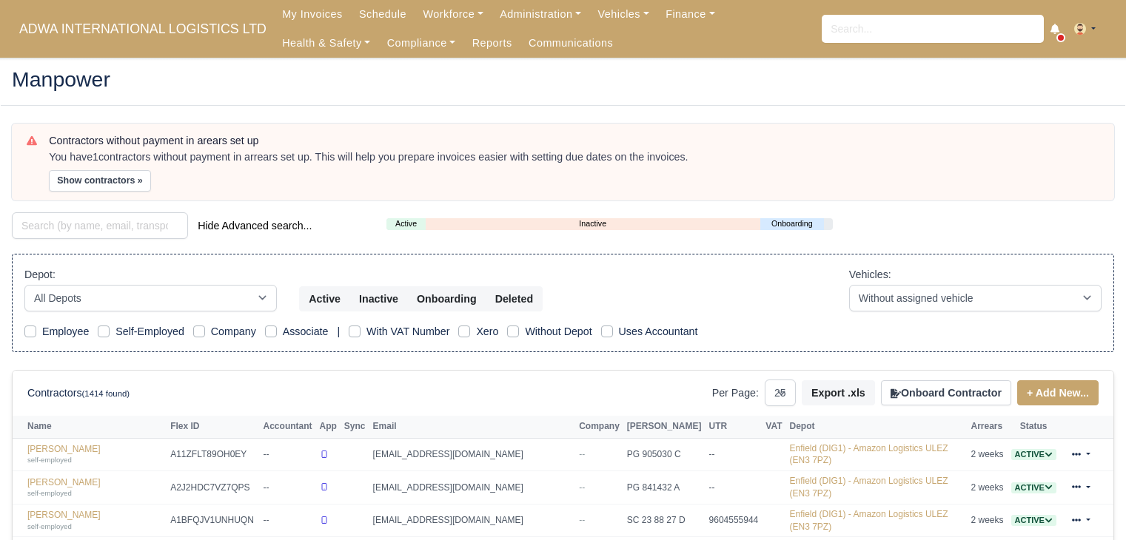
select select "25"
click at [73, 224] on input "search" at bounding box center [100, 225] width 176 height 27
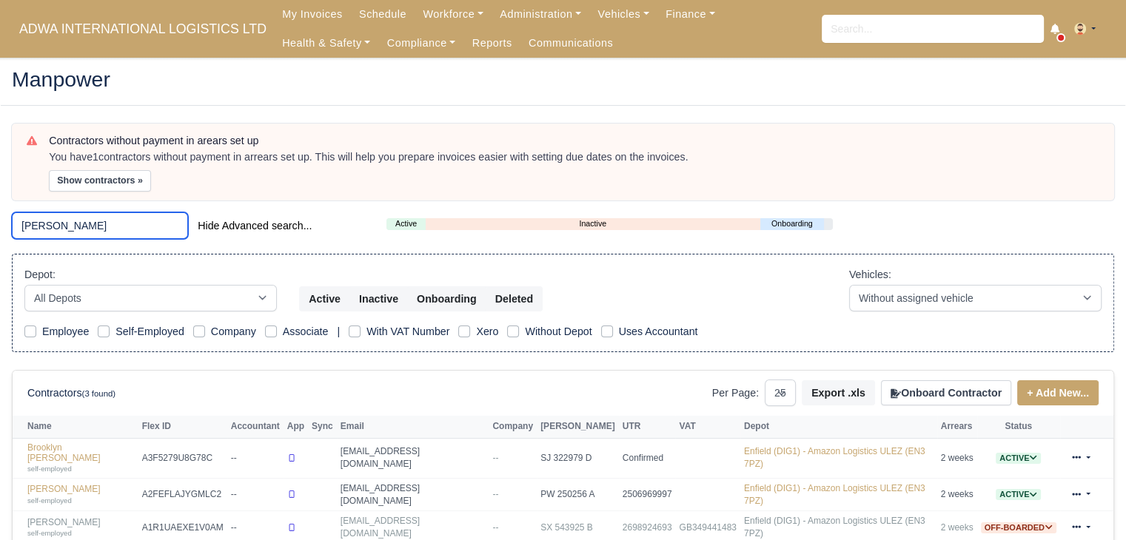
scroll to position [84, 0]
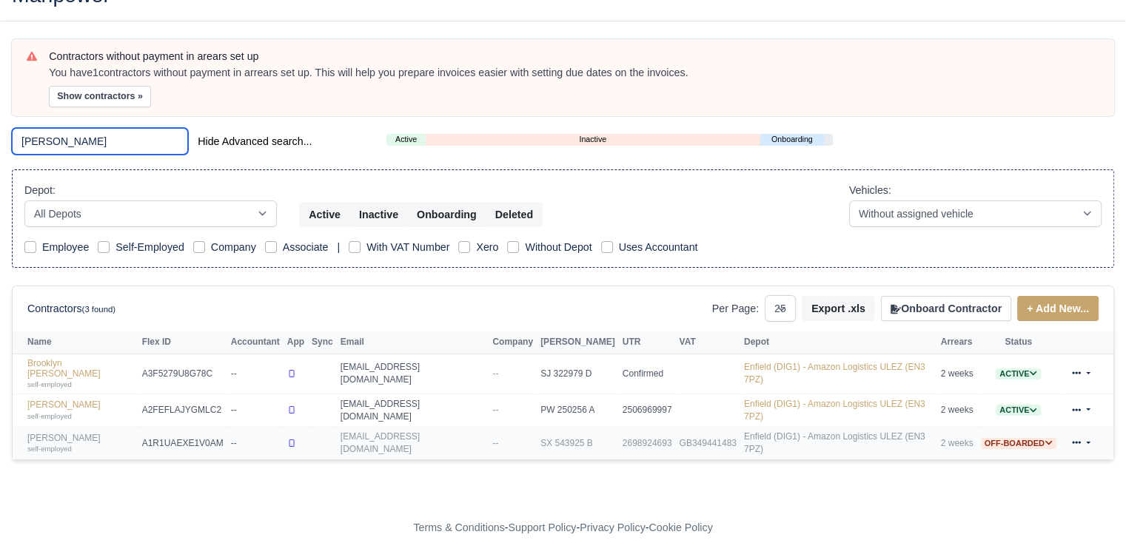
type input "[PERSON_NAME]"
click at [92, 433] on link "[PERSON_NAME] self-employed" at bounding box center [80, 443] width 107 height 21
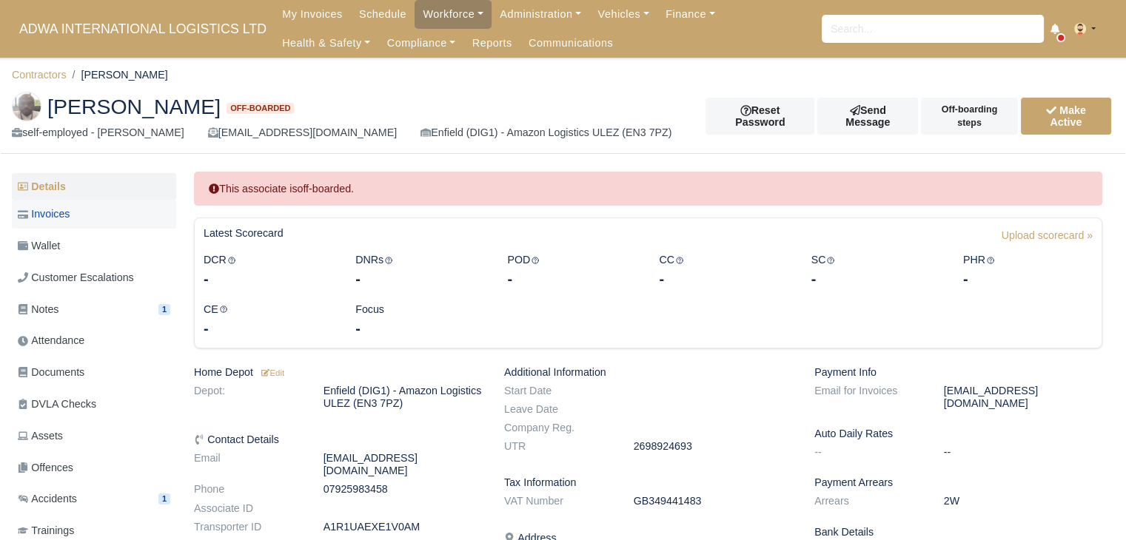
click at [40, 222] on span "Invoices" at bounding box center [44, 214] width 52 height 17
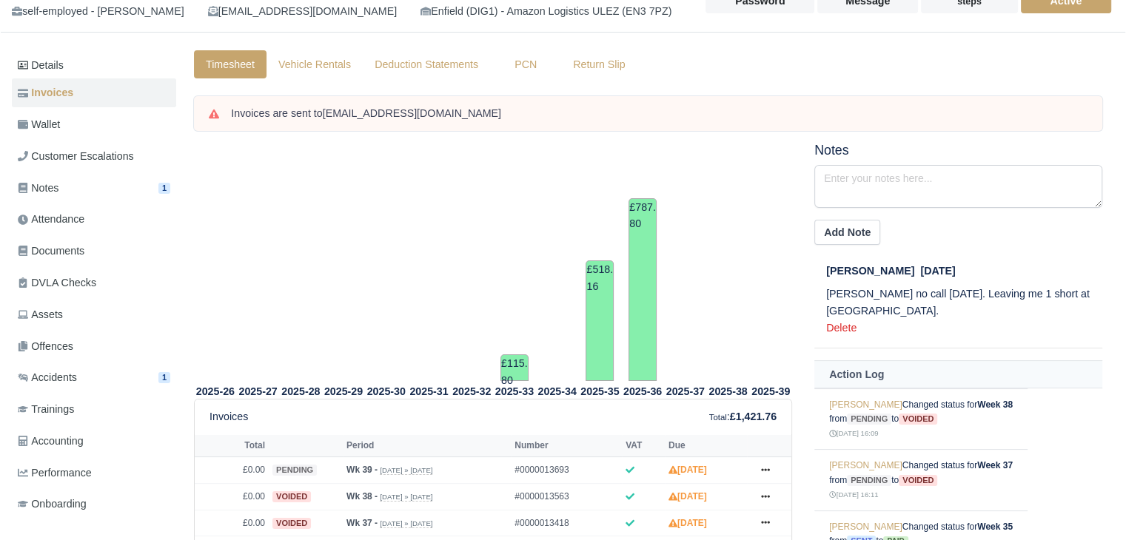
scroll to position [118, 0]
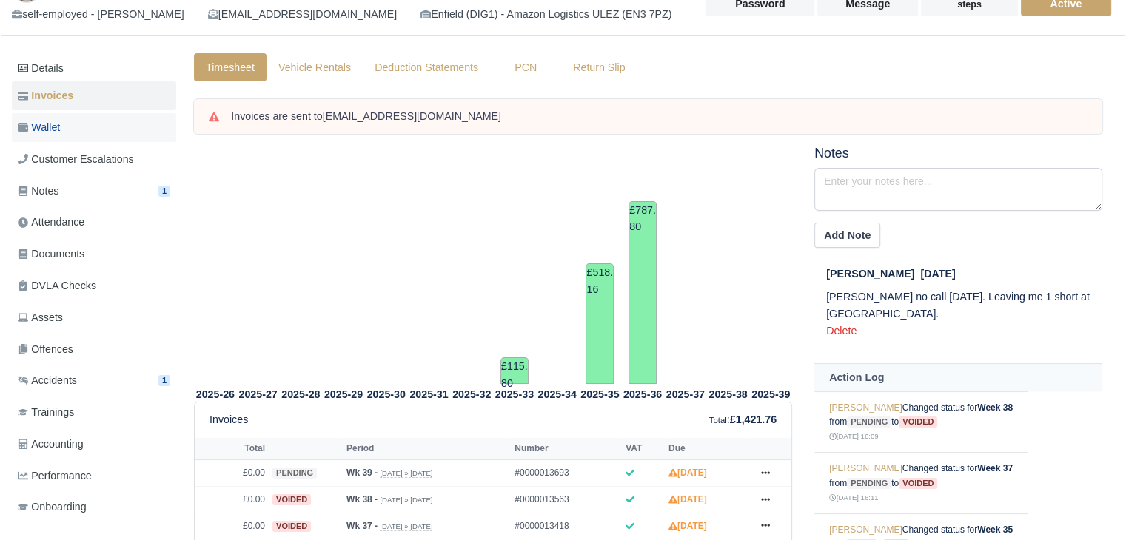
click at [88, 141] on link "Wallet" at bounding box center [94, 127] width 164 height 29
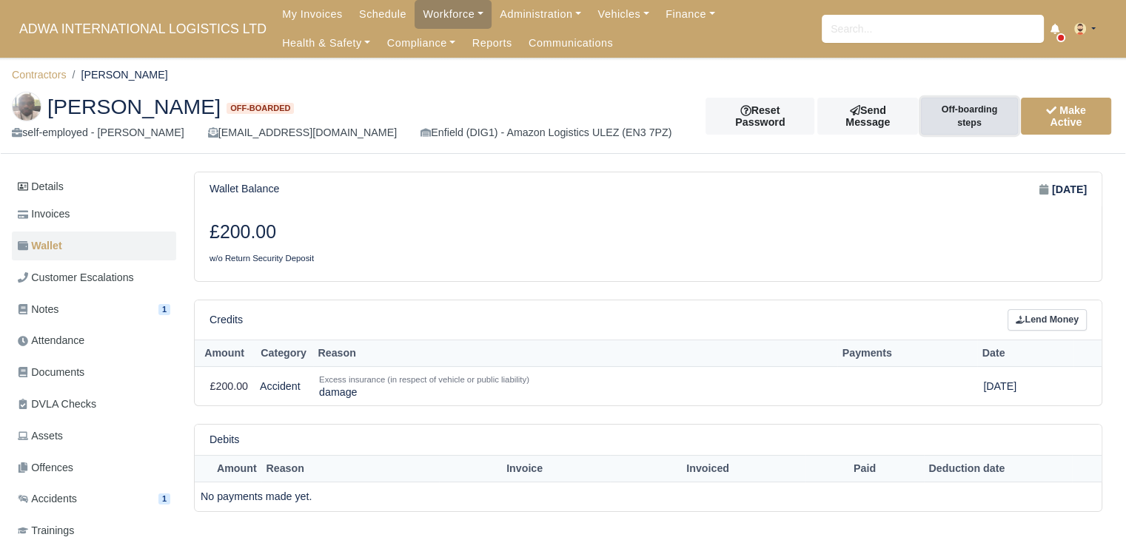
drag, startPoint x: 945, startPoint y: 113, endPoint x: 944, endPoint y: 178, distance: 65.9
click at [944, 178] on main "Contractors Jean Joel Banbuck Jean Joel Banbuck Off-boarded self-employed - Jea…" at bounding box center [563, 372] width 1126 height 594
click at [1064, 102] on button "Make Active" at bounding box center [1066, 116] width 90 height 37
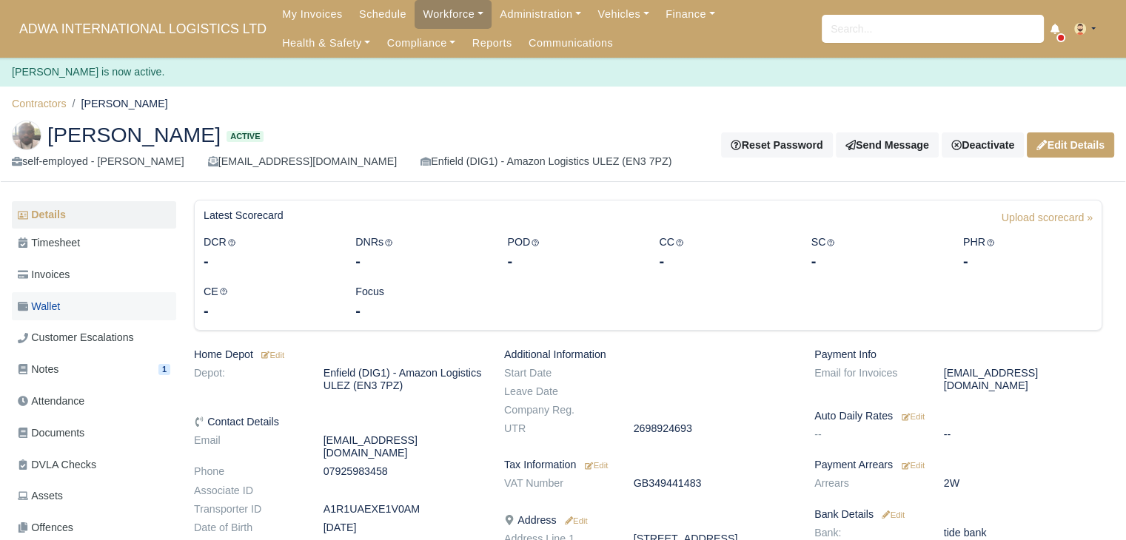
click at [99, 299] on link "Wallet" at bounding box center [94, 306] width 164 height 29
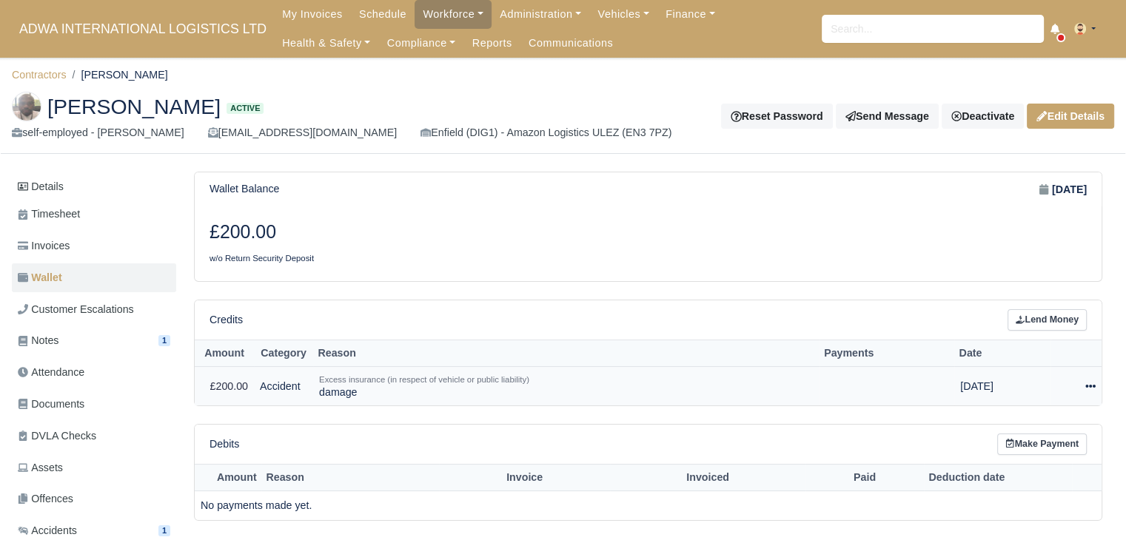
click at [1078, 392] on div at bounding box center [1075, 386] width 39 height 17
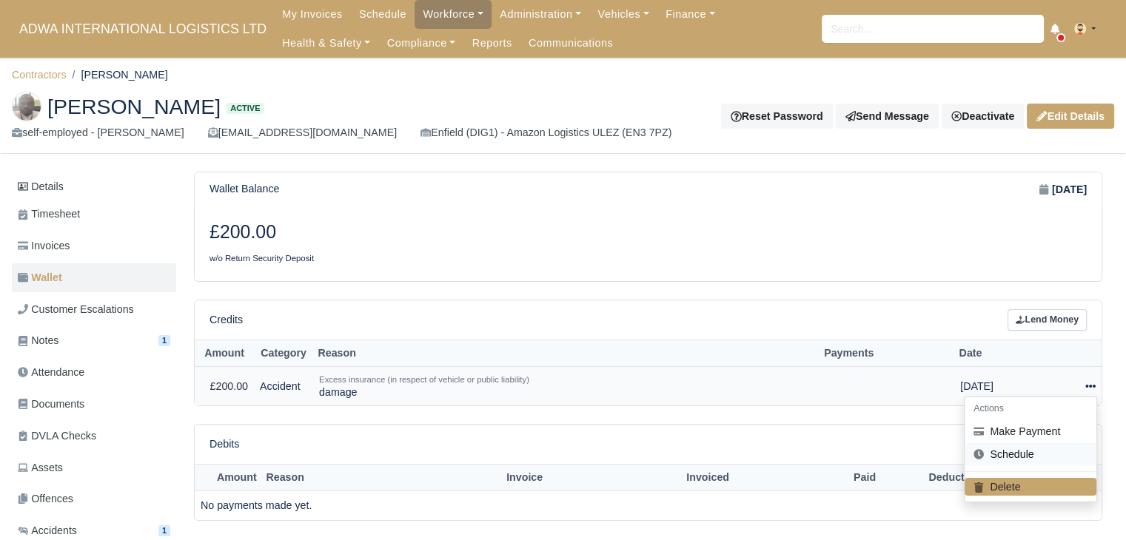
click at [1045, 446] on link "Schedule" at bounding box center [1030, 454] width 132 height 23
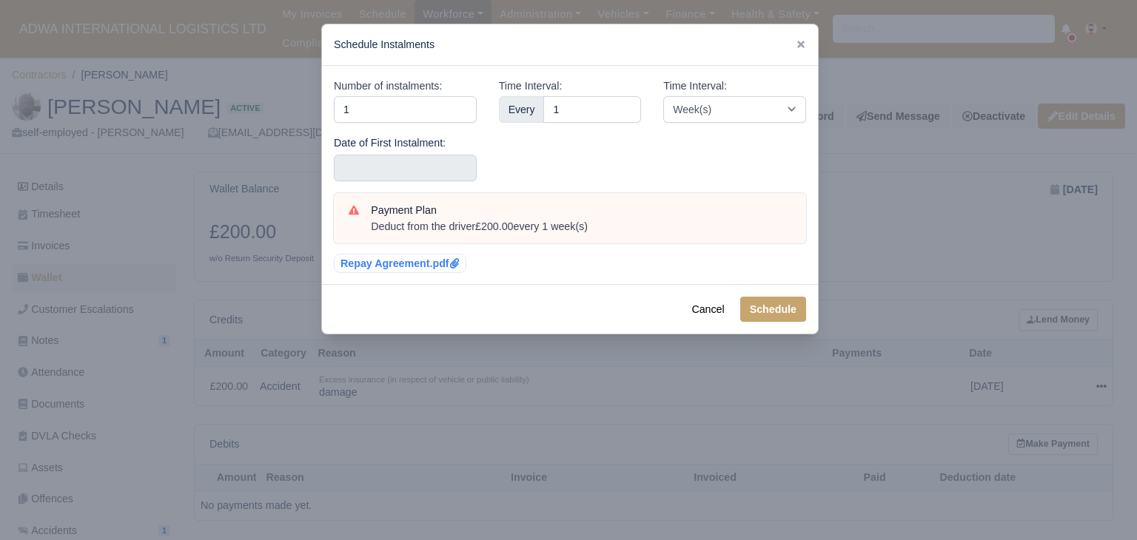
click at [451, 149] on div "Date of First Instalment:" at bounding box center [405, 158] width 143 height 47
click at [449, 158] on input "text" at bounding box center [405, 168] width 143 height 27
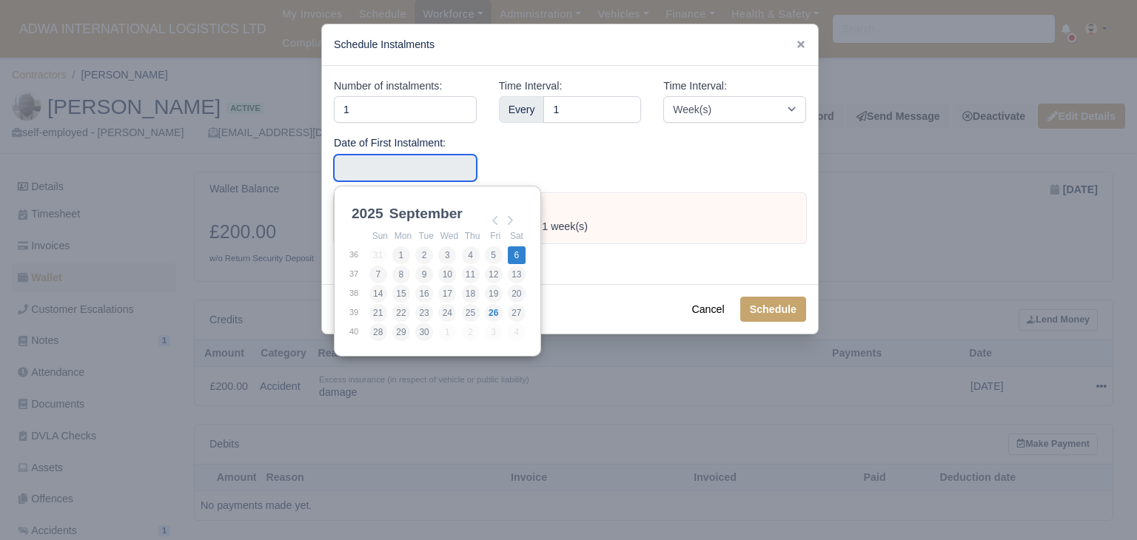
type input "[DATE]"
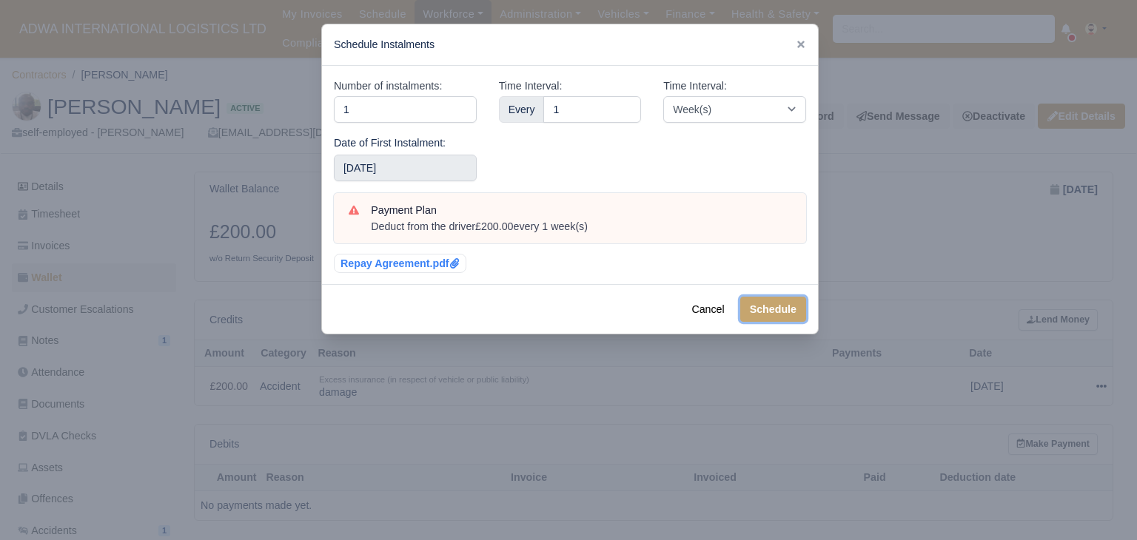
click at [791, 305] on button "Schedule" at bounding box center [773, 309] width 66 height 25
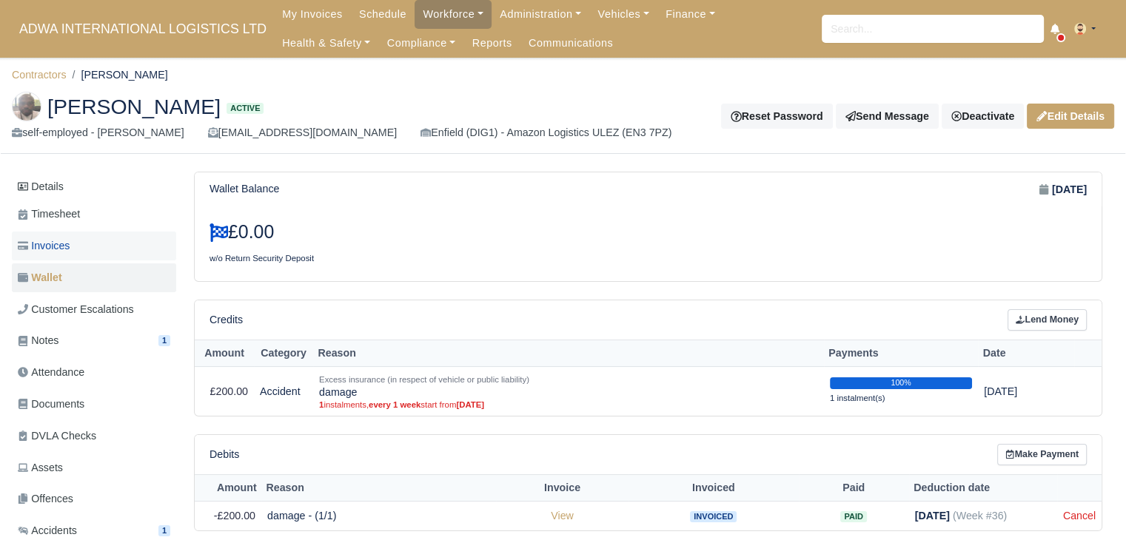
click at [98, 249] on link "Invoices" at bounding box center [94, 246] width 164 height 29
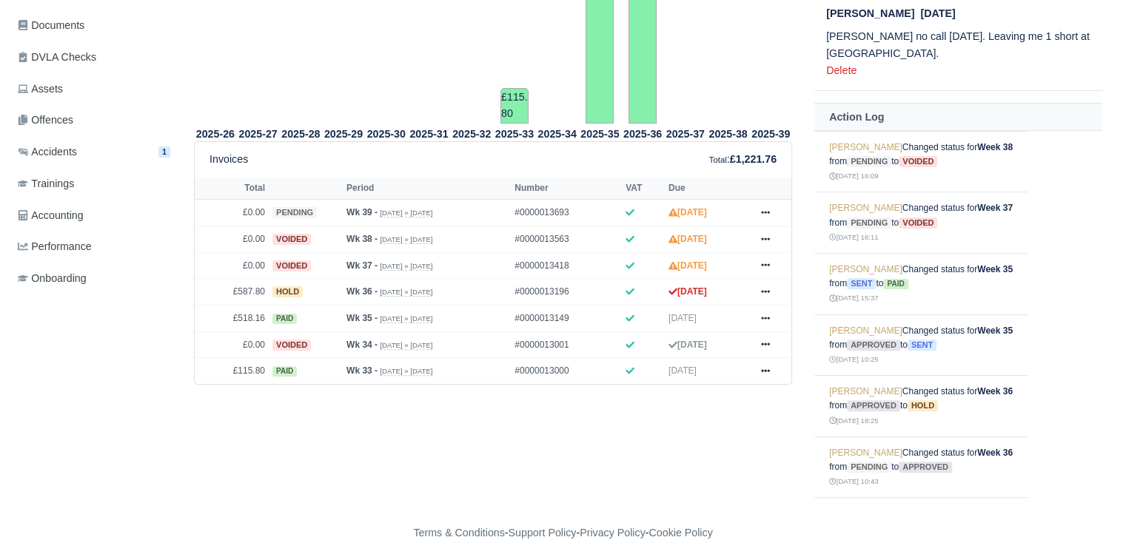
scroll to position [378, 0]
click at [768, 295] on icon at bounding box center [765, 292] width 9 height 9
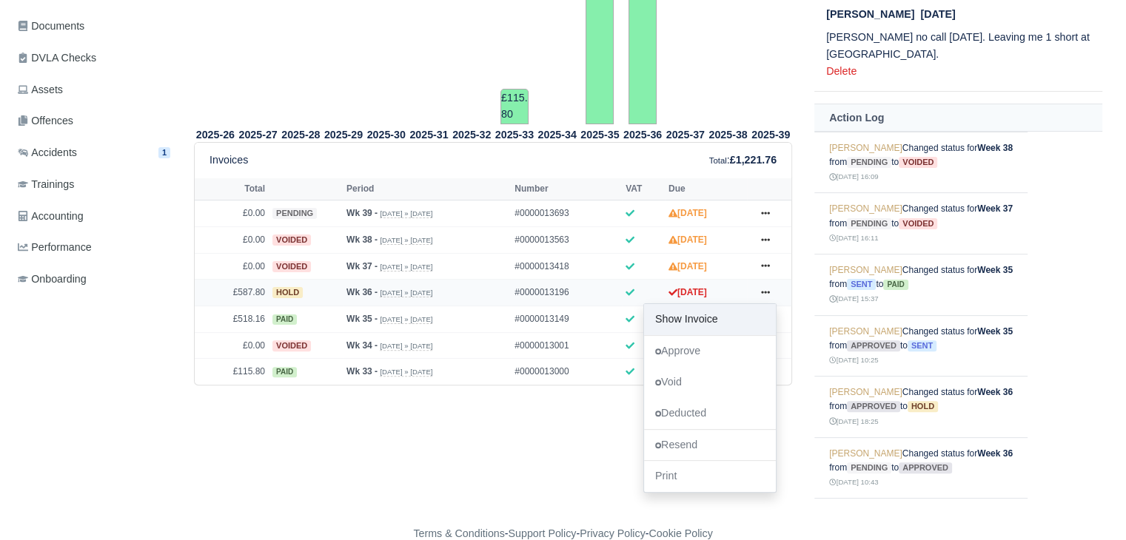
click at [736, 319] on link "Show Invoice" at bounding box center [710, 319] width 132 height 31
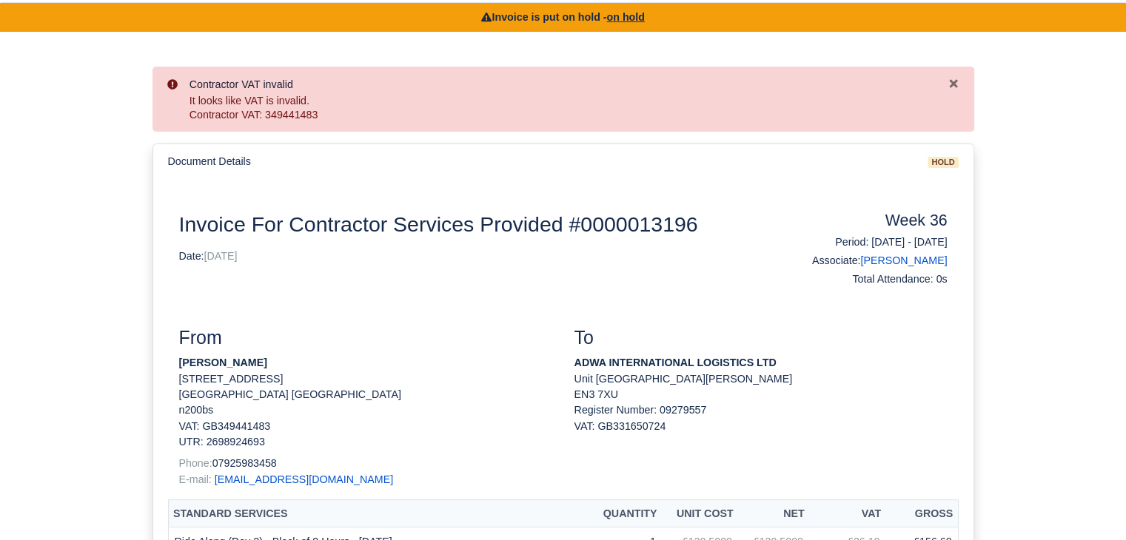
scroll to position [145, 0]
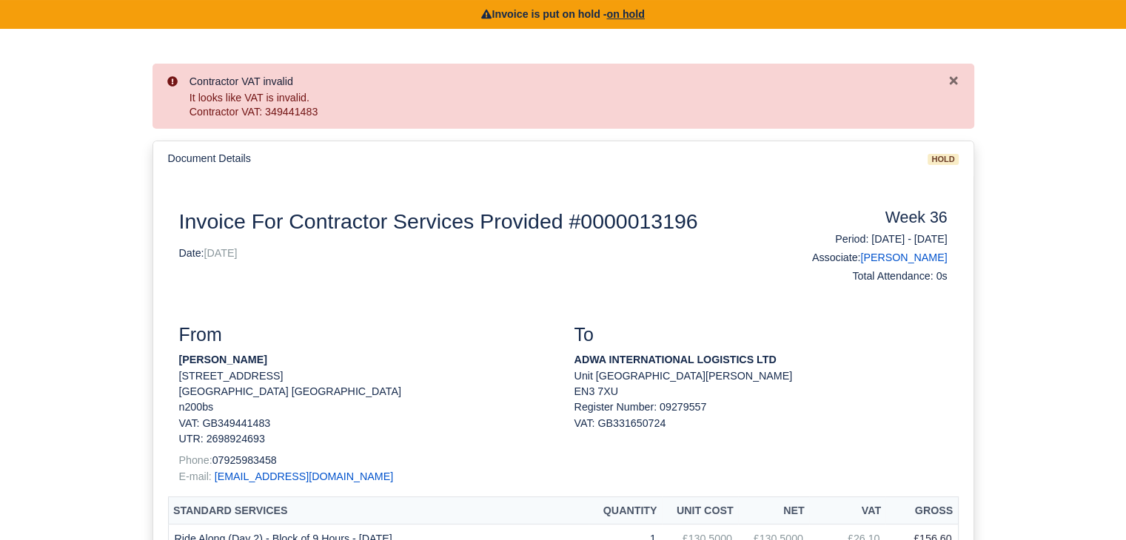
drag, startPoint x: 278, startPoint y: 360, endPoint x: 176, endPoint y: 358, distance: 101.4
click at [176, 358] on div "From Jean Joel Banbuck 46 oakleigh crescent London united kingdom n200bs VAT: G…" at bounding box center [365, 410] width 395 height 172
copy strong "[PERSON_NAME]"
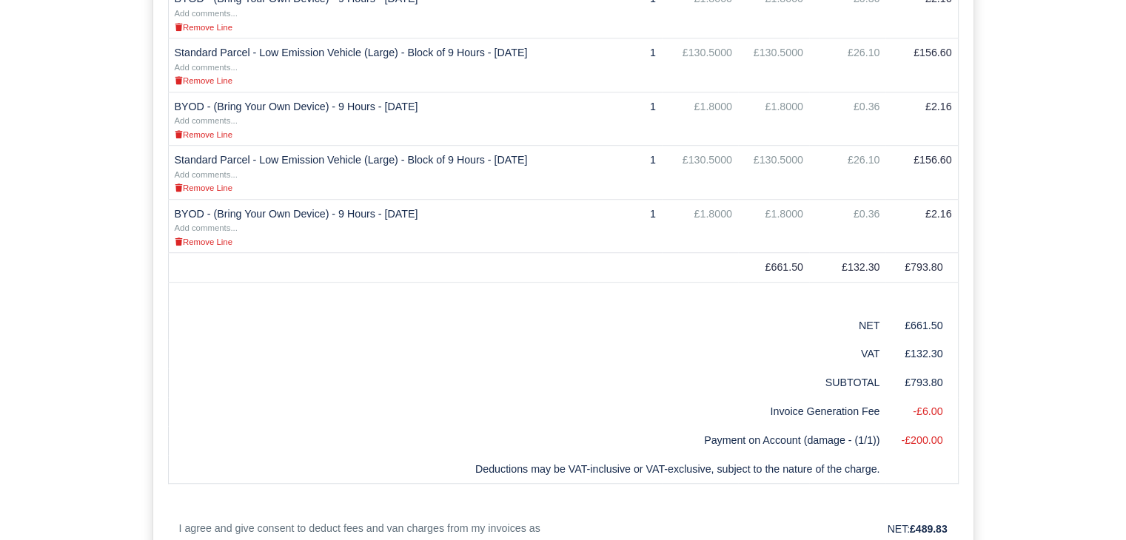
scroll to position [1164, 0]
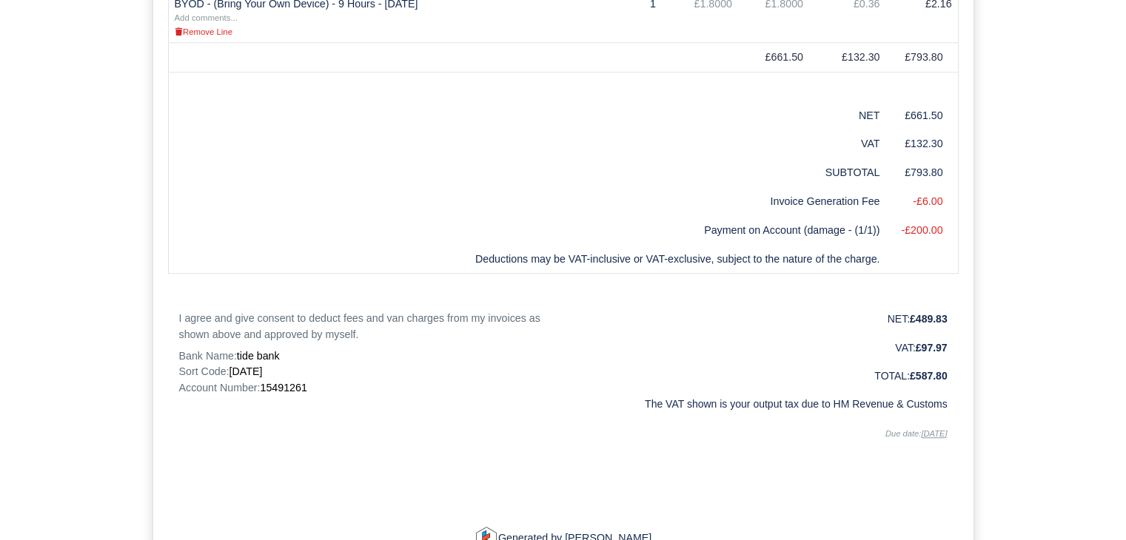
click at [289, 387] on span "15491261" at bounding box center [283, 388] width 47 height 12
copy span "15491261"
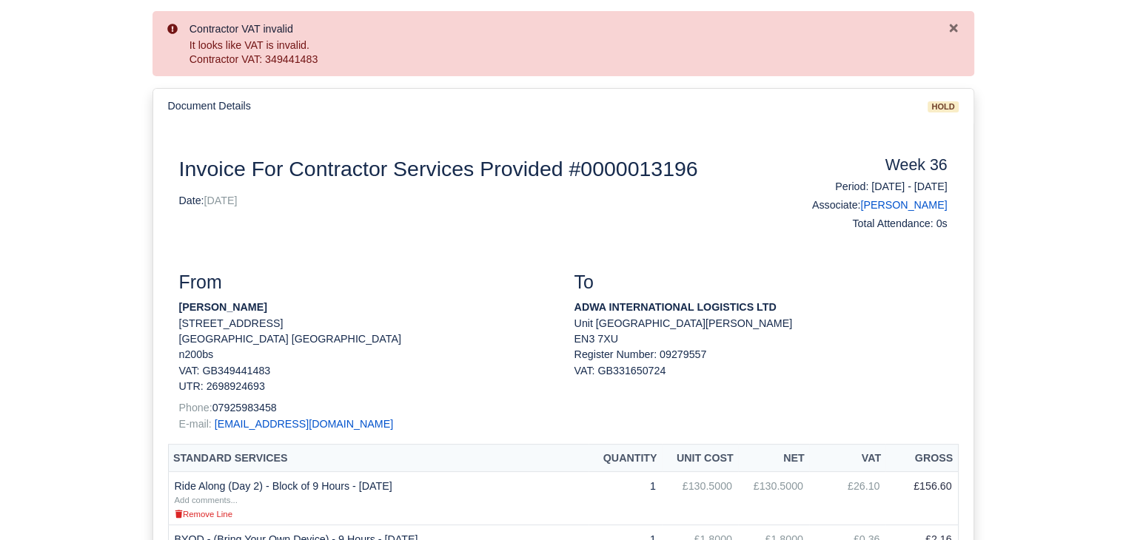
scroll to position [0, 0]
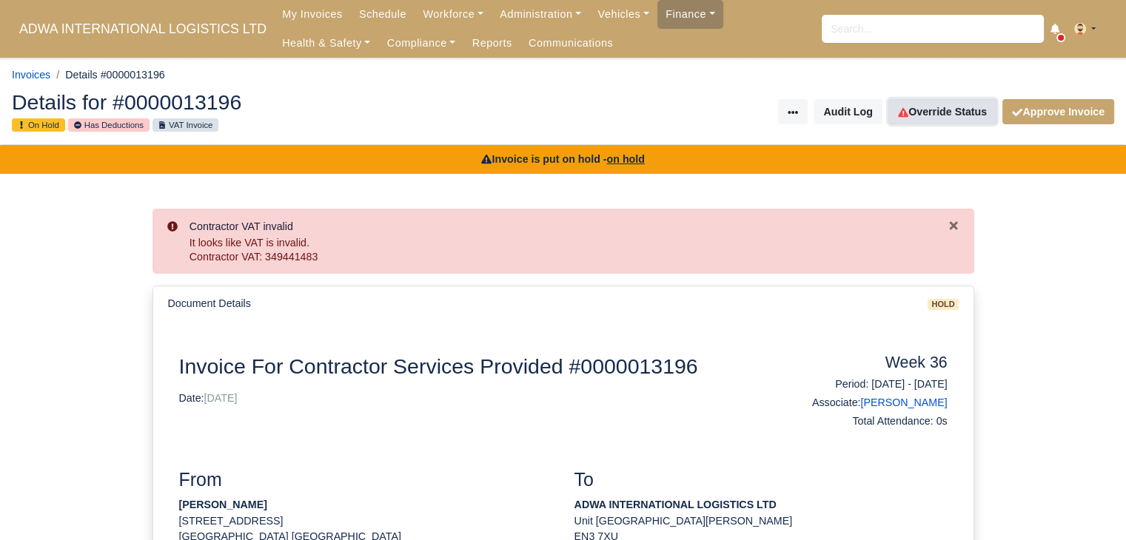
click at [968, 108] on link "Override Status" at bounding box center [942, 111] width 108 height 25
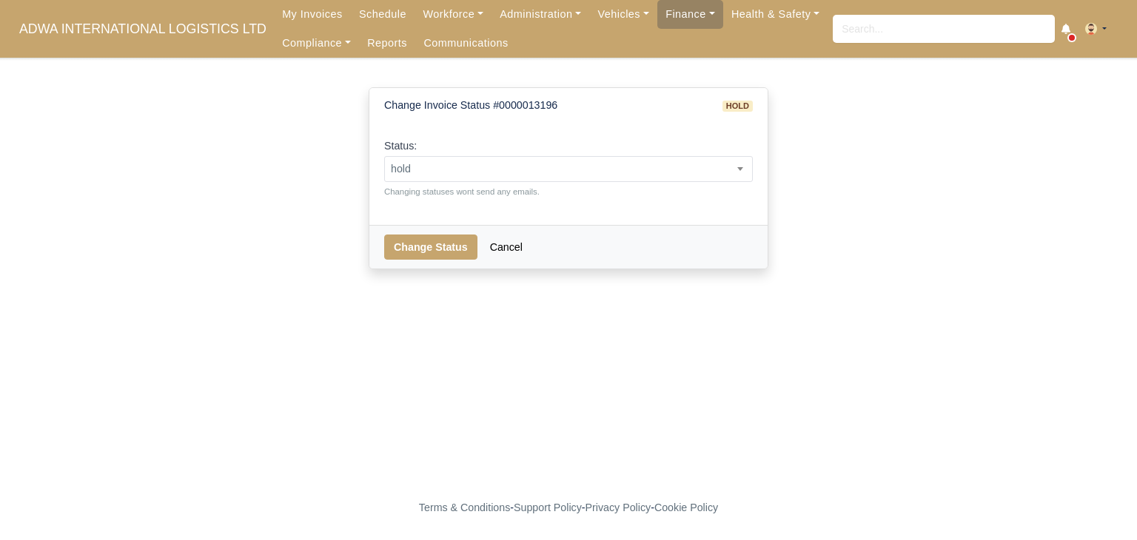
click at [562, 149] on div "Status: pending approved hold sent paid voided deducted disputed transferred ho…" at bounding box center [568, 168] width 369 height 61
click at [542, 181] on body "ADWA INTERNATIONAL LOGISTICS LTD My Invoices Schedule Workforce Manpower Expiri…" at bounding box center [568, 270] width 1137 height 540
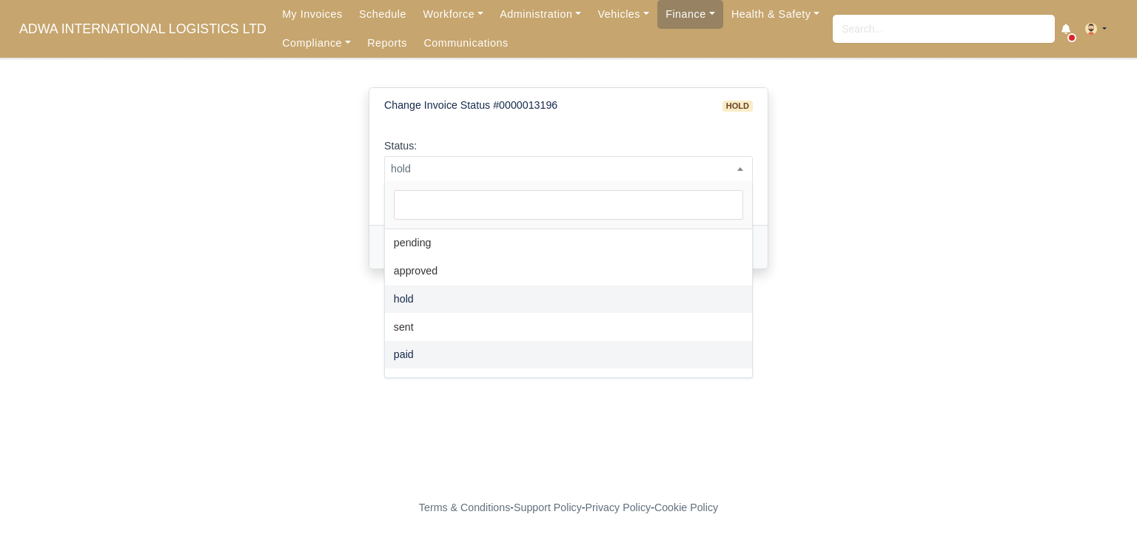
select select "paid"
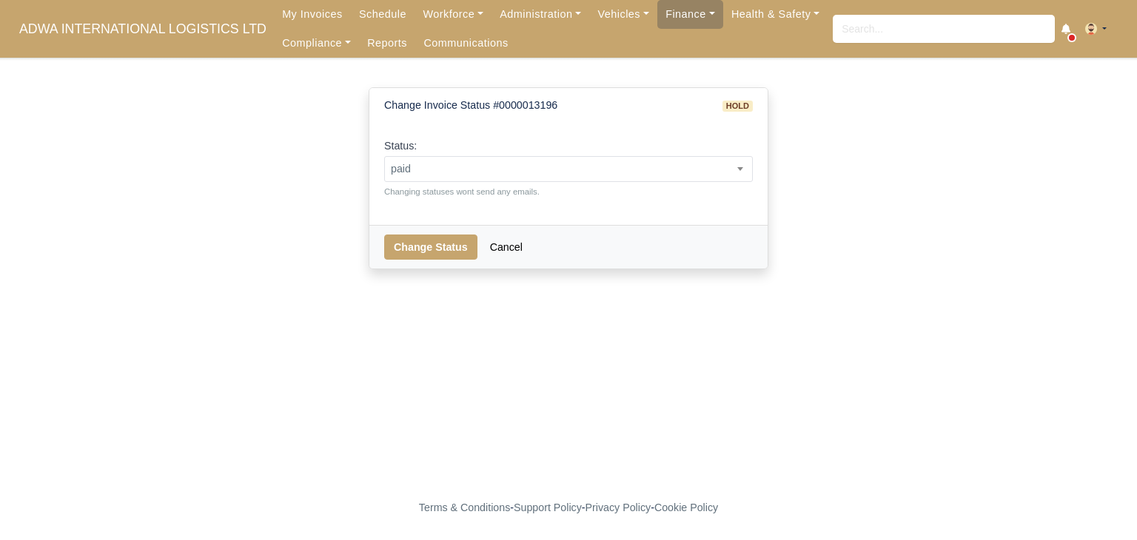
click at [422, 264] on div "Change Status Cancel" at bounding box center [568, 247] width 398 height 44
click at [432, 252] on button "Change Status" at bounding box center [430, 247] width 93 height 25
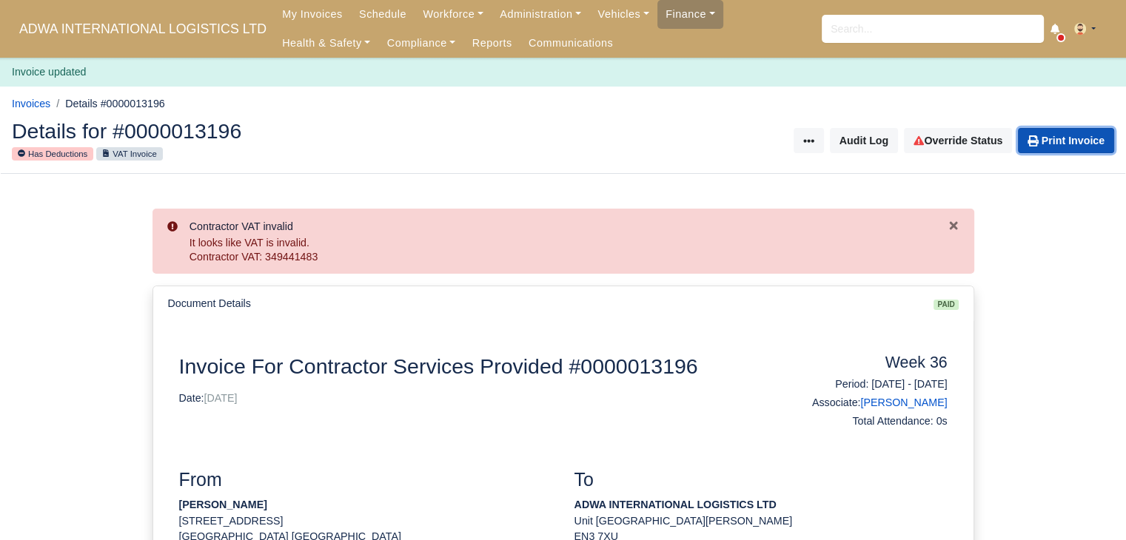
click at [1054, 128] on link "Print Invoice" at bounding box center [1066, 140] width 96 height 25
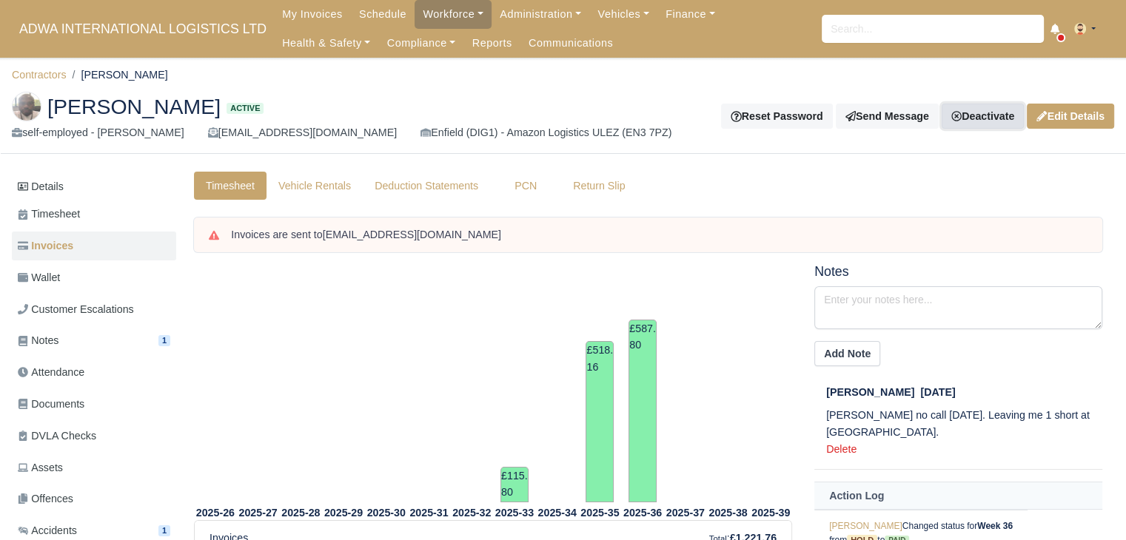
click at [998, 122] on link "Deactivate" at bounding box center [983, 116] width 82 height 25
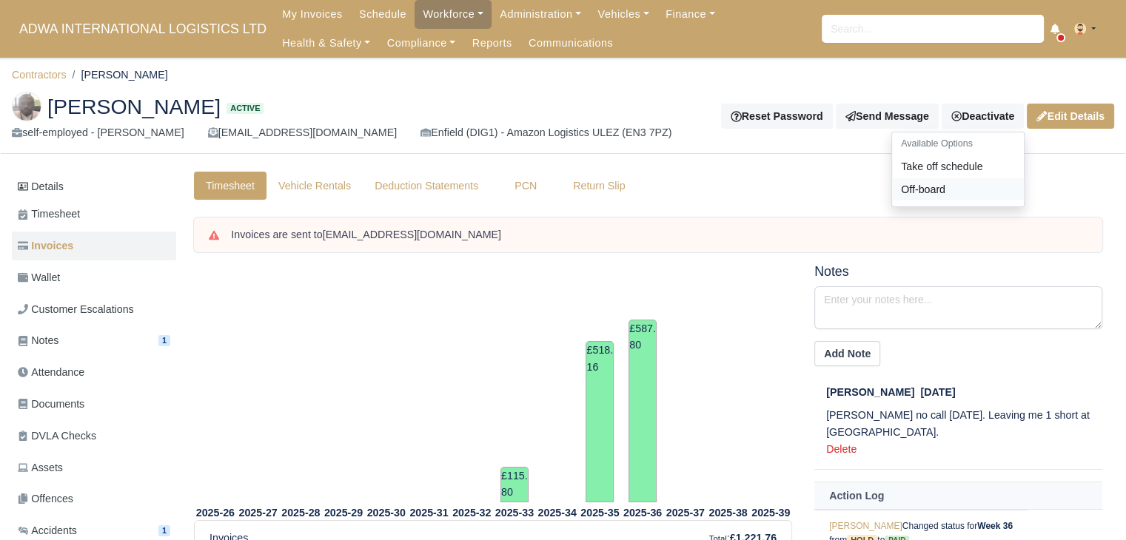
click at [939, 188] on link "Off-board" at bounding box center [958, 189] width 132 height 23
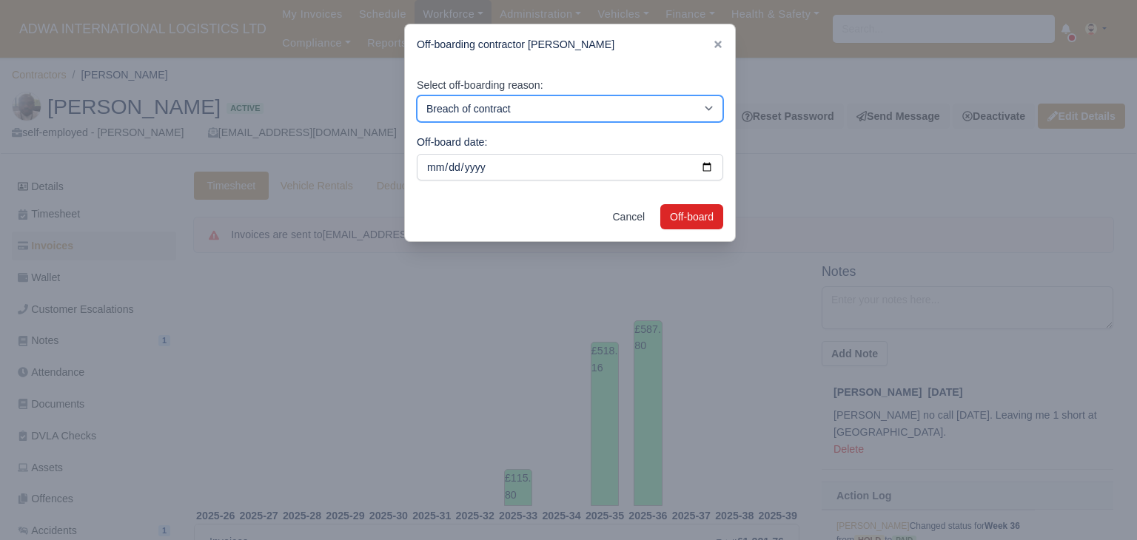
click at [679, 121] on select "Breach of contract Personal decision Too many parcels Heavy routes Another comp…" at bounding box center [570, 108] width 306 height 27
select select "personal-decision"
click at [417, 95] on select "Breach of contract Personal decision Too many parcels Heavy routes Another comp…" at bounding box center [570, 108] width 306 height 27
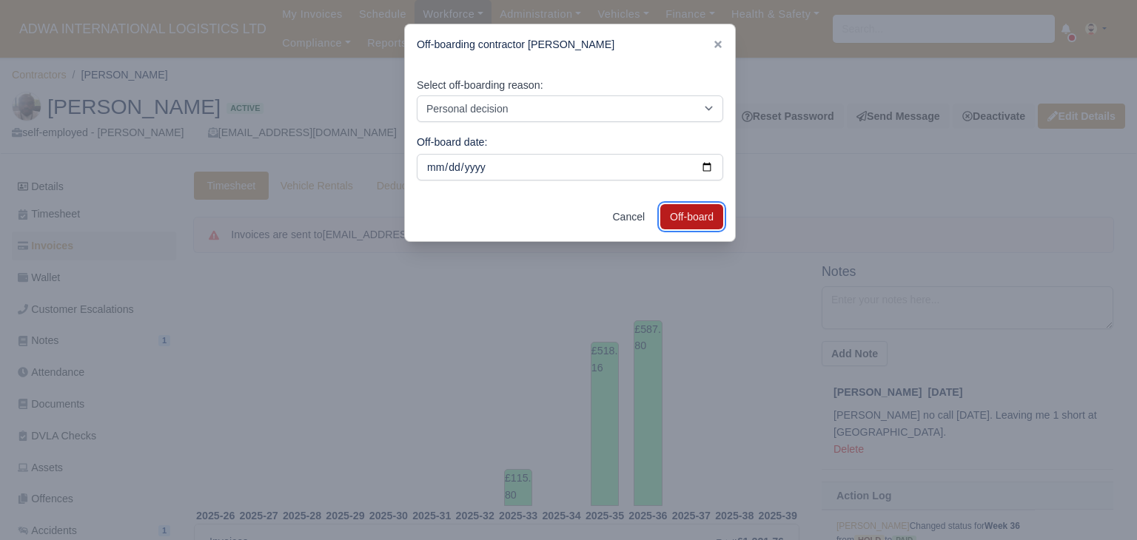
click at [702, 205] on button "Off-board" at bounding box center [691, 216] width 63 height 25
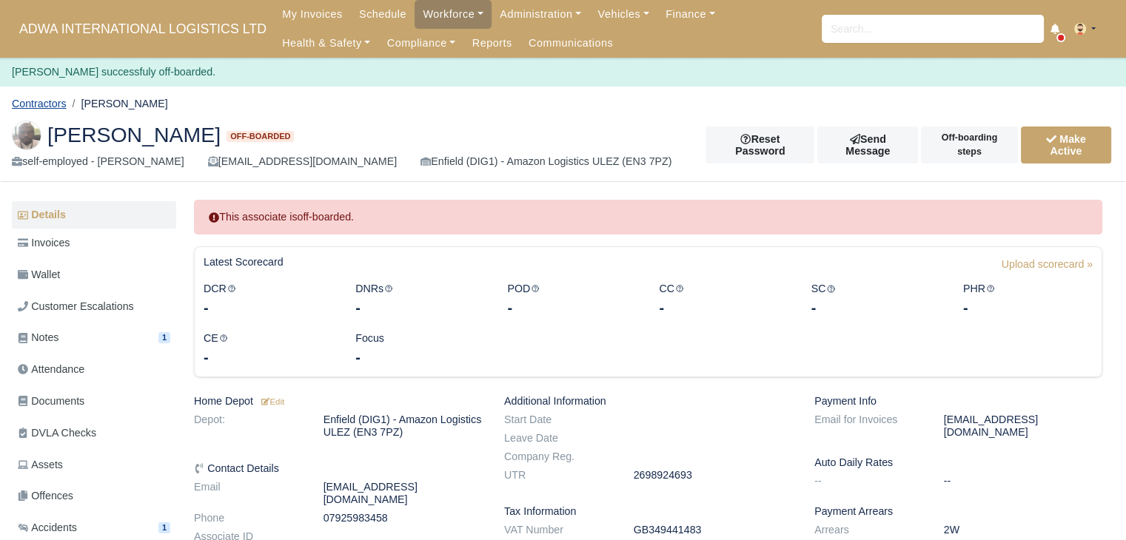
click at [44, 98] on link "Contractors" at bounding box center [39, 104] width 55 height 12
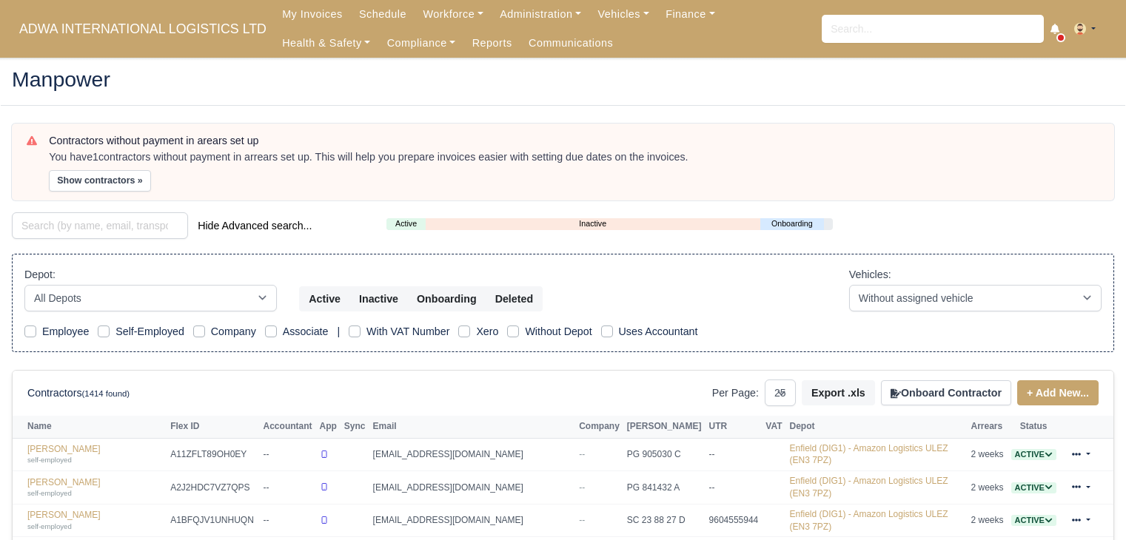
select select "25"
click at [64, 240] on div "Hide Advanced search..." at bounding box center [188, 227] width 375 height 30
click at [88, 217] on input "search" at bounding box center [100, 225] width 176 height 27
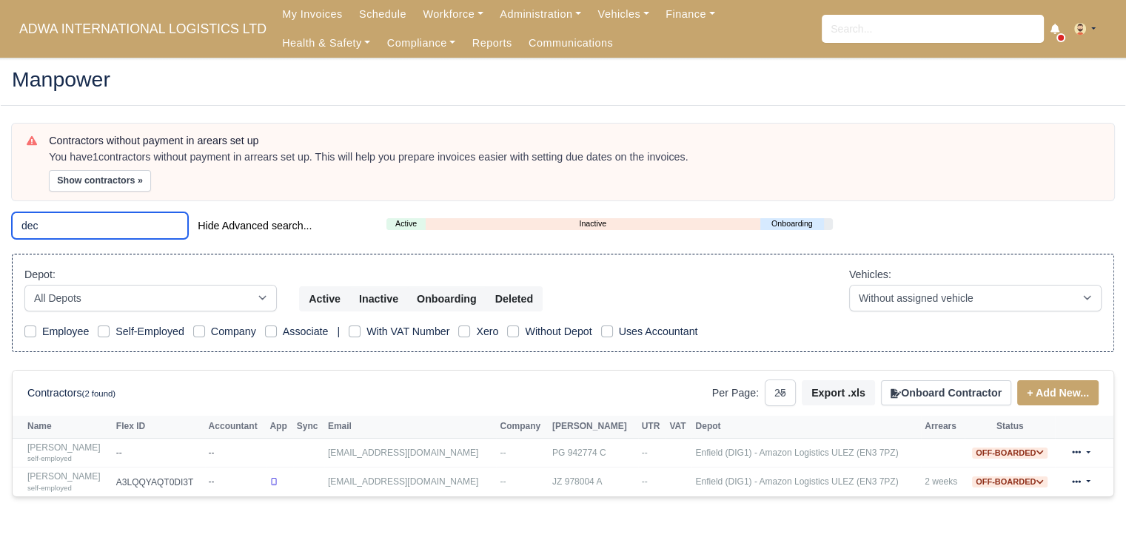
scroll to position [56, 0]
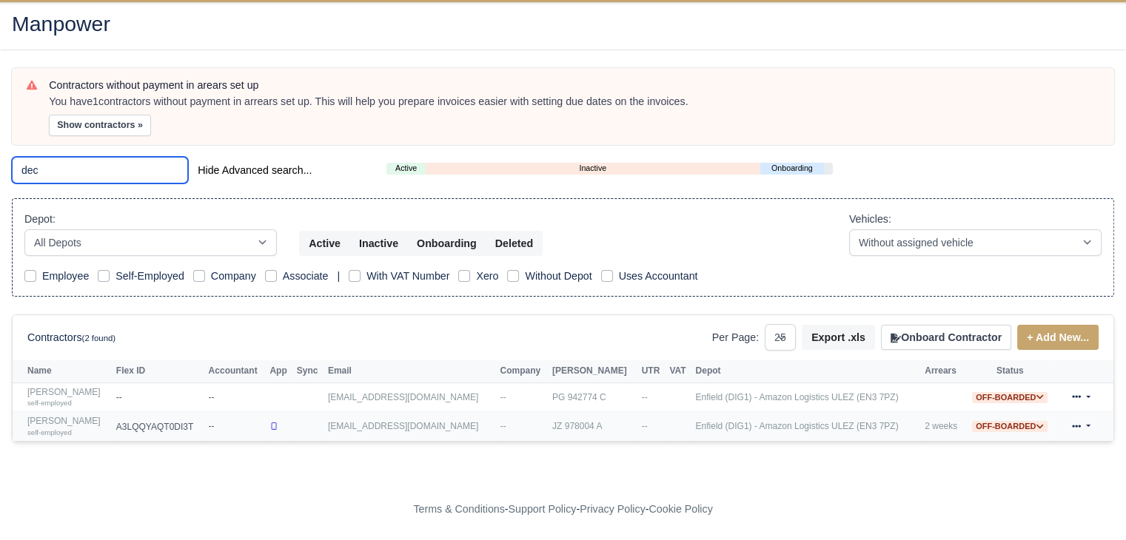
type input "dec"
click at [59, 421] on link "[PERSON_NAME] self-employed" at bounding box center [67, 426] width 81 height 21
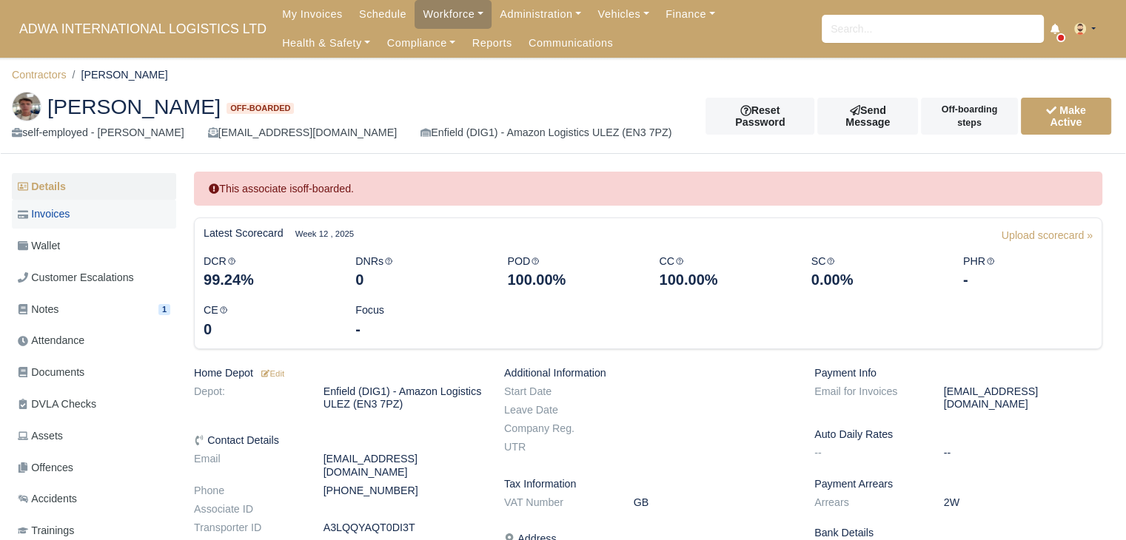
click at [92, 205] on link "Invoices" at bounding box center [94, 214] width 164 height 29
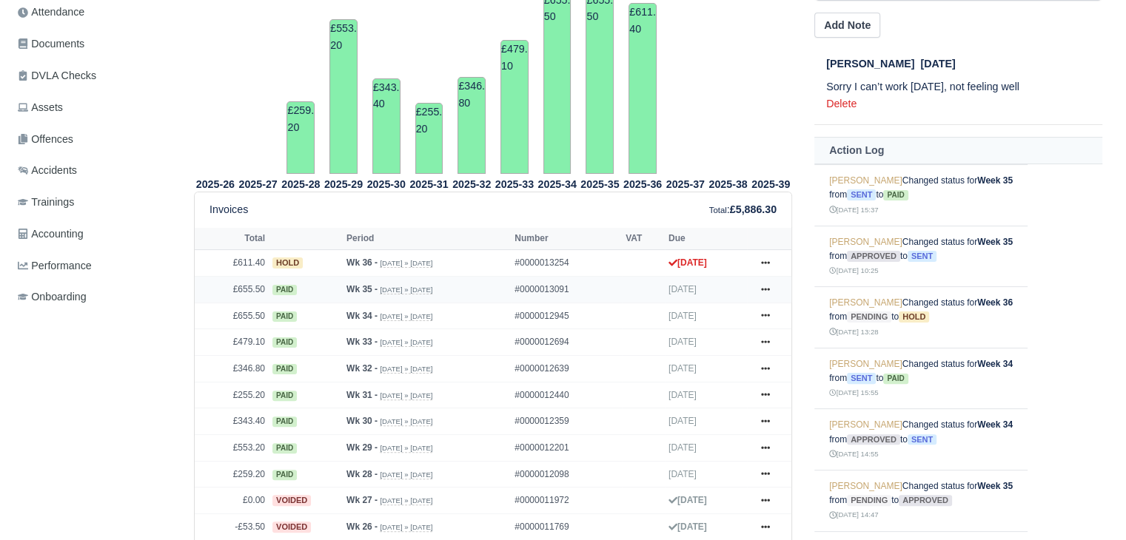
scroll to position [79, 0]
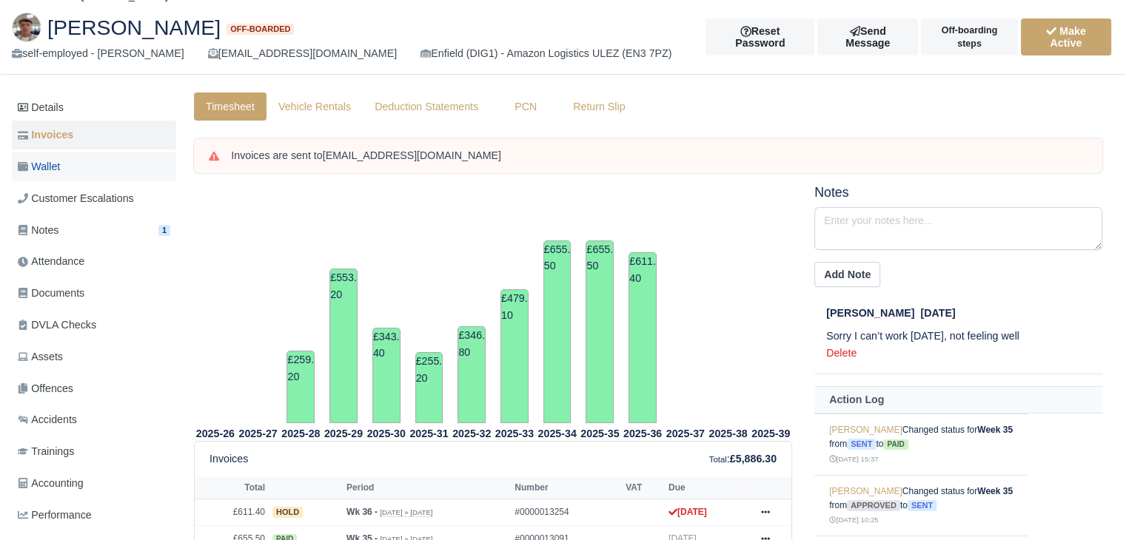
click at [80, 167] on link "Wallet" at bounding box center [94, 166] width 164 height 29
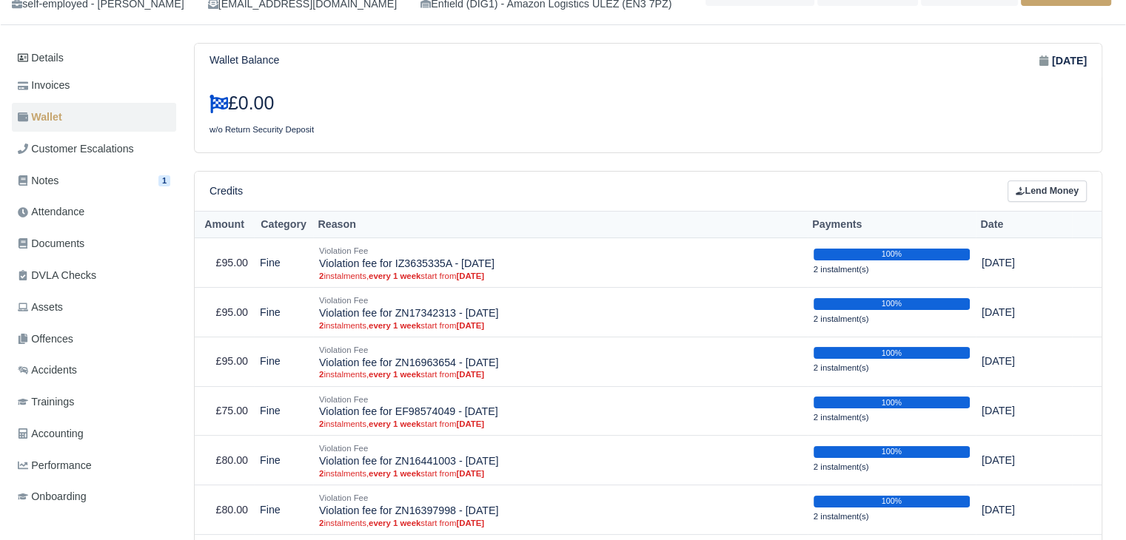
scroll to position [127, 0]
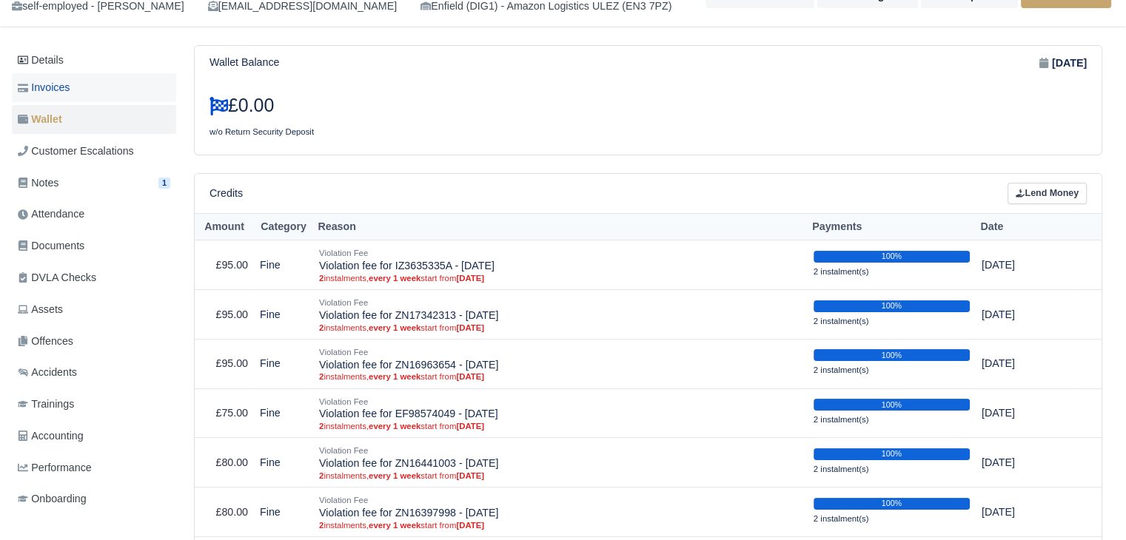
click at [101, 90] on link "Invoices" at bounding box center [94, 87] width 164 height 29
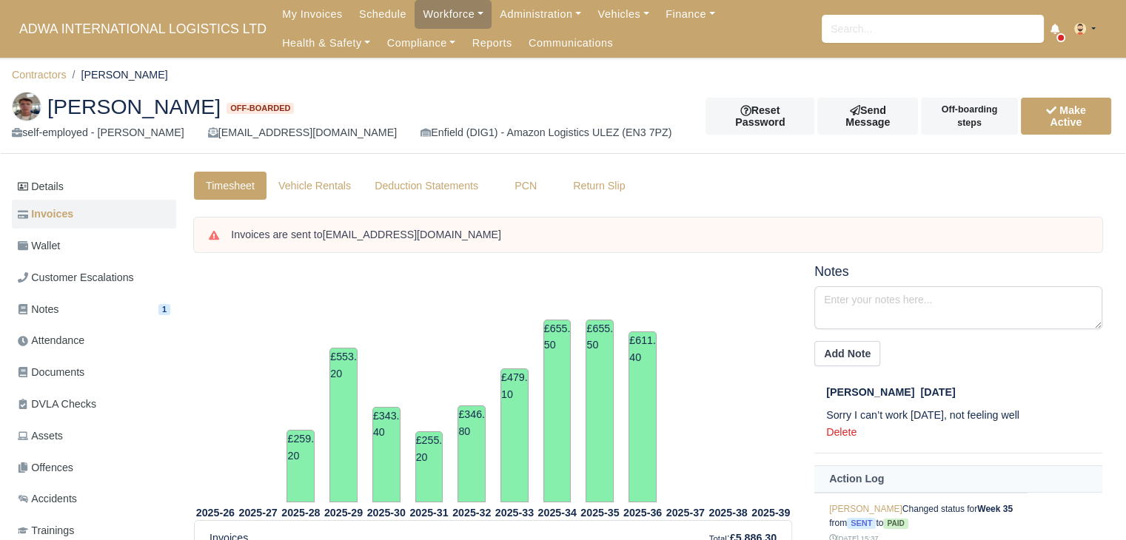
scroll to position [383, 0]
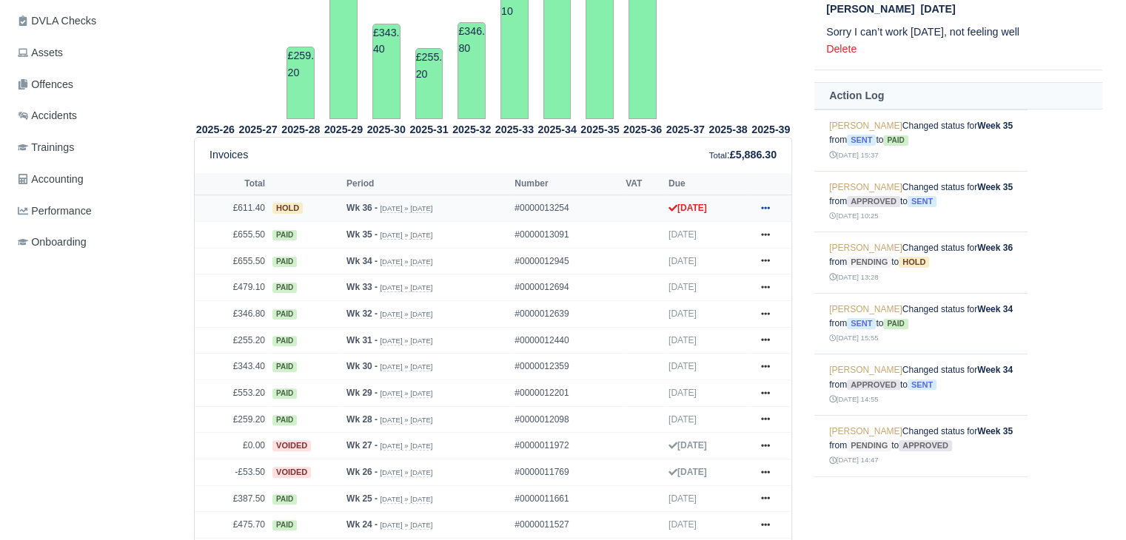
click at [764, 206] on icon at bounding box center [765, 208] width 9 height 9
click at [733, 232] on link "Show Invoice" at bounding box center [710, 235] width 132 height 31
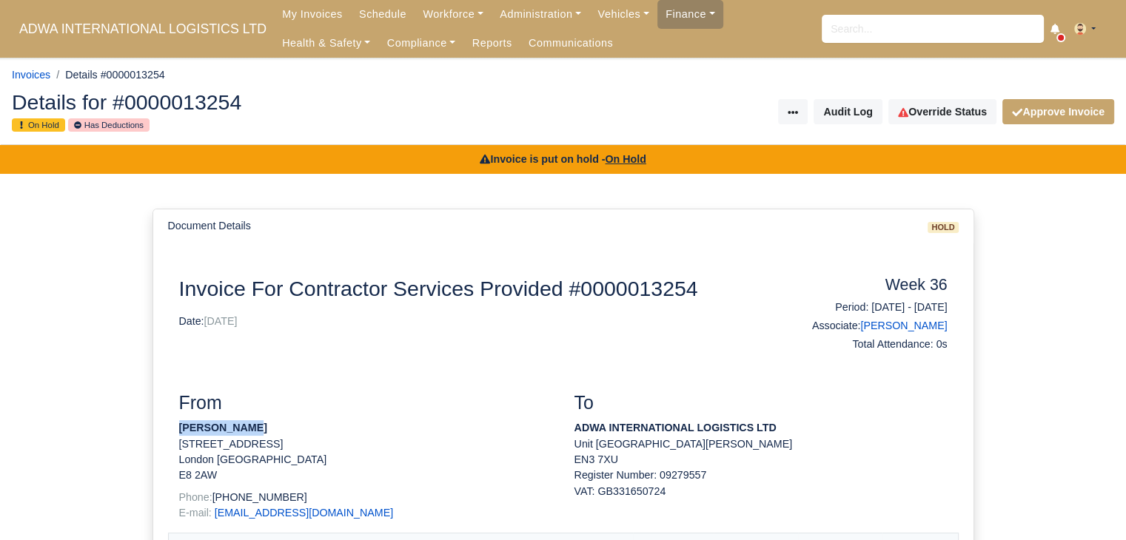
drag, startPoint x: 182, startPoint y: 421, endPoint x: 246, endPoint y: 433, distance: 64.7
click at [246, 433] on p "[PERSON_NAME]" at bounding box center [365, 428] width 373 height 16
copy strong "[PERSON_NAME]"
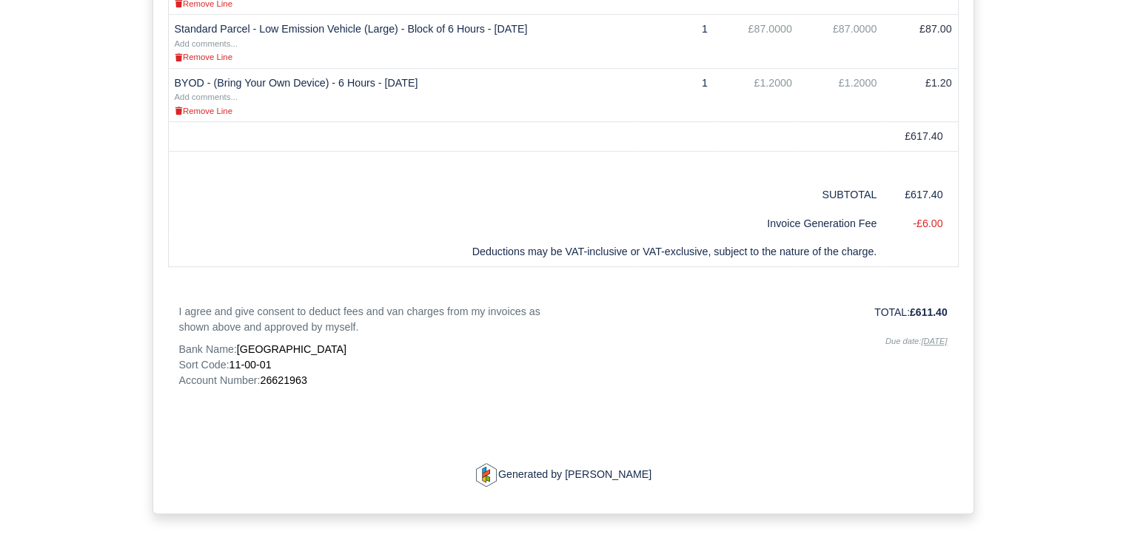
scroll to position [1032, 0]
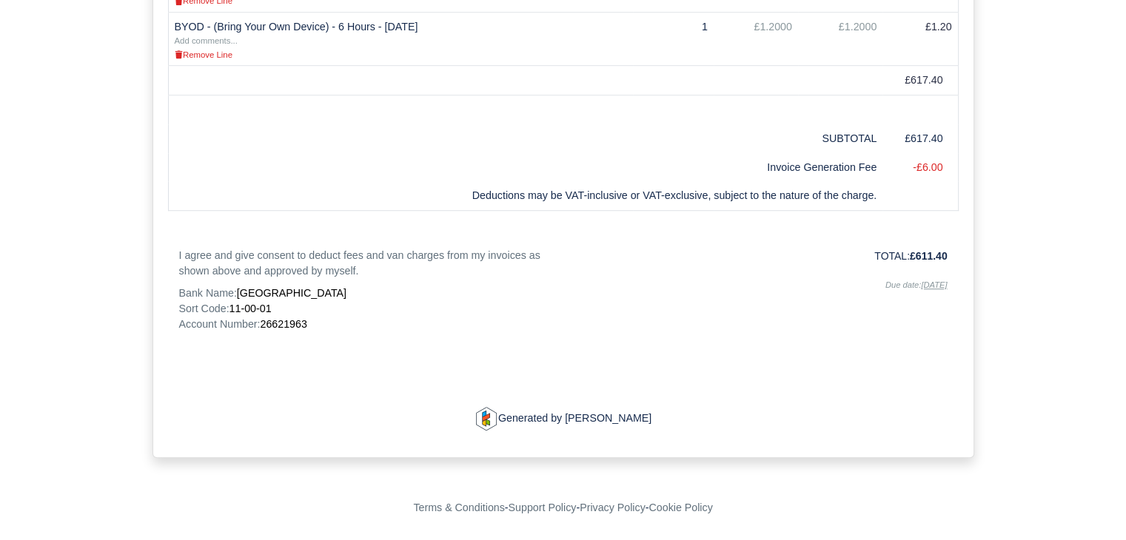
click at [288, 318] on span "26621963" at bounding box center [283, 324] width 47 height 12
copy span "26621963"
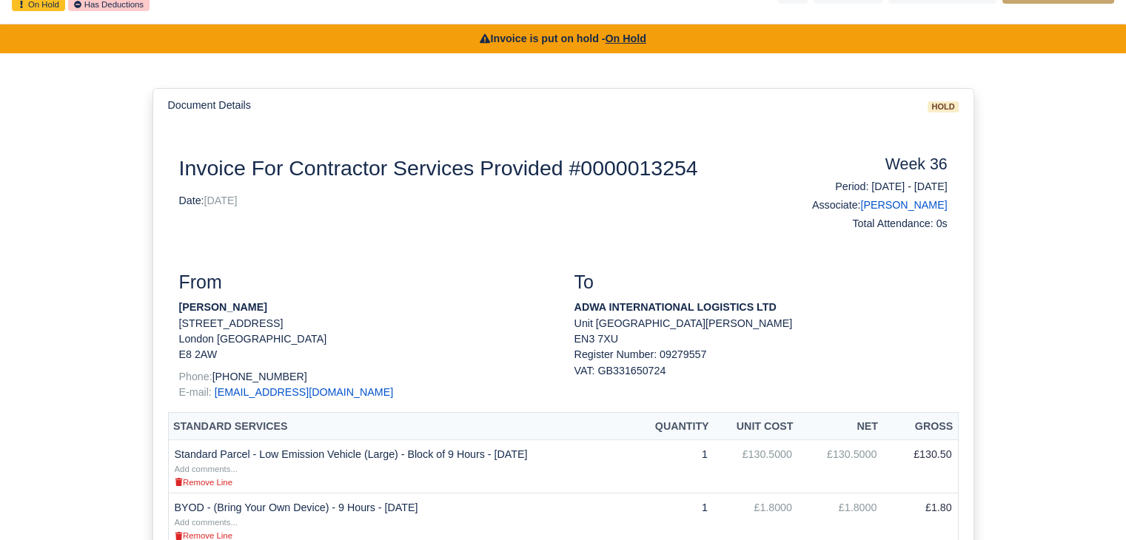
scroll to position [0, 0]
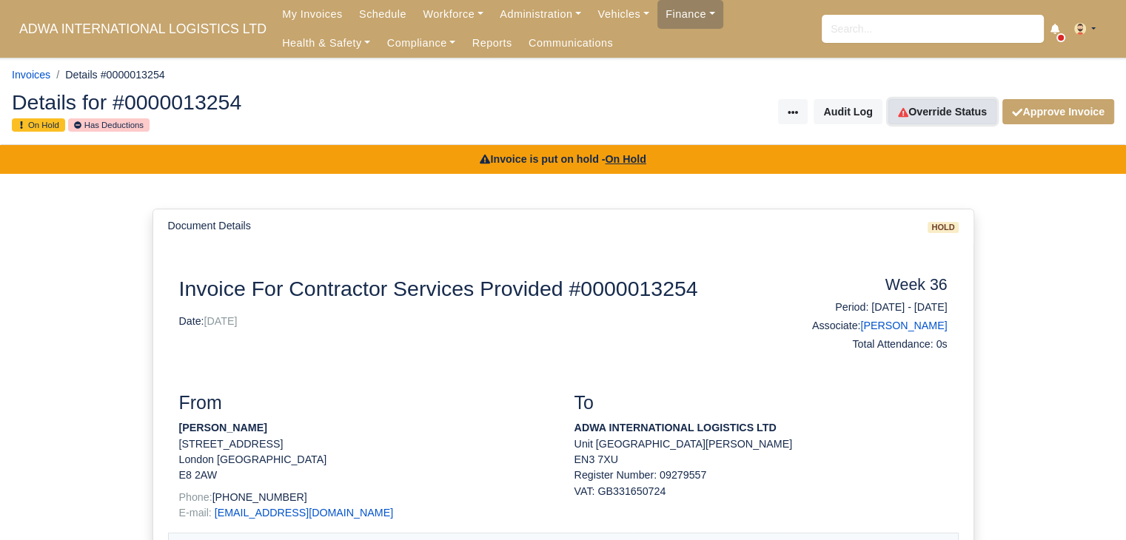
click at [964, 121] on link "Override Status" at bounding box center [942, 111] width 108 height 25
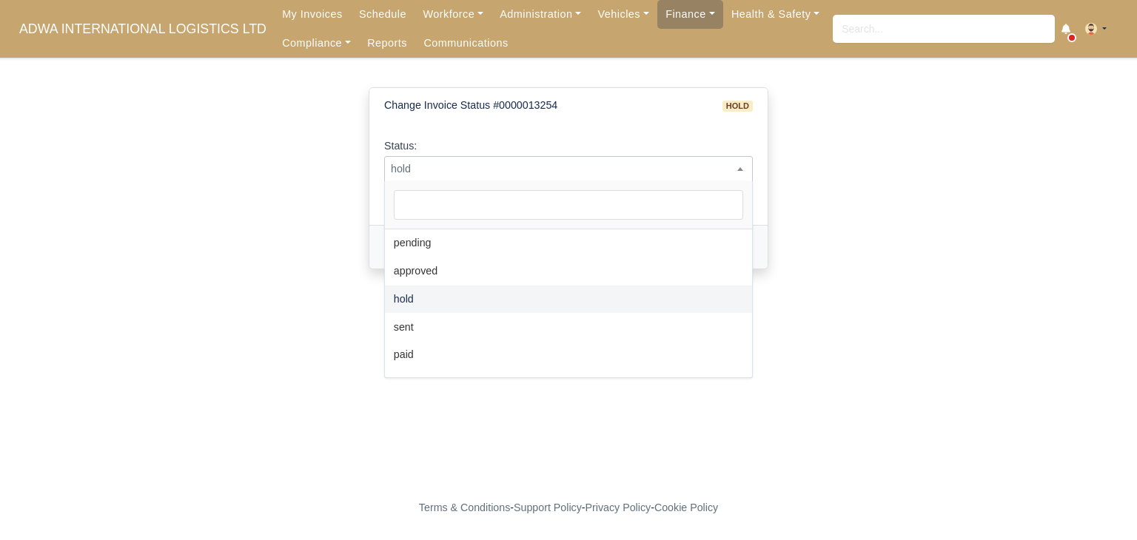
click at [642, 171] on span "hold" at bounding box center [568, 169] width 367 height 19
select select "paid"
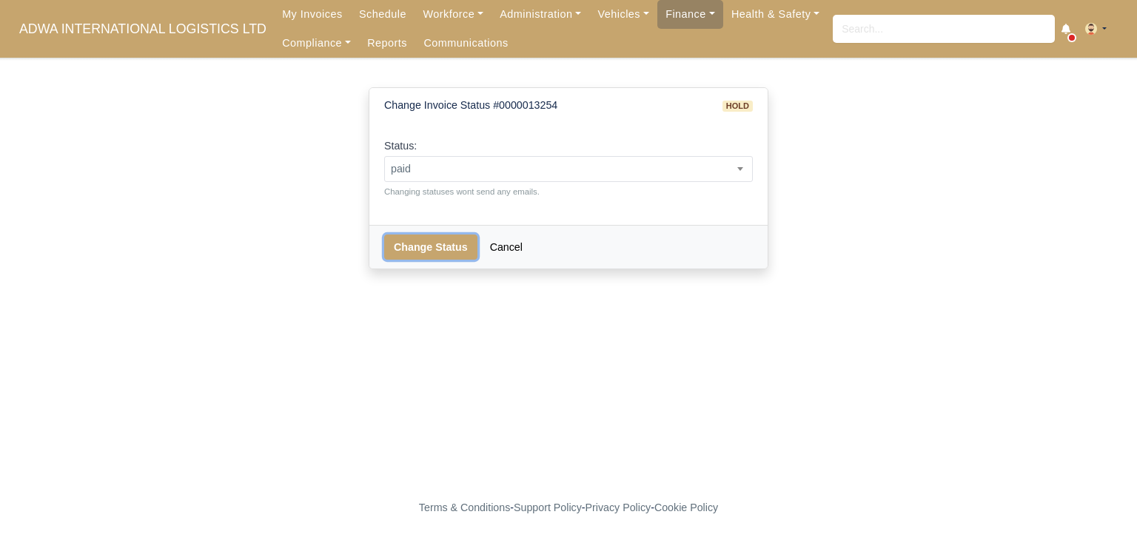
click at [440, 242] on button "Change Status" at bounding box center [430, 247] width 93 height 25
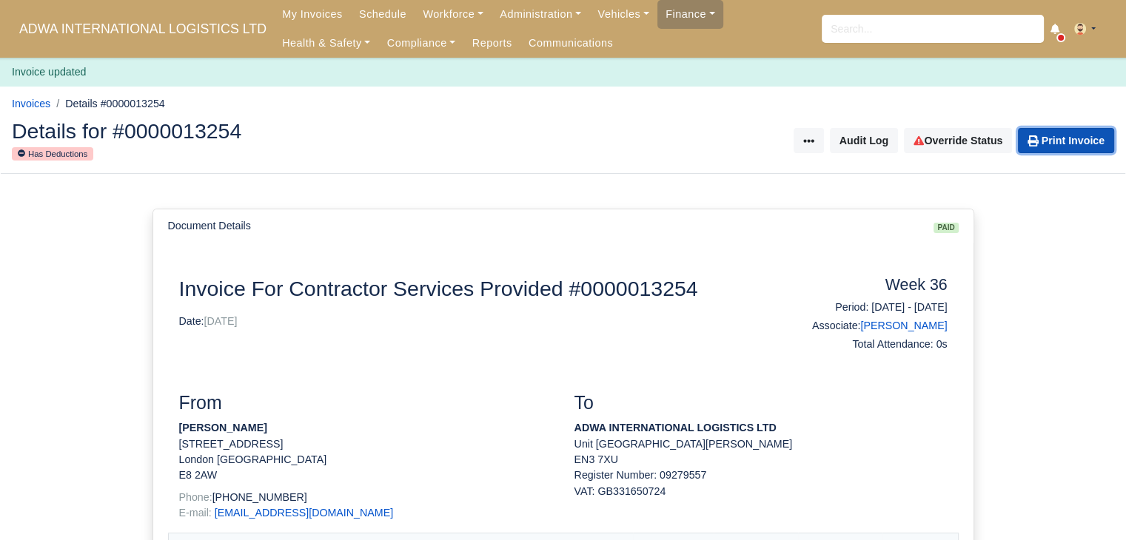
click at [1071, 147] on link "Print Invoice" at bounding box center [1066, 140] width 96 height 25
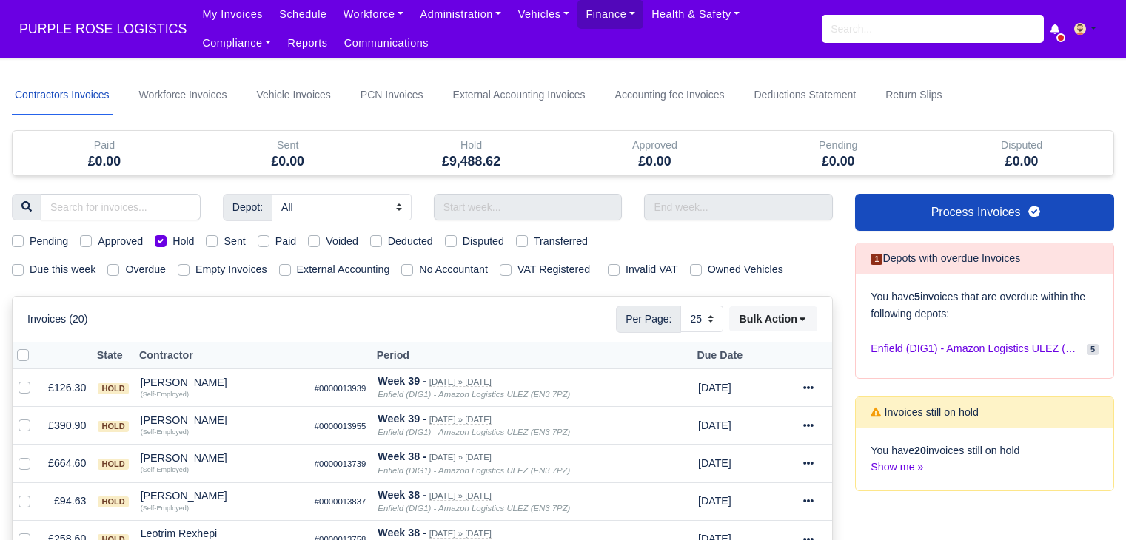
select select "25"
